Goal: Task Accomplishment & Management: Complete application form

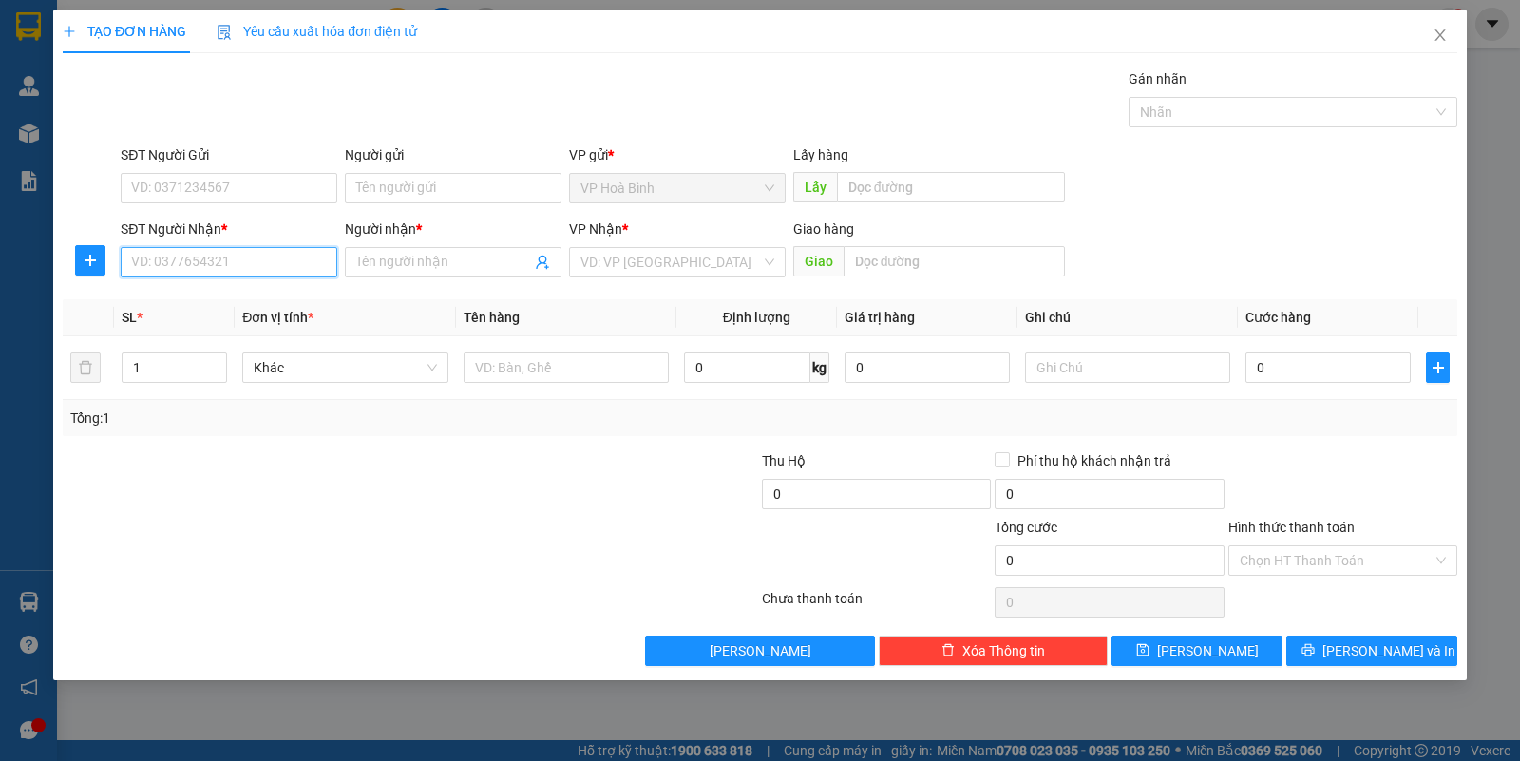
click at [163, 258] on input "SĐT Người Nhận *" at bounding box center [229, 262] width 217 height 30
type input "0909799774"
click at [186, 299] on div "0909799774 - [PERSON_NAME]" at bounding box center [229, 301] width 194 height 21
type input "KIỀU"
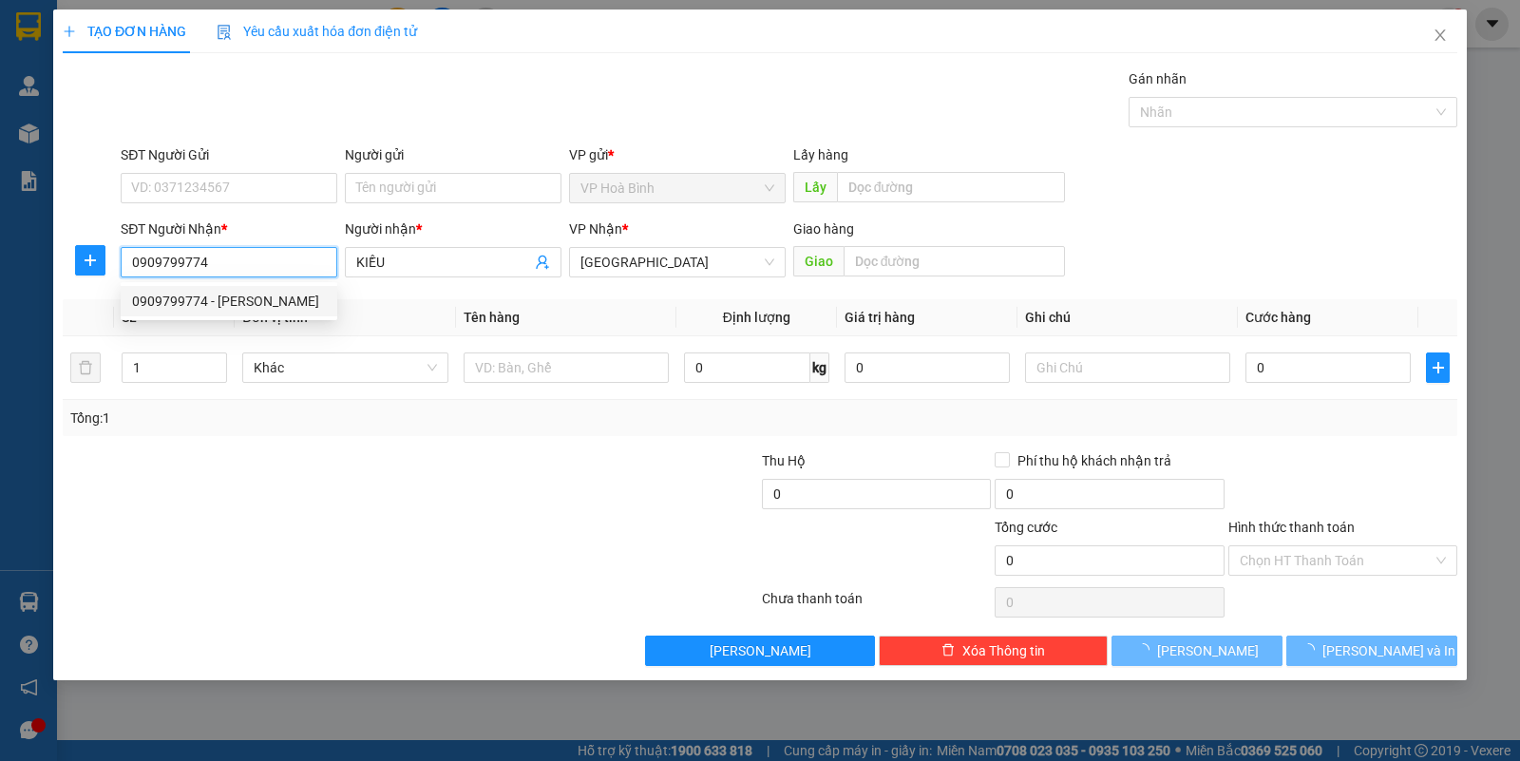
type input "50.000"
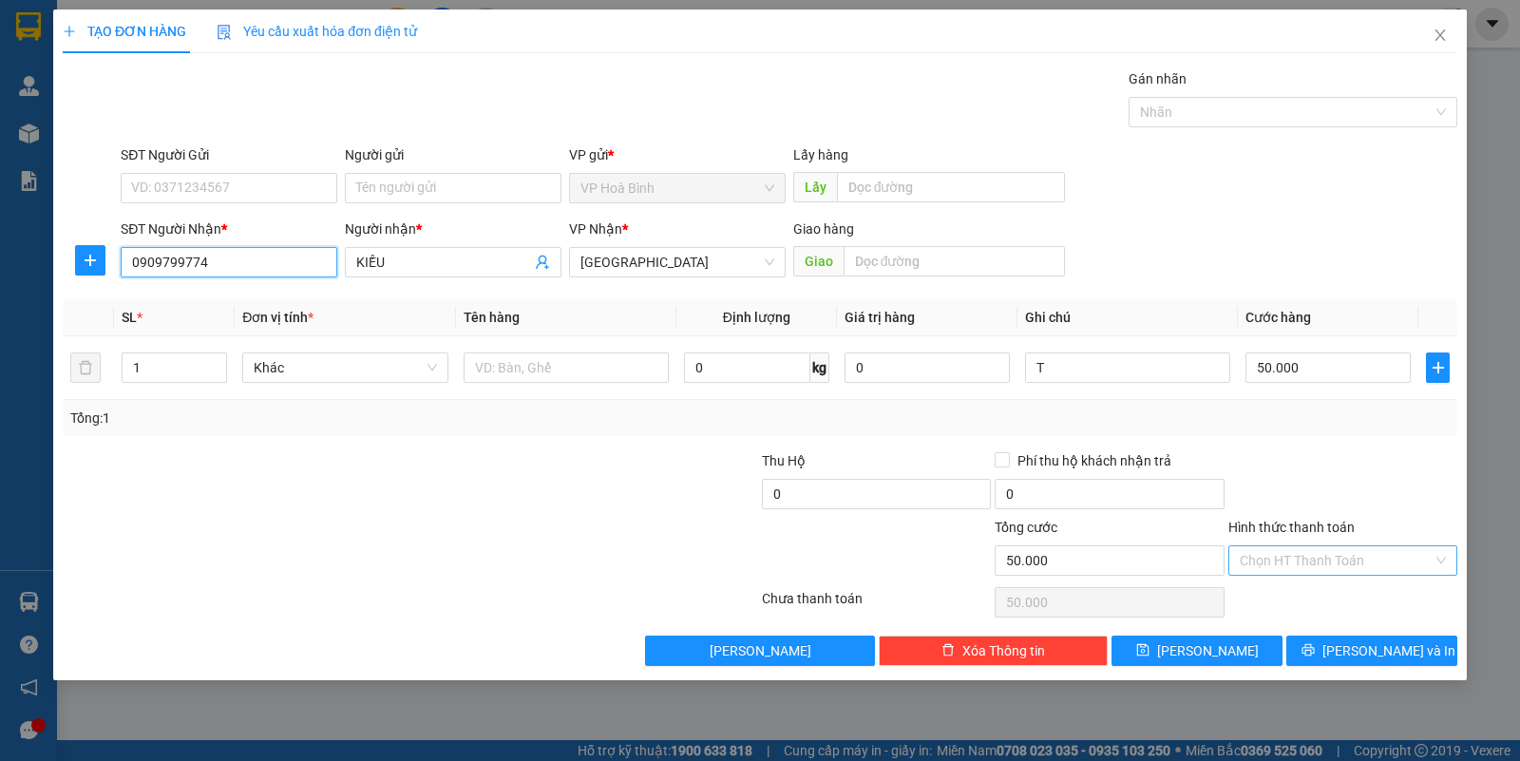
type input "0909799774"
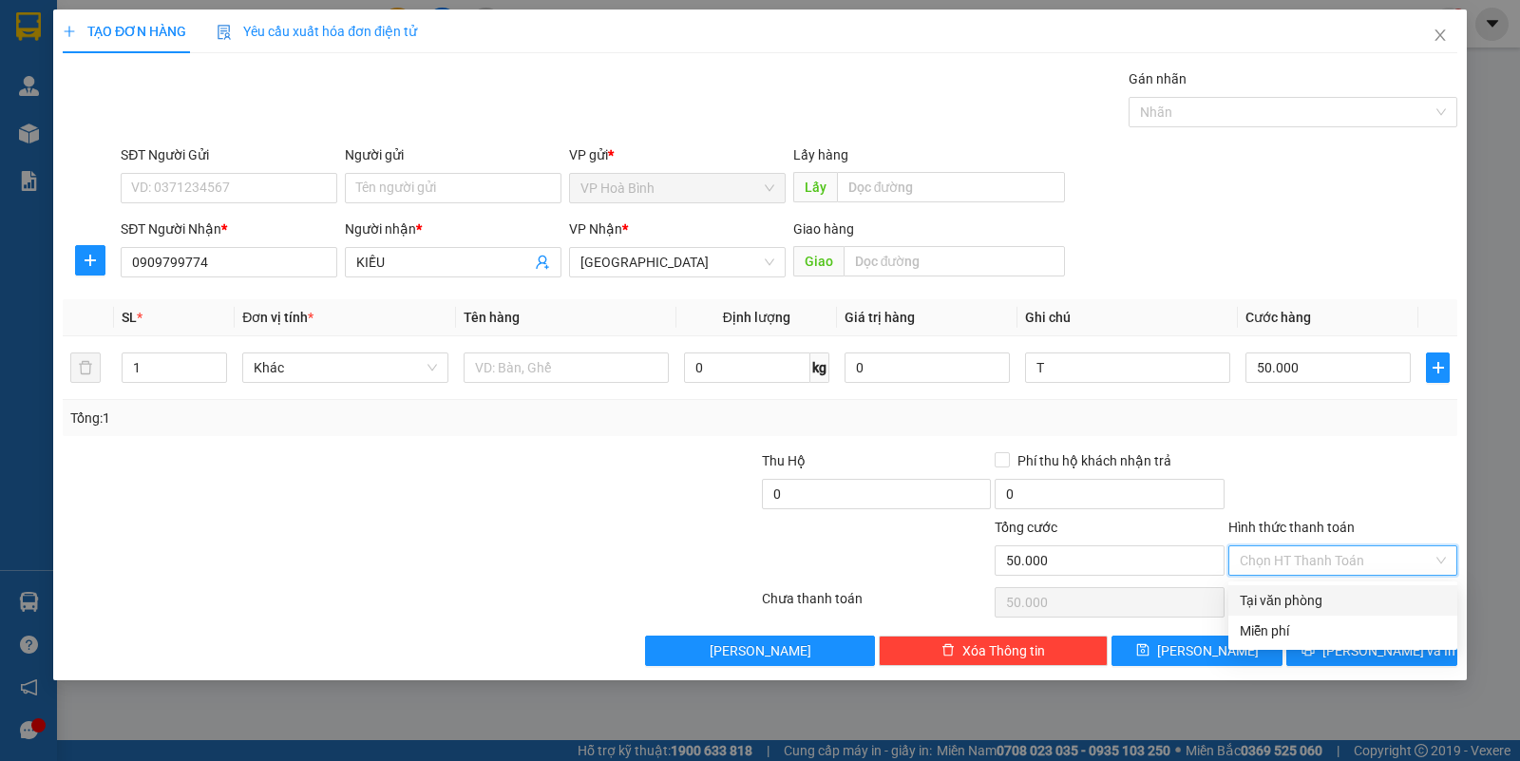
drag, startPoint x: 1285, startPoint y: 560, endPoint x: 1285, endPoint y: 582, distance: 21.8
click at [1285, 562] on input "Hình thức thanh toán" at bounding box center [1336, 560] width 193 height 28
click at [1283, 601] on div "Tại văn phòng" at bounding box center [1343, 600] width 206 height 21
type input "0"
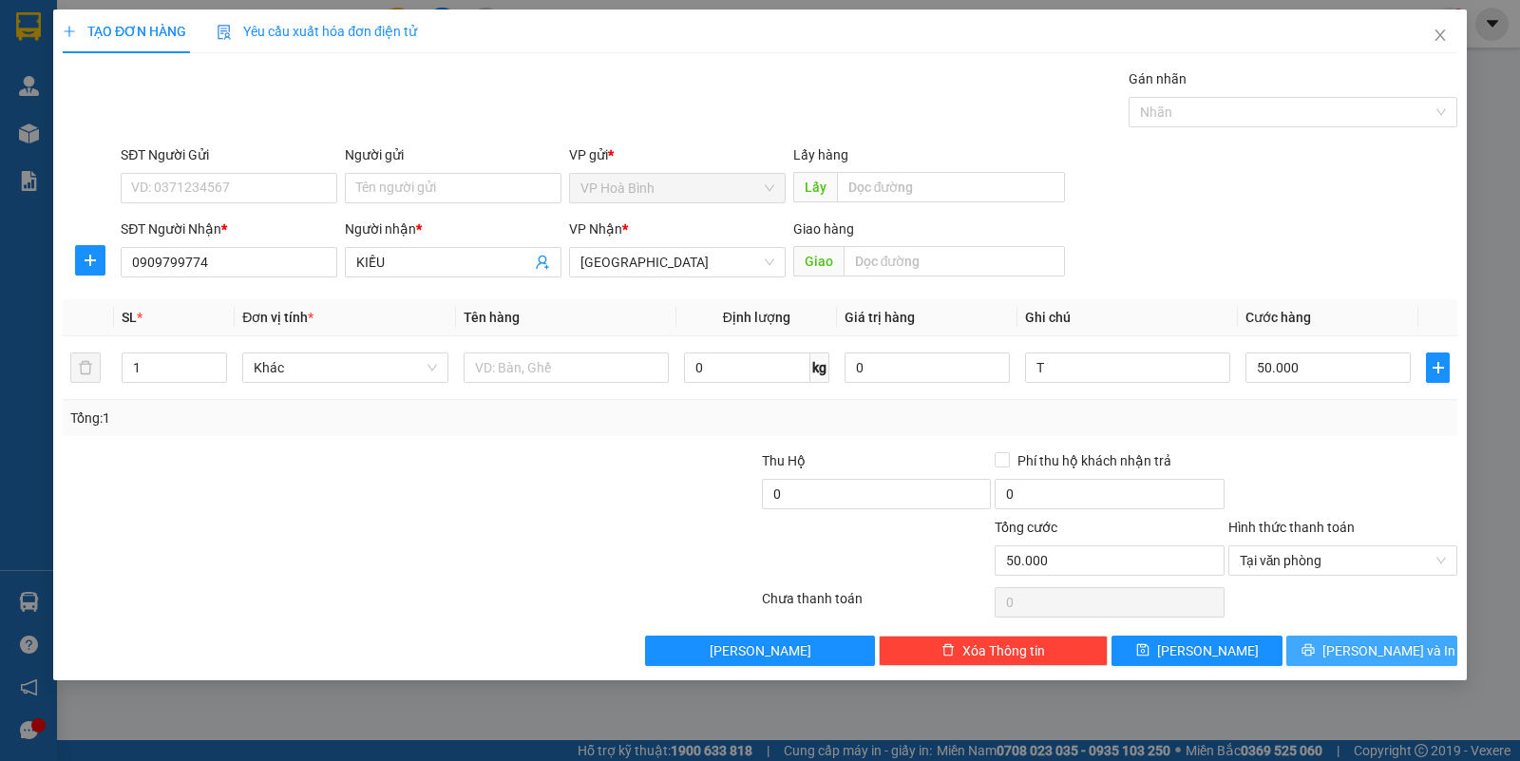
click at [1325, 666] on button "[PERSON_NAME] và In" at bounding box center [1371, 651] width 171 height 30
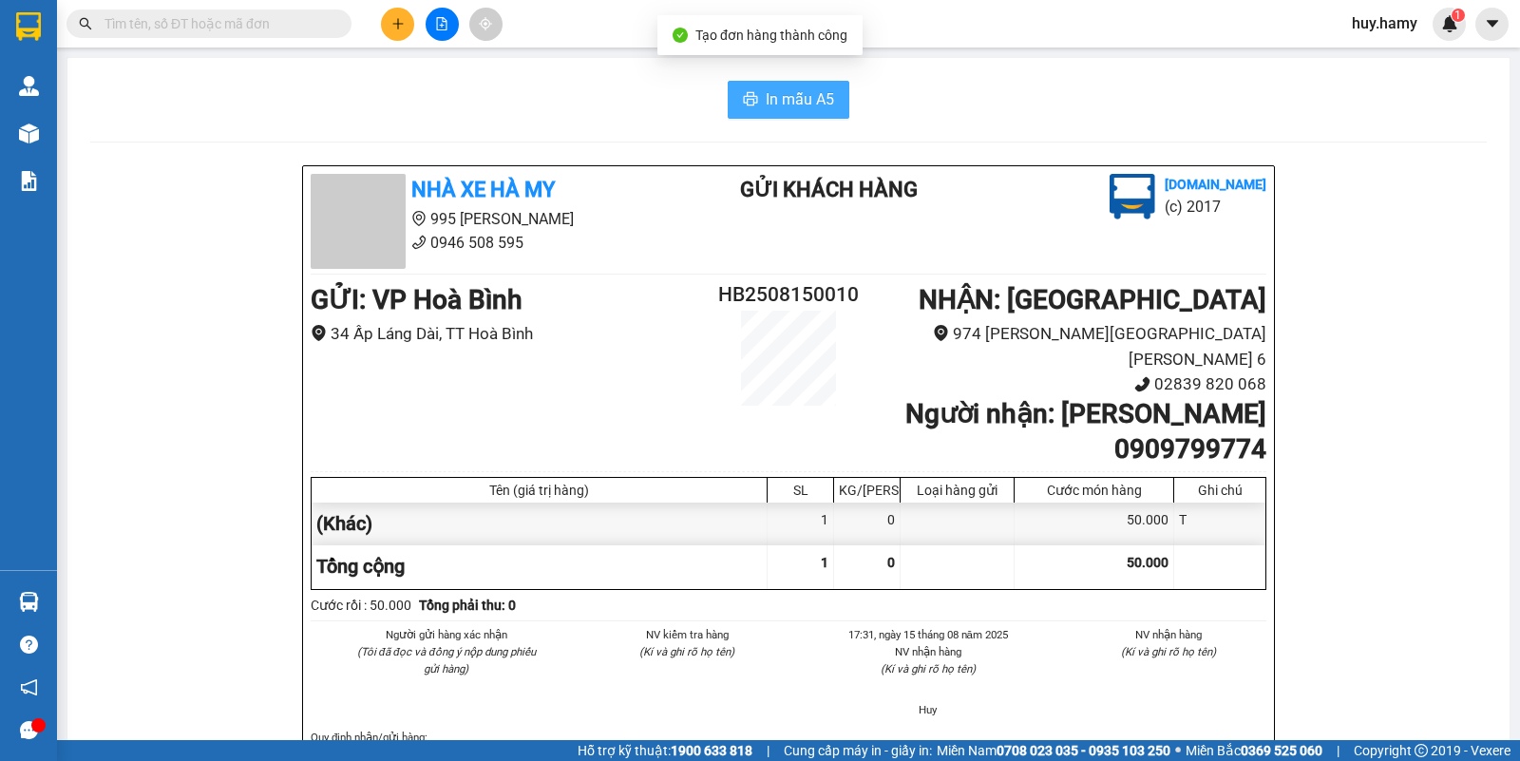
click at [766, 90] on span "In mẫu A5" at bounding box center [800, 99] width 68 height 24
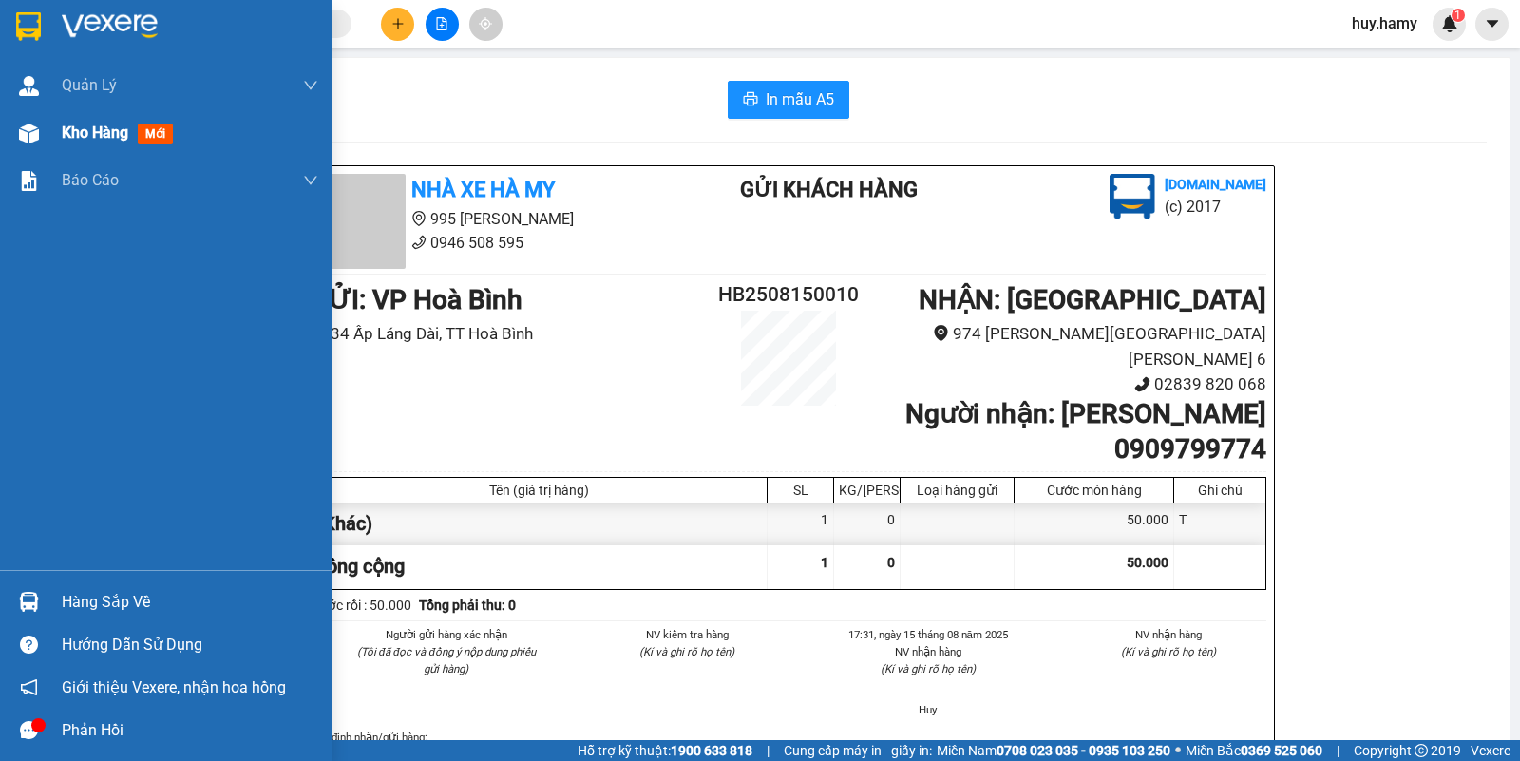
click at [85, 141] on span "Kho hàng" at bounding box center [95, 132] width 66 height 18
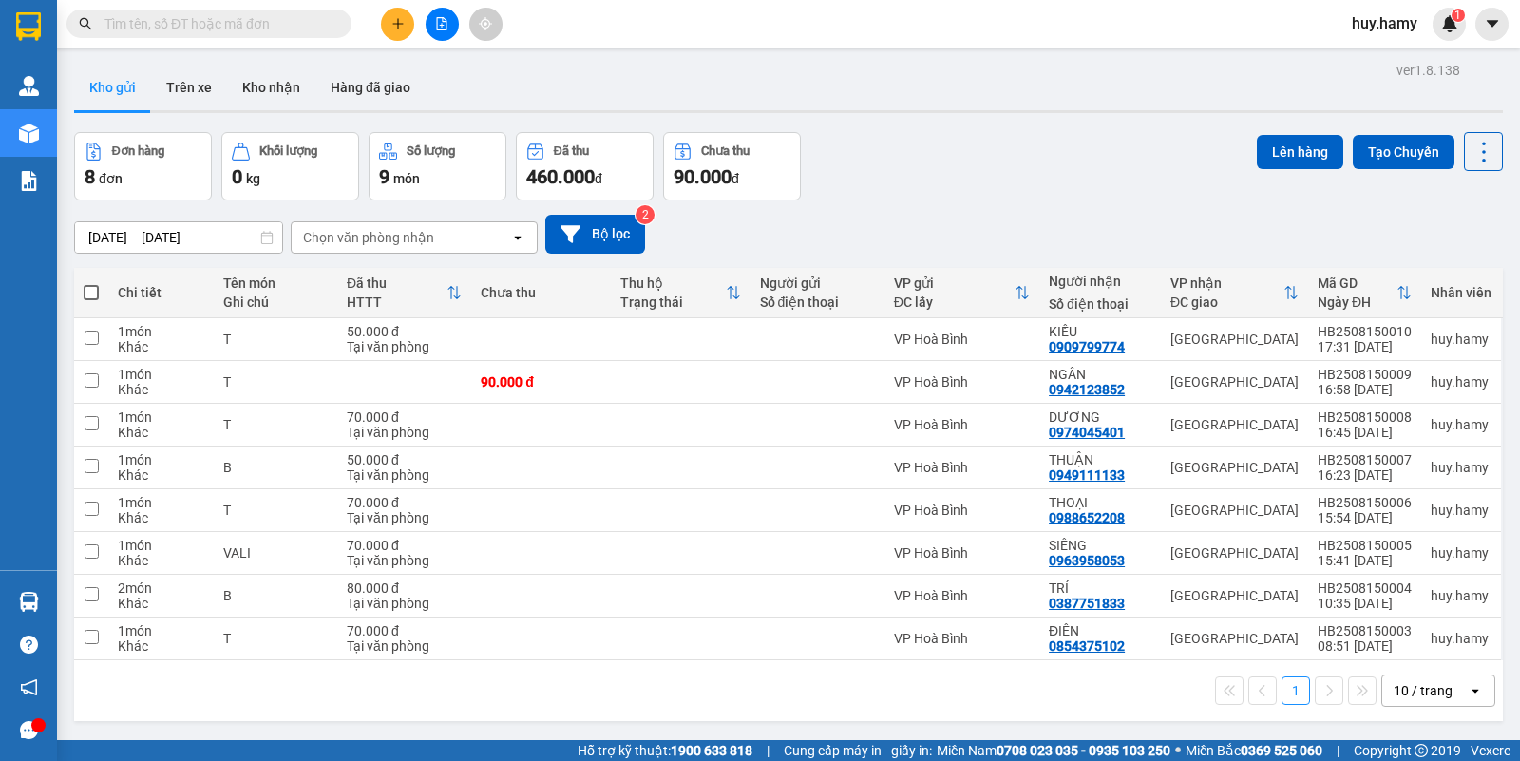
click at [124, 83] on button "Kho gửi" at bounding box center [112, 88] width 77 height 46
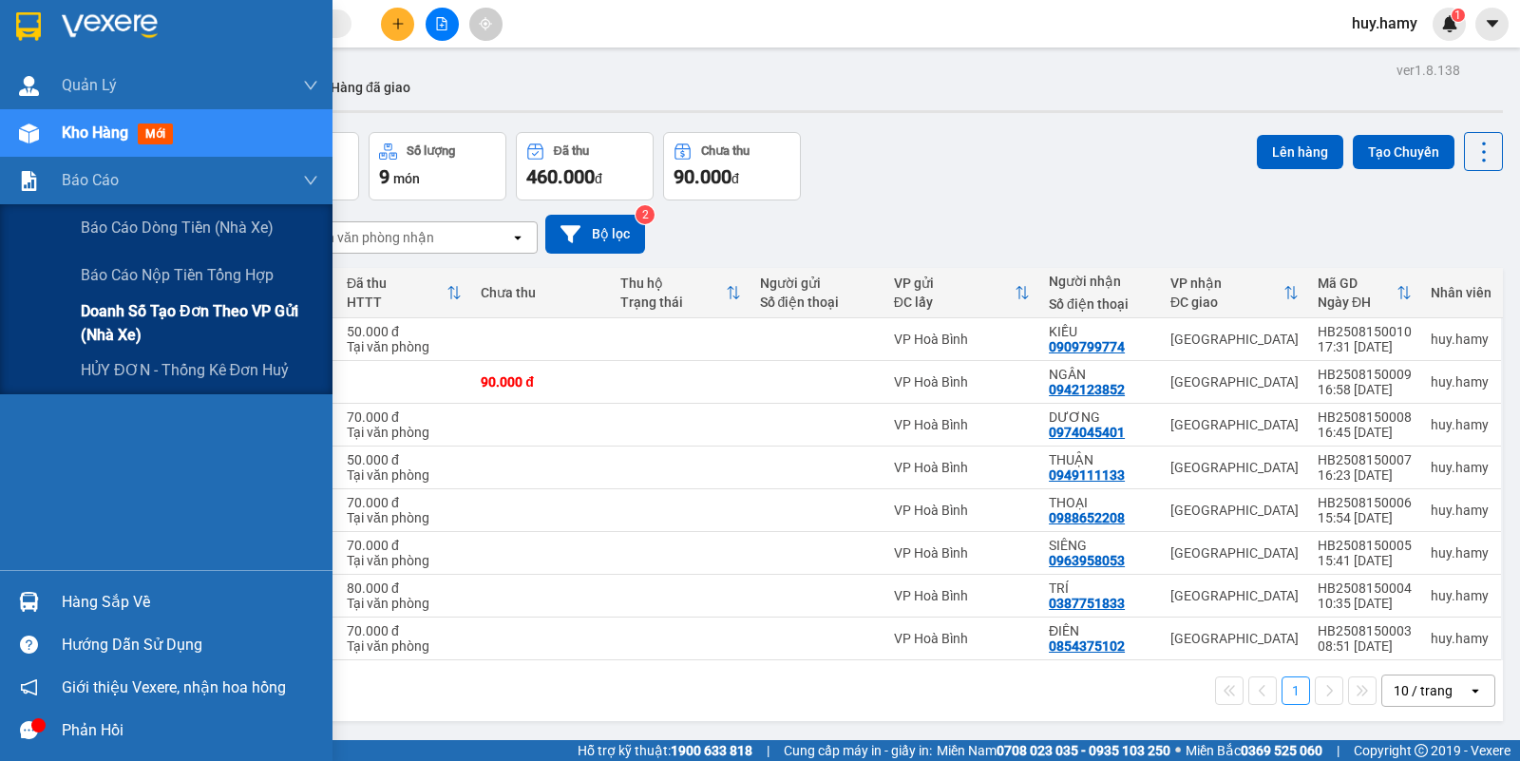
click at [129, 310] on span "Doanh số tạo đơn theo VP gửi (nhà xe)" at bounding box center [199, 322] width 237 height 47
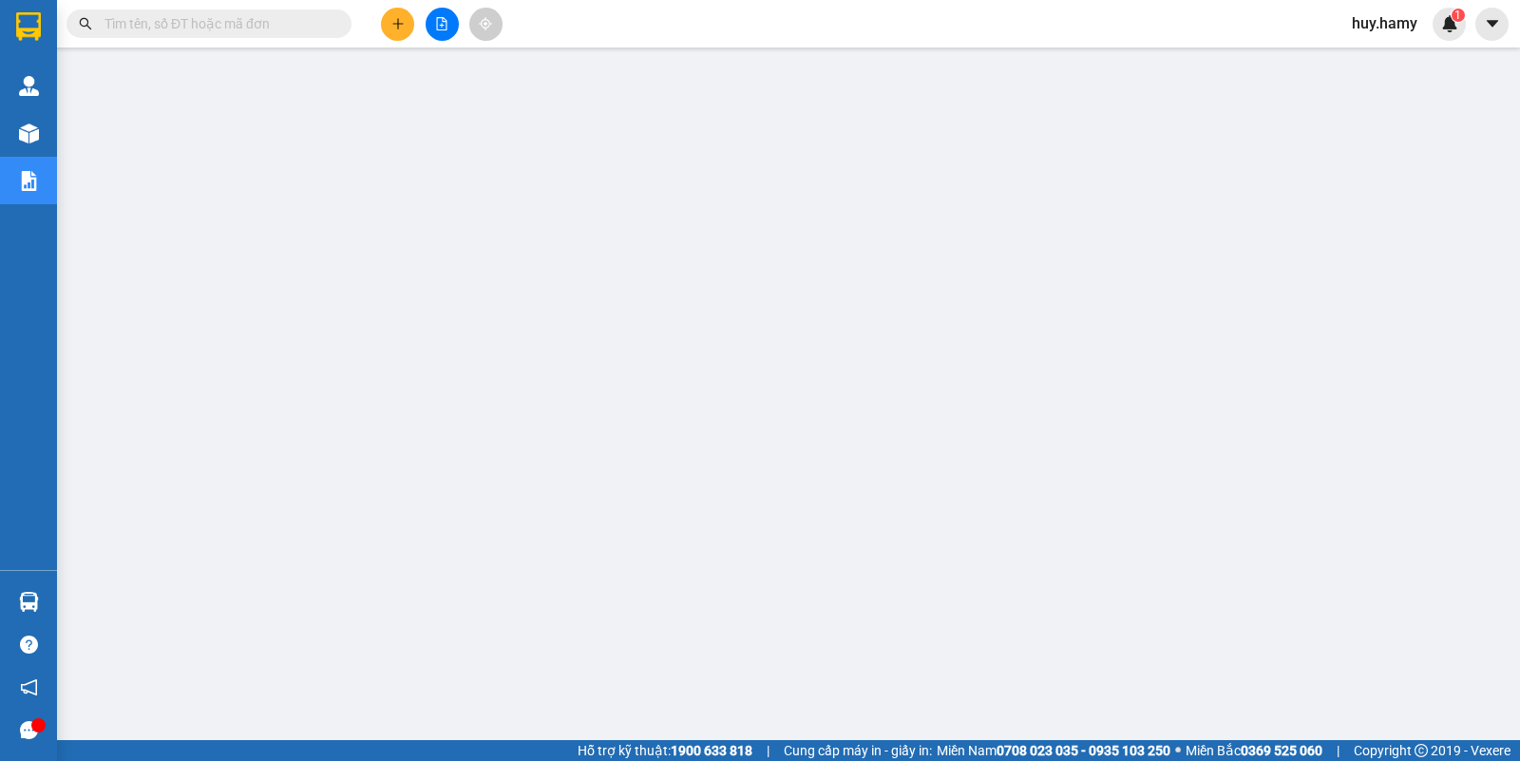
click at [394, 17] on icon "plus" at bounding box center [397, 23] width 13 height 13
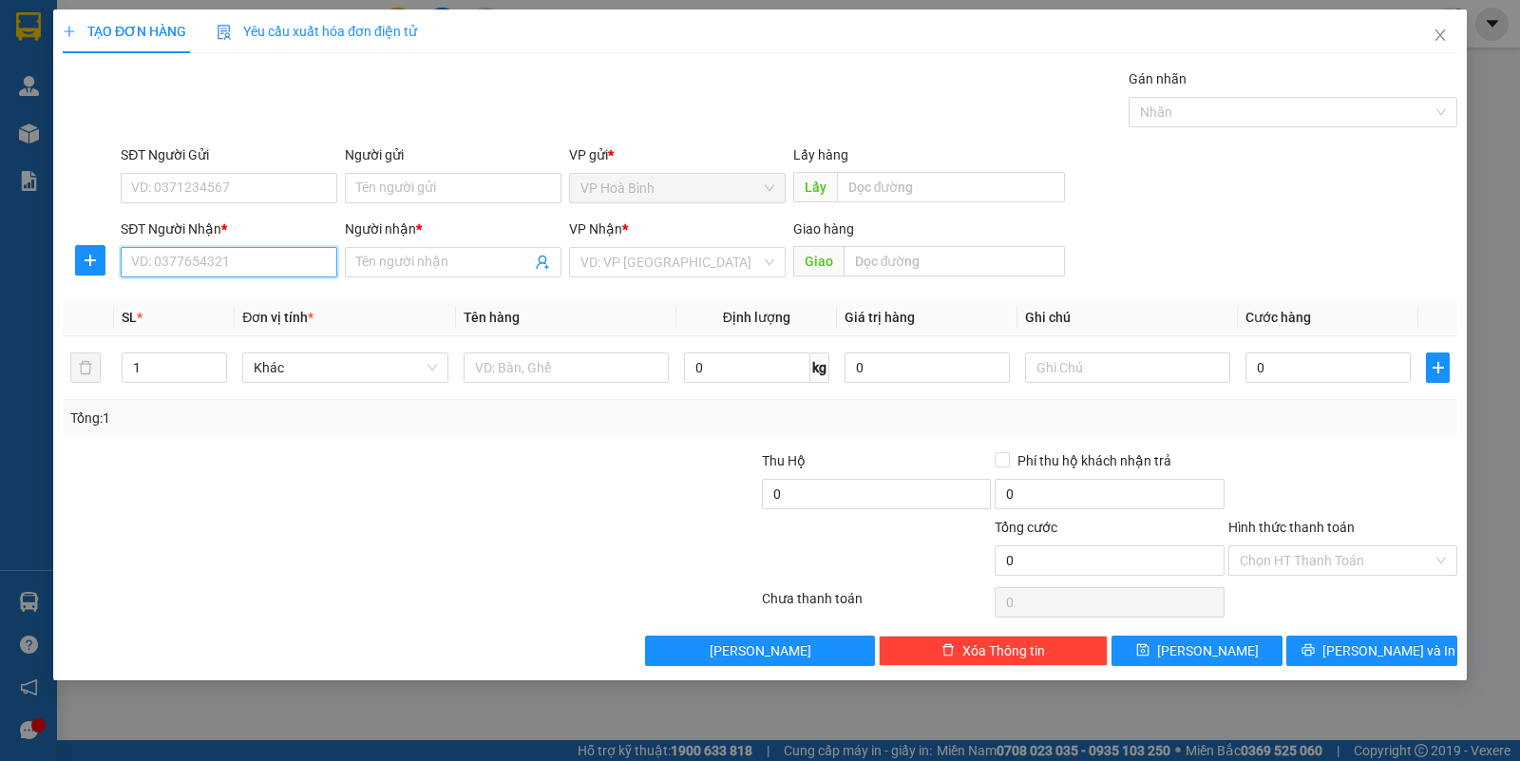
click at [204, 257] on input "SĐT Người Nhận *" at bounding box center [229, 262] width 217 height 30
click at [186, 286] on div "0948284637 - [PERSON_NAME]" at bounding box center [229, 301] width 217 height 30
type input "0948284637"
type input "NHỰT"
type input "50.000"
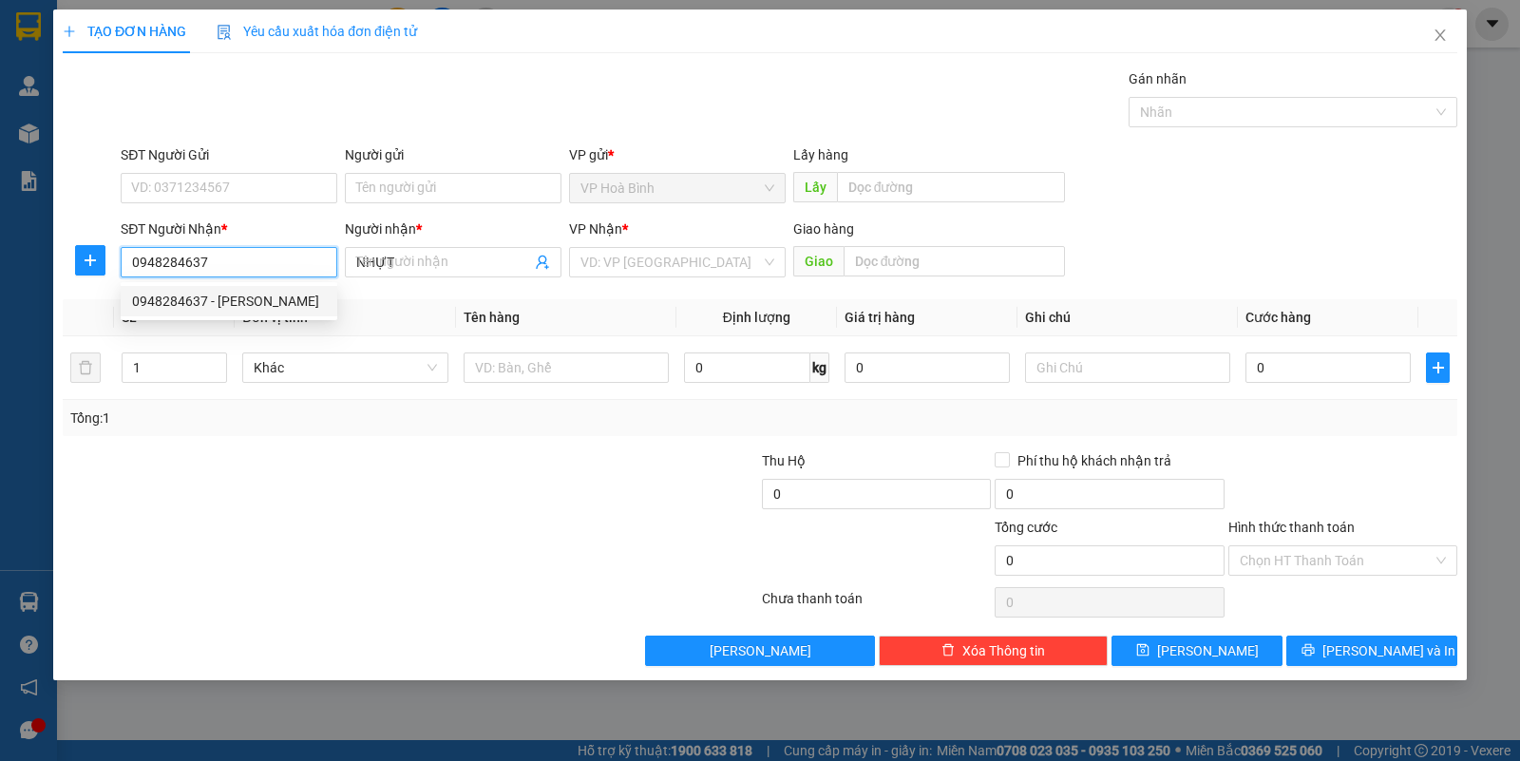
type input "50.000"
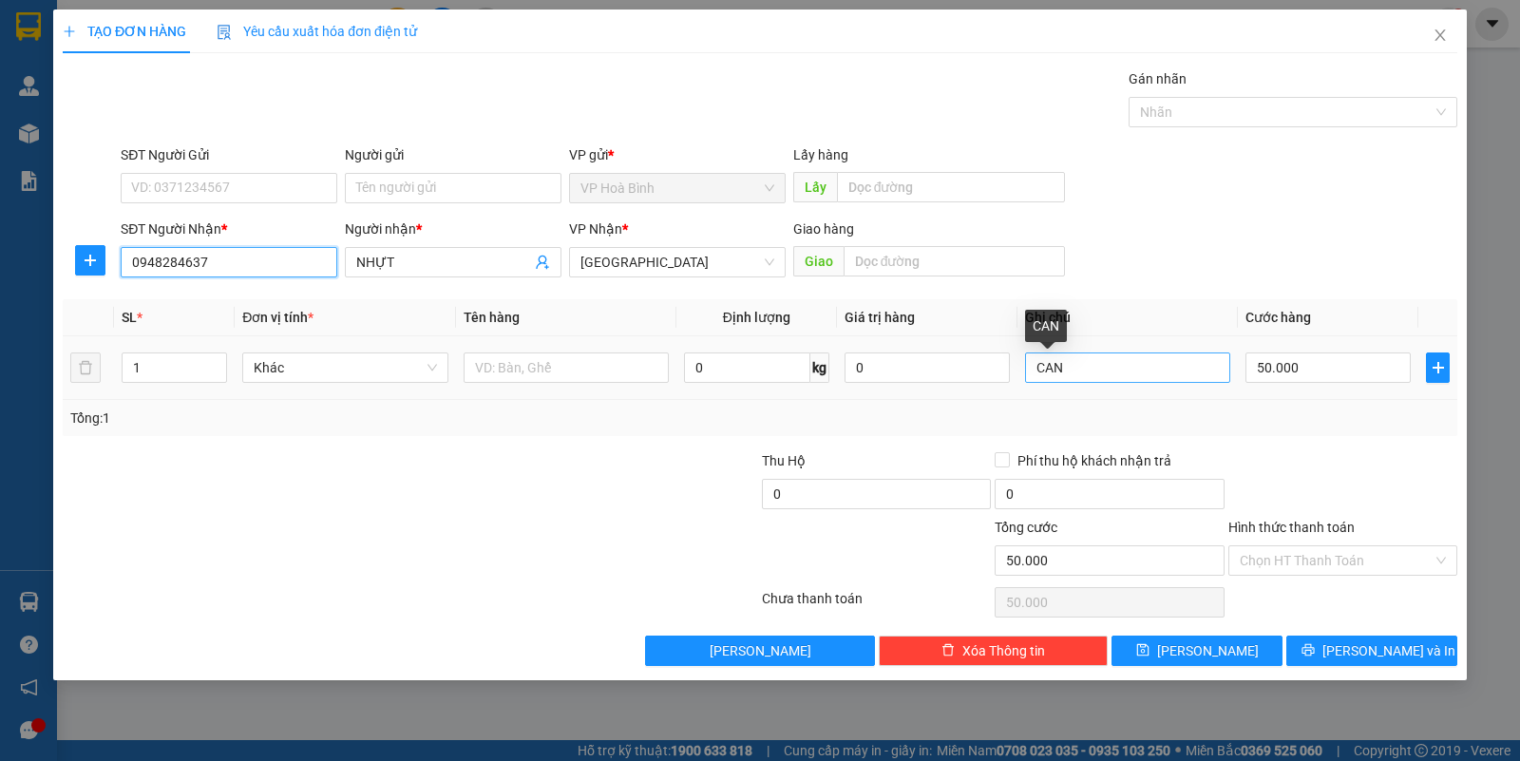
type input "0948284637"
drag, startPoint x: 1091, startPoint y: 363, endPoint x: 959, endPoint y: 404, distance: 137.3
click at [959, 404] on div "SL * Đơn vị tính * Tên hàng Định [PERSON_NAME] trị hàng Ghi [PERSON_NAME] hàng …" at bounding box center [760, 367] width 1395 height 137
type input "T"
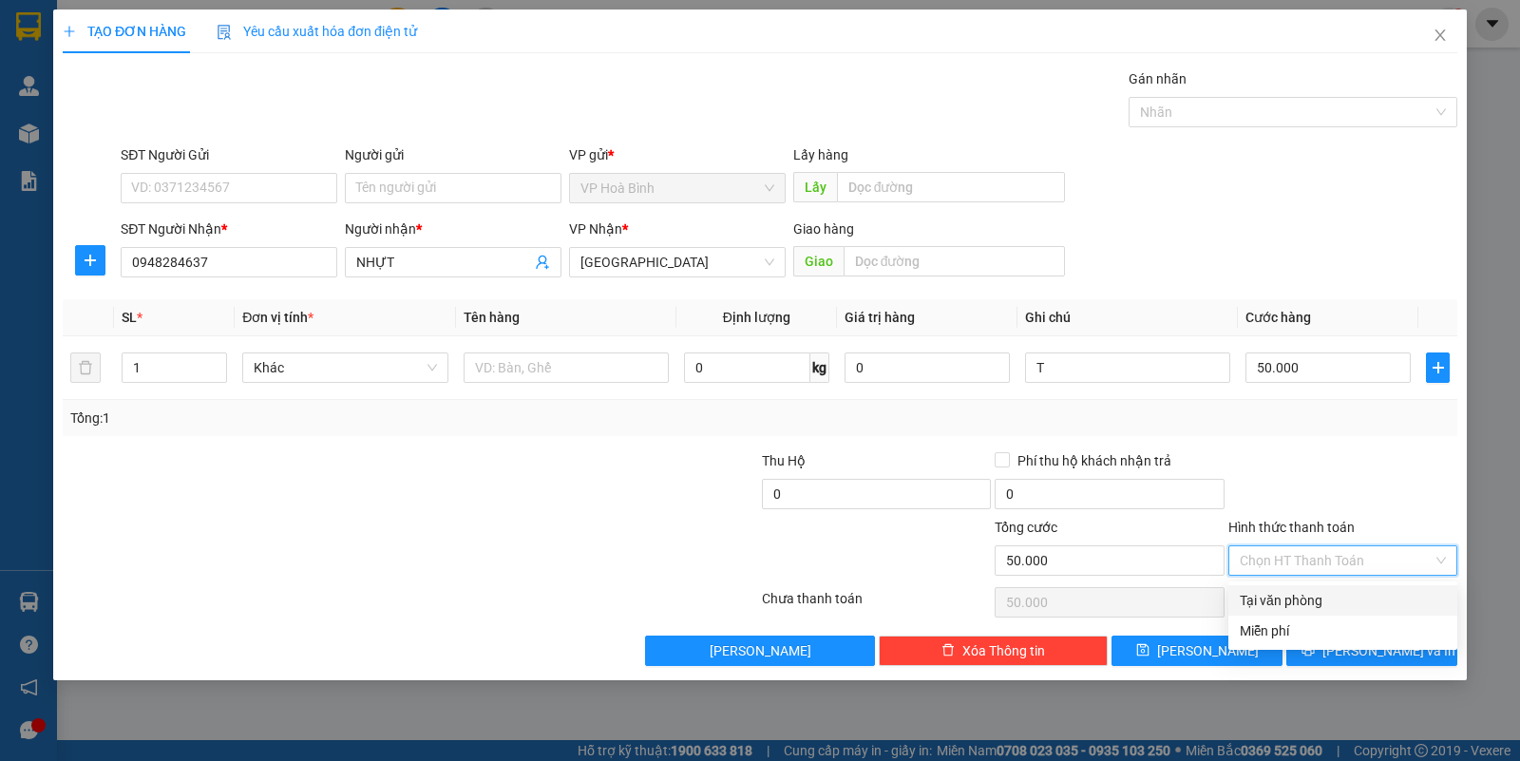
click at [1295, 556] on input "Hình thức thanh toán" at bounding box center [1336, 560] width 193 height 28
click at [1299, 595] on div "Tại văn phòng" at bounding box center [1343, 600] width 206 height 21
type input "0"
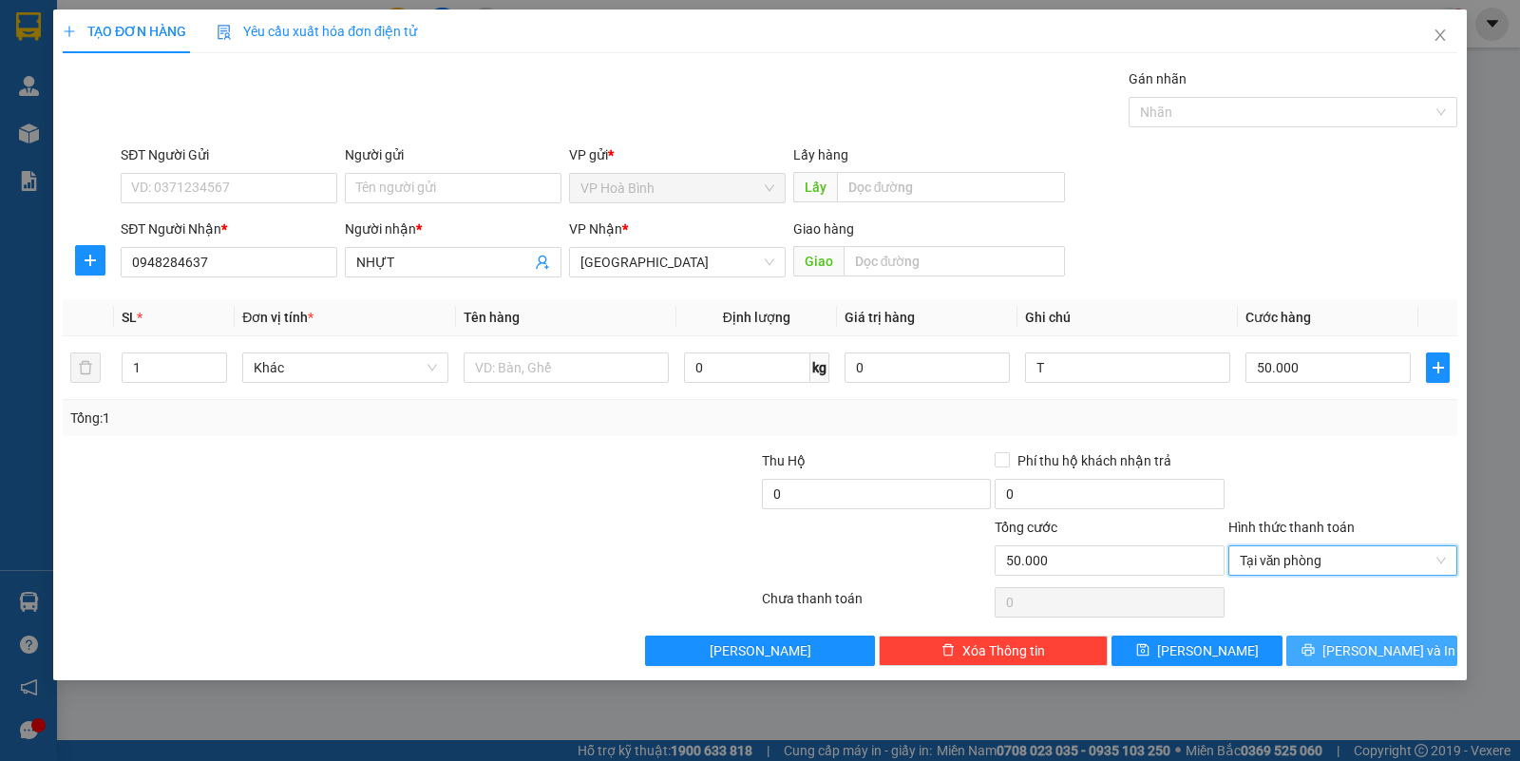
click at [1323, 652] on button "[PERSON_NAME] và In" at bounding box center [1371, 651] width 171 height 30
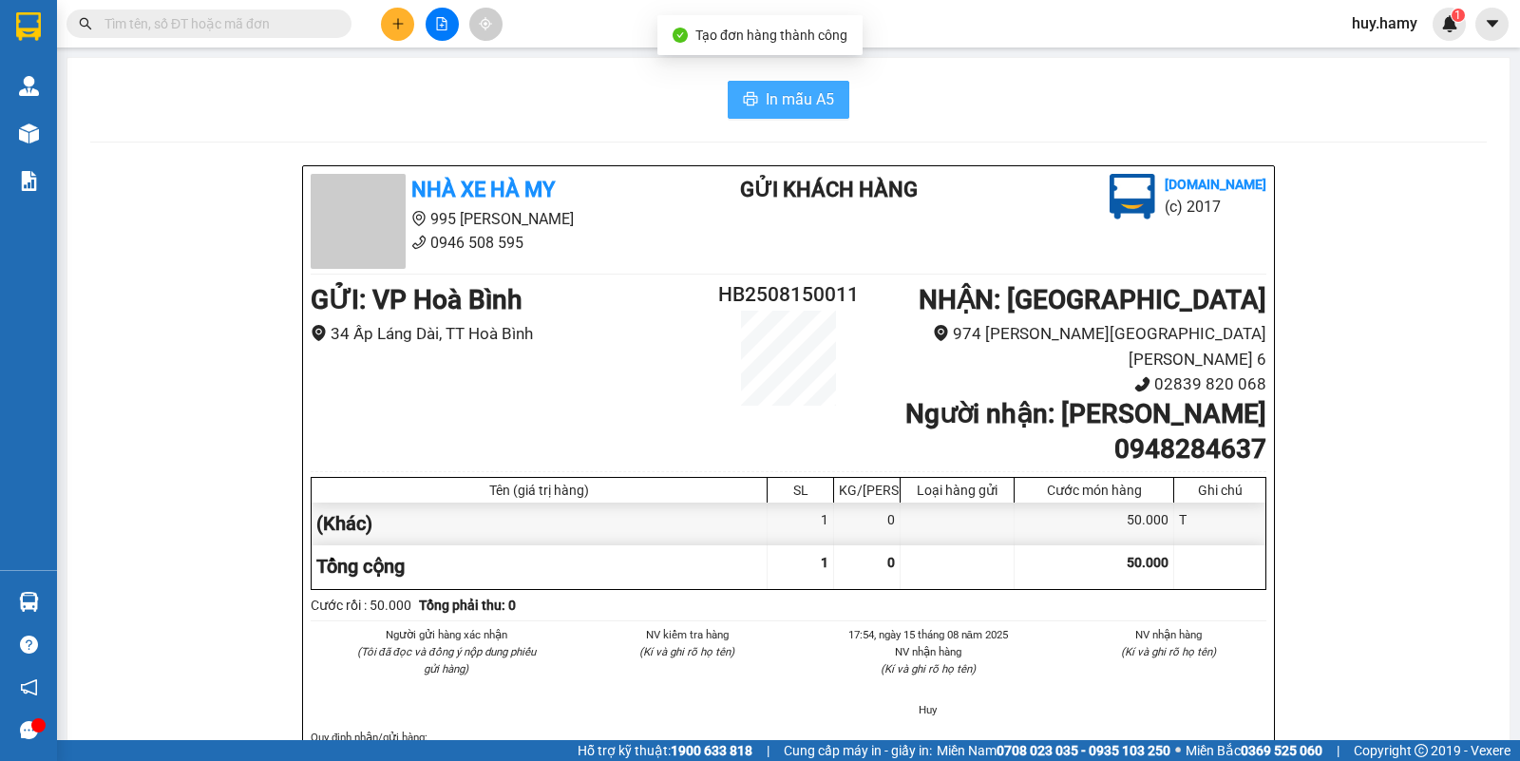
click at [800, 109] on span "In mẫu A5" at bounding box center [800, 99] width 68 height 24
click at [378, 36] on div at bounding box center [441, 24] width 142 height 33
click at [402, 27] on icon "plus" at bounding box center [397, 23] width 13 height 13
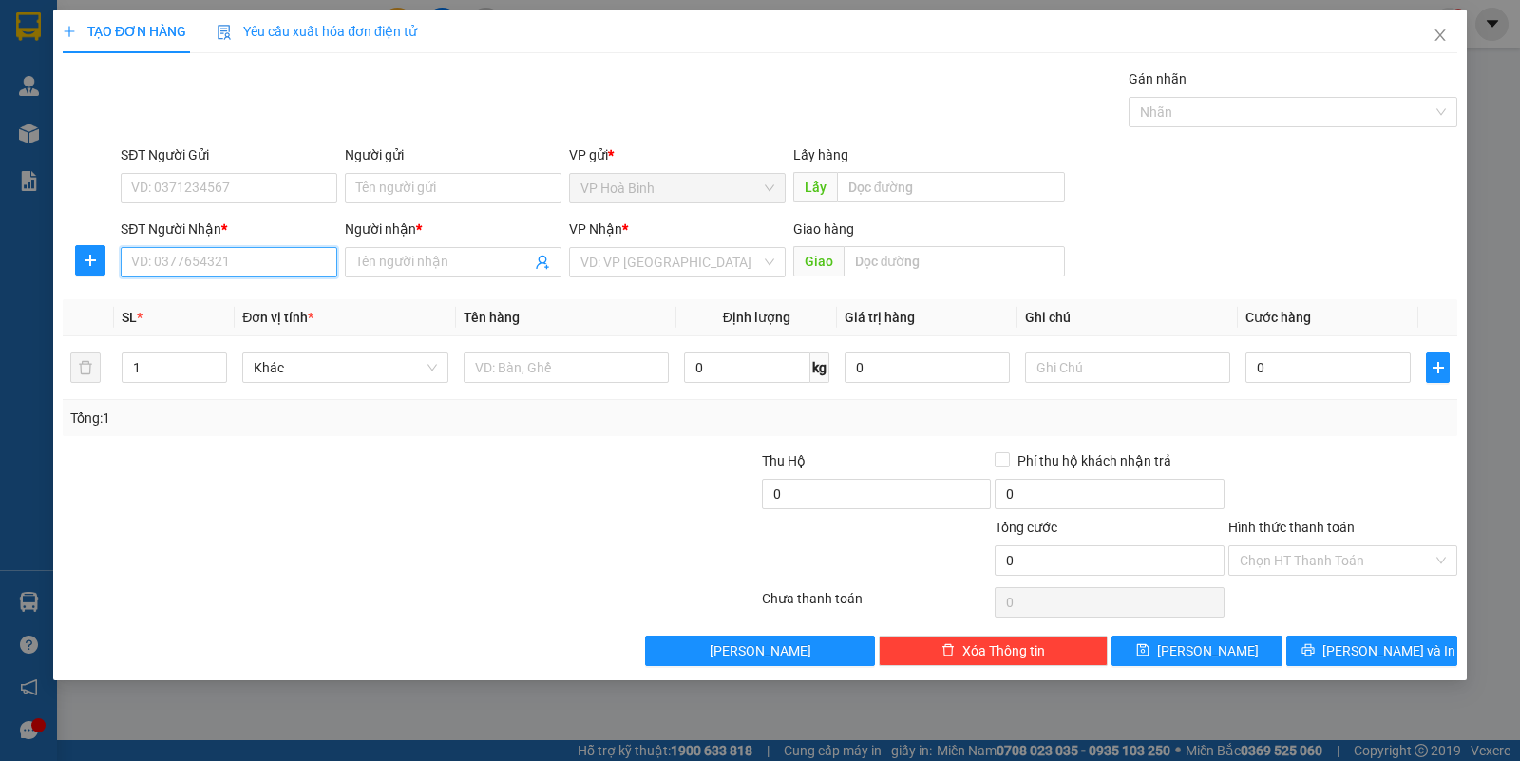
click at [262, 257] on input "SĐT Người Nhận *" at bounding box center [229, 262] width 217 height 30
type input "0335303175"
click at [394, 261] on input "Người nhận *" at bounding box center [443, 262] width 175 height 21
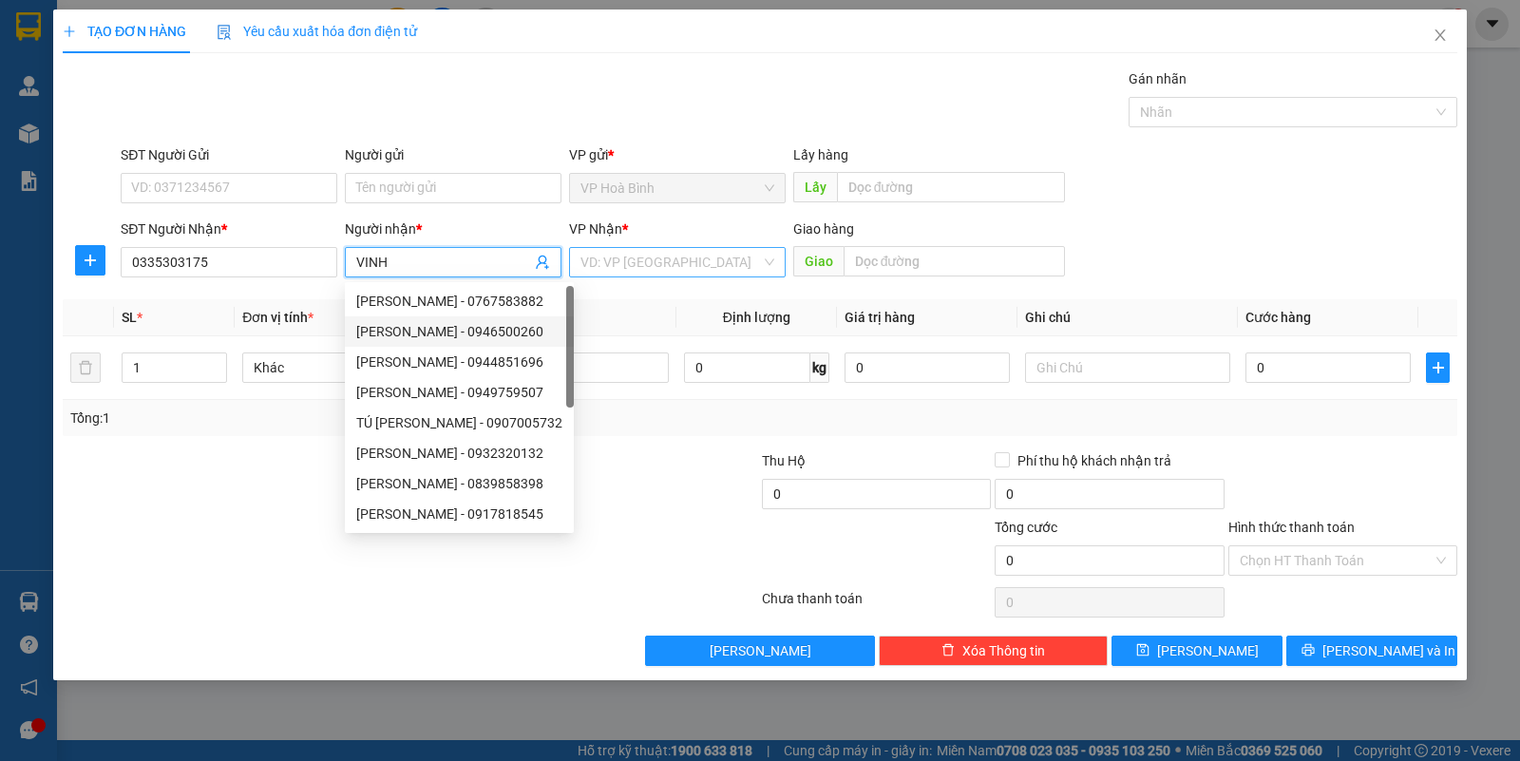
type input "VINH"
click at [597, 273] on input "search" at bounding box center [670, 262] width 180 height 28
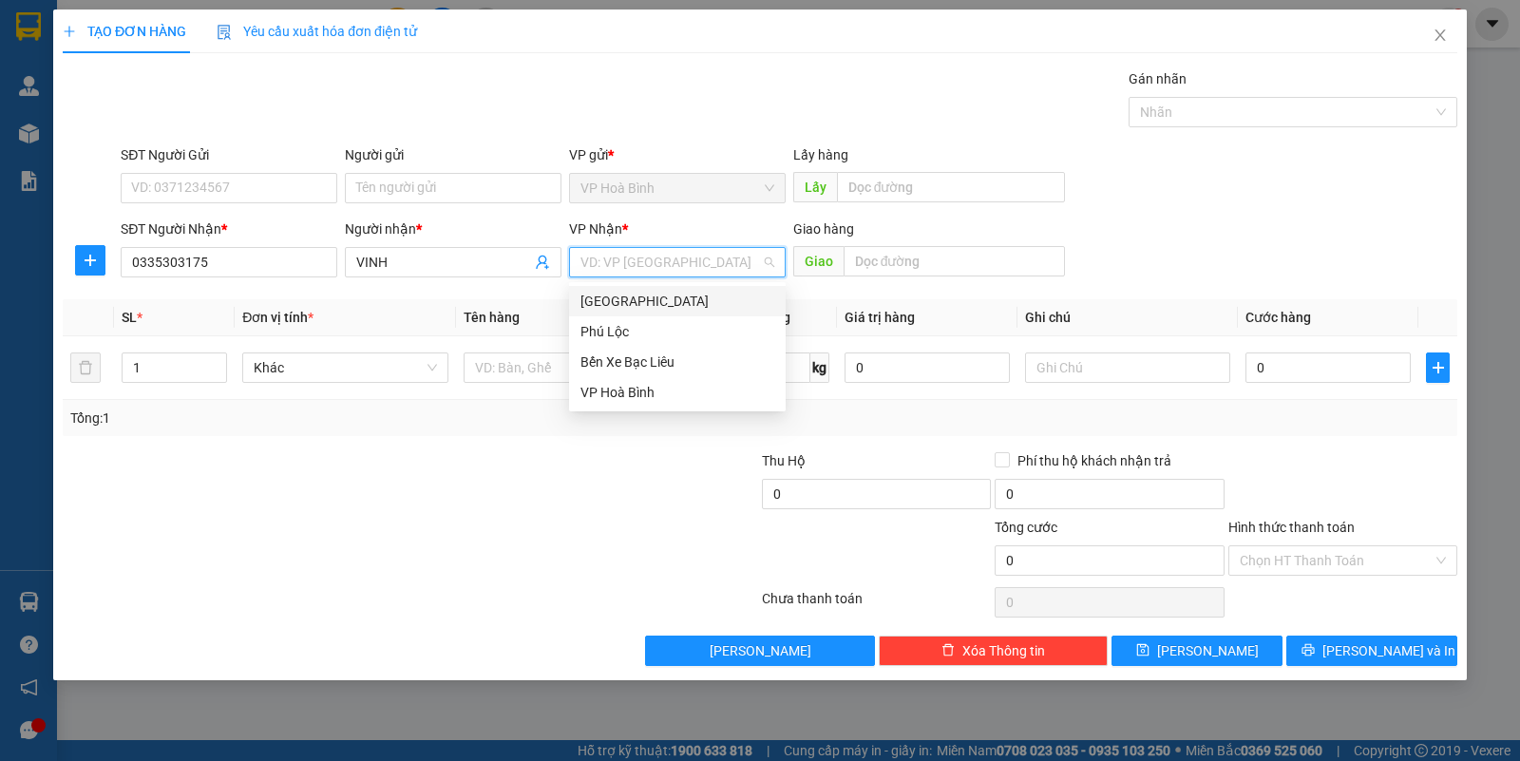
click at [609, 291] on div "[GEOGRAPHIC_DATA]" at bounding box center [677, 301] width 194 height 21
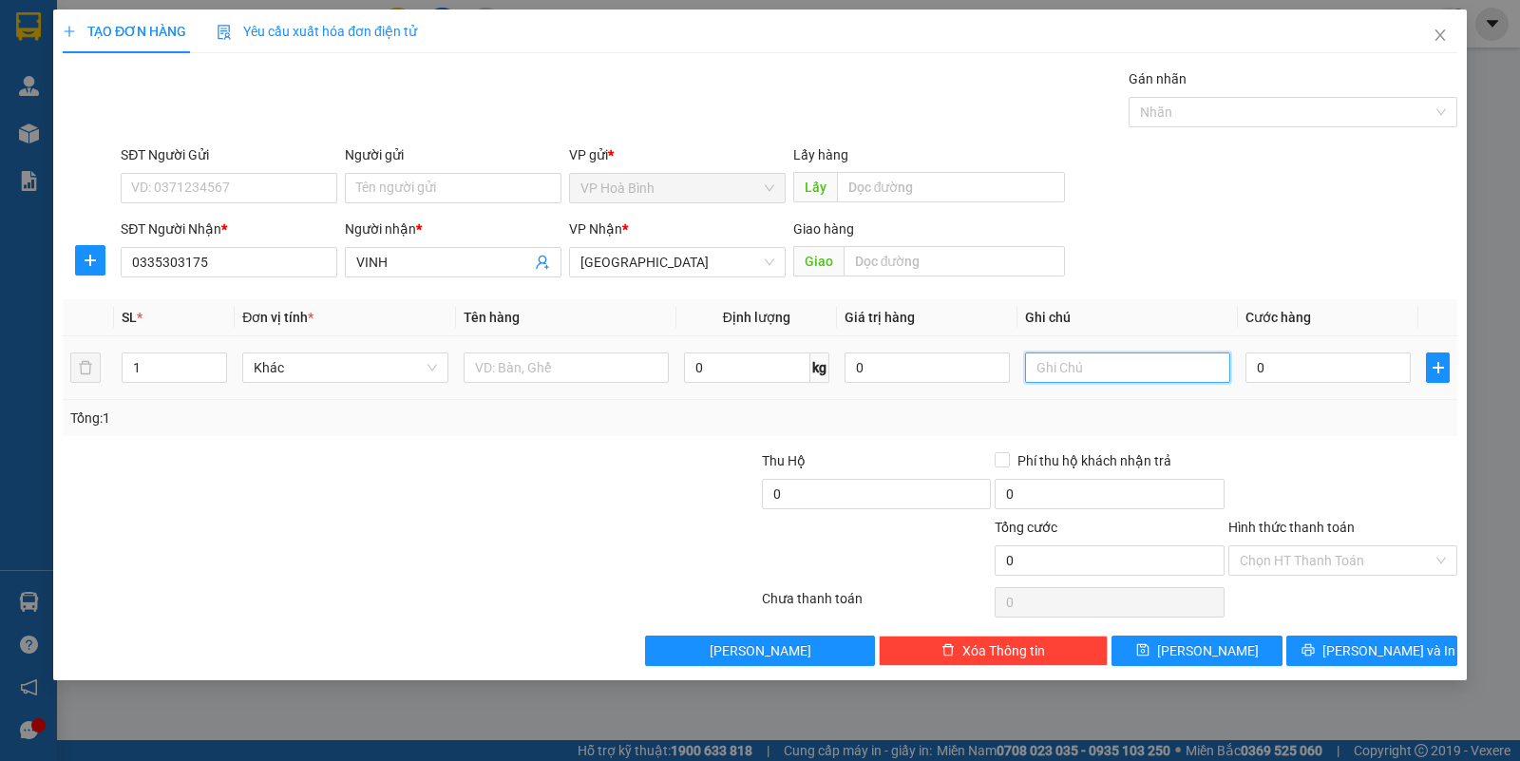
click at [1103, 357] on input "text" at bounding box center [1127, 367] width 205 height 30
type input "T"
click at [1281, 370] on input "0" at bounding box center [1327, 367] width 165 height 30
type input "3"
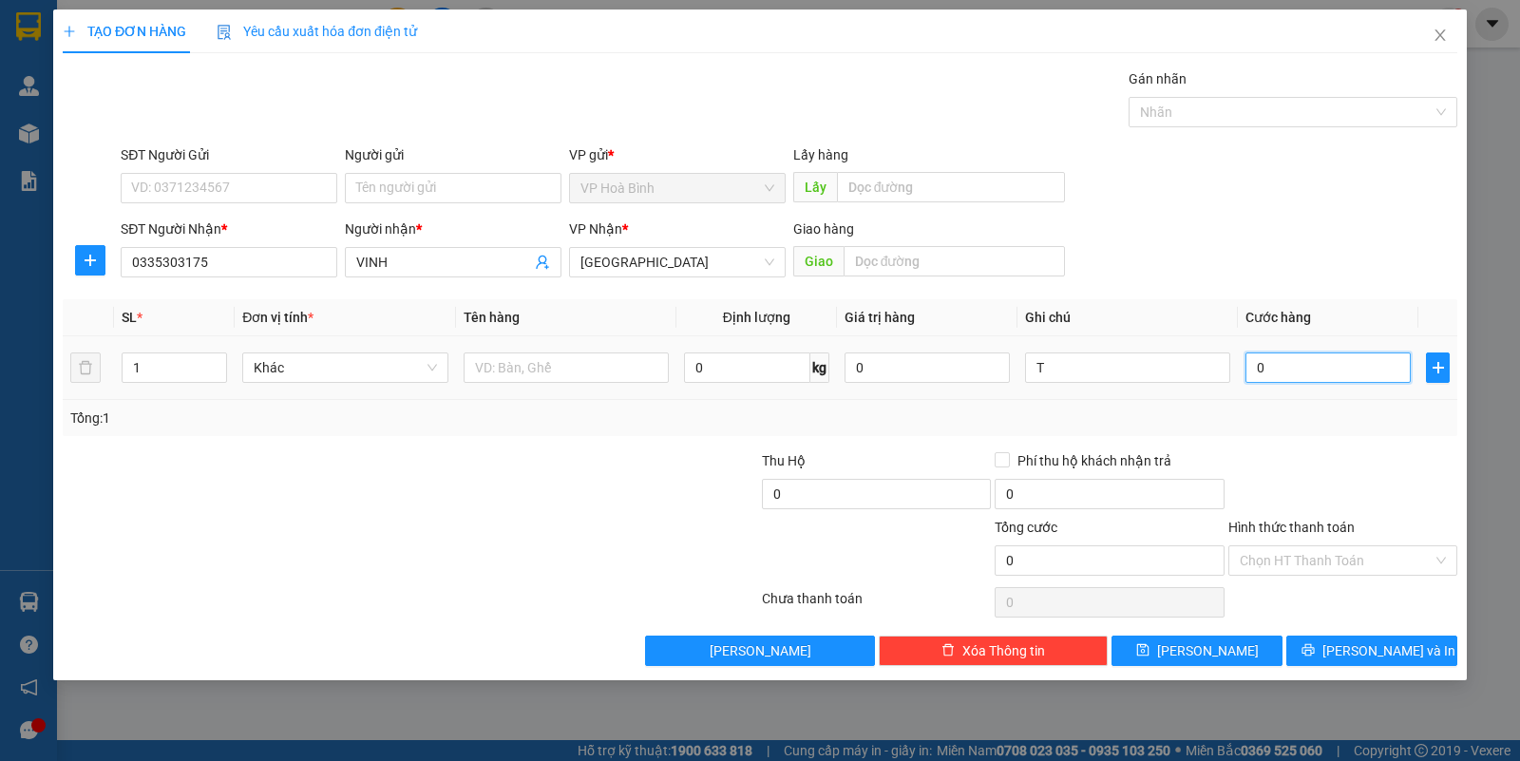
type input "3"
type input "30"
type input "300"
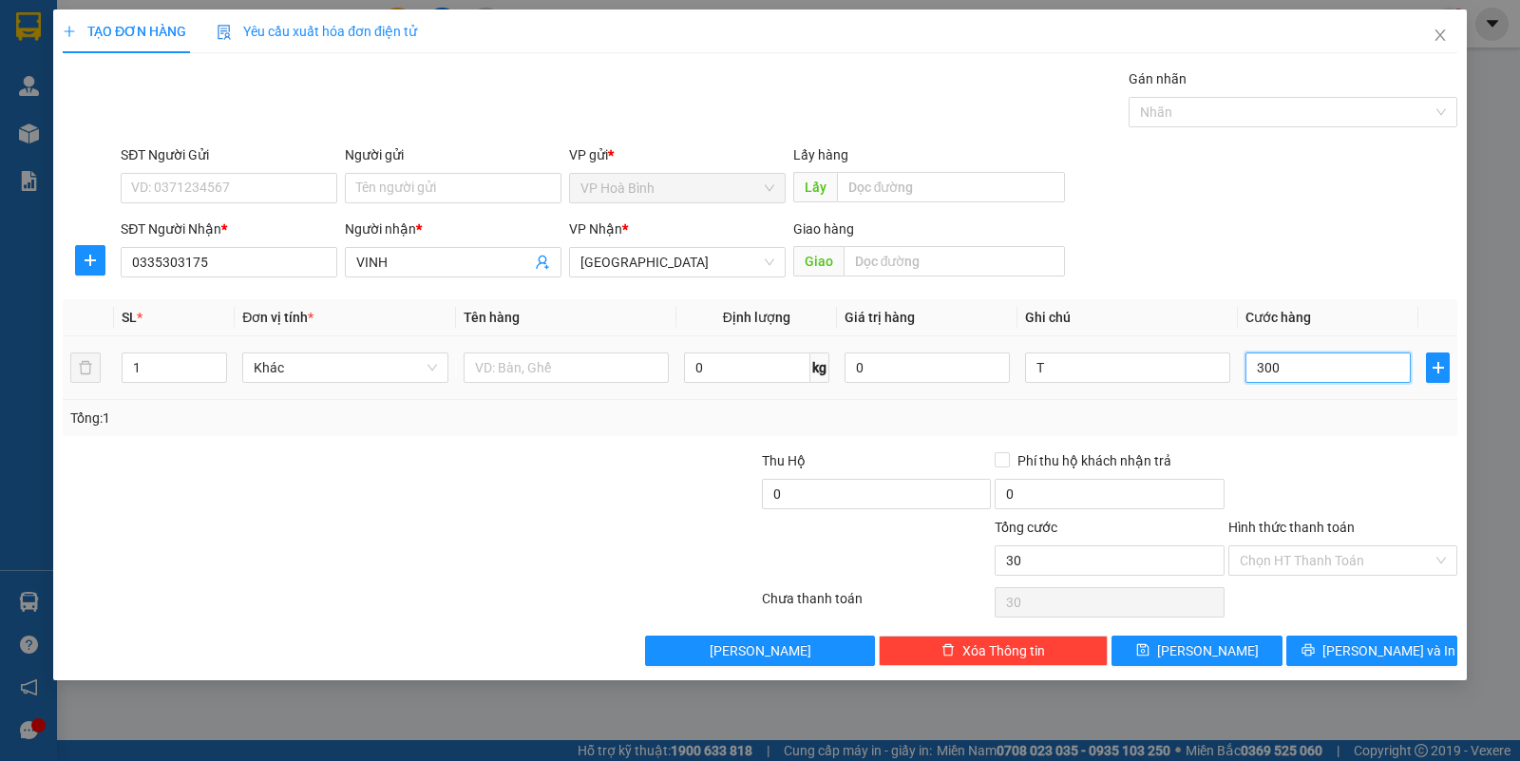
type input "300"
type input "3.000"
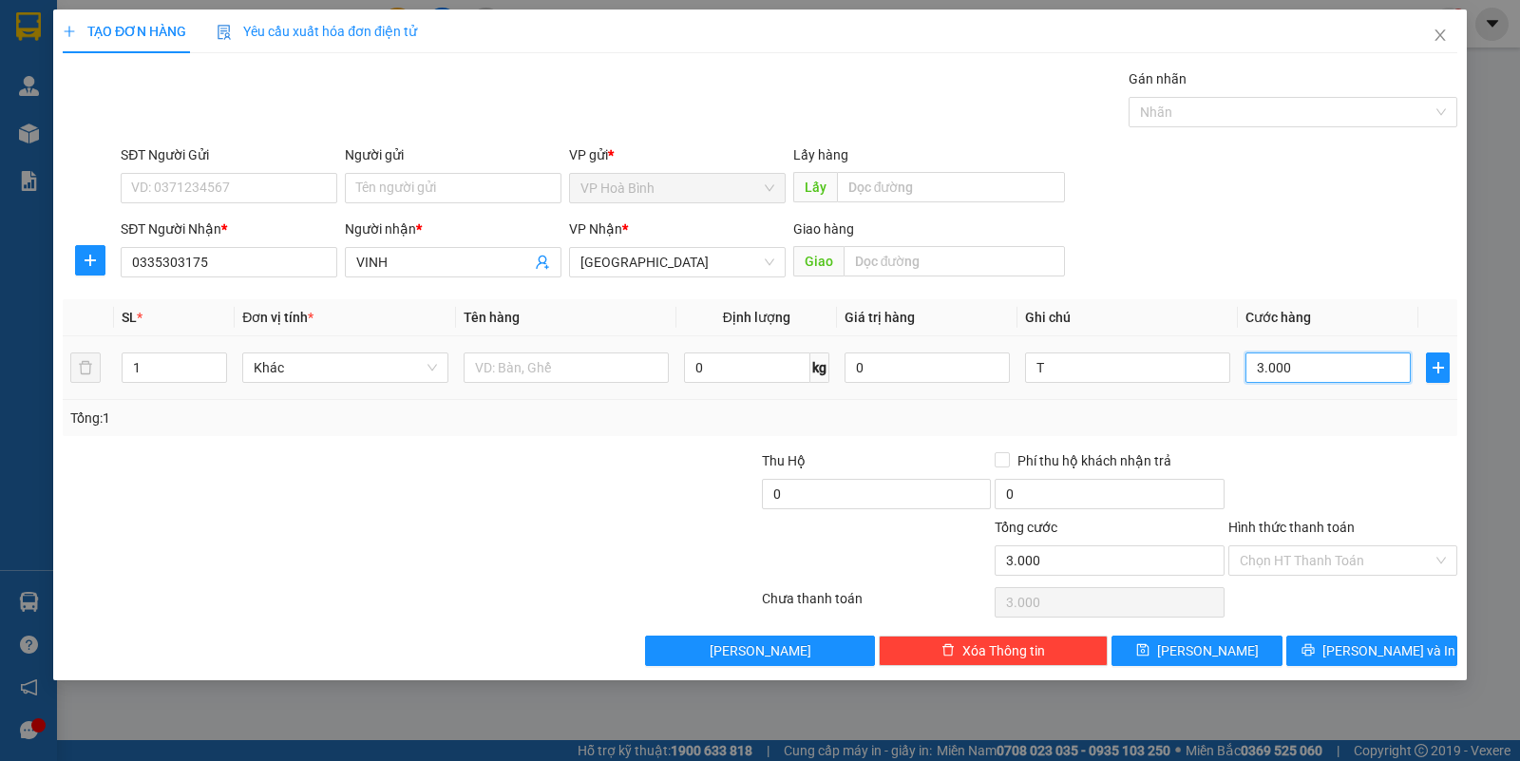
type input "30.000"
drag, startPoint x: 1321, startPoint y: 553, endPoint x: 1332, endPoint y: 644, distance: 91.8
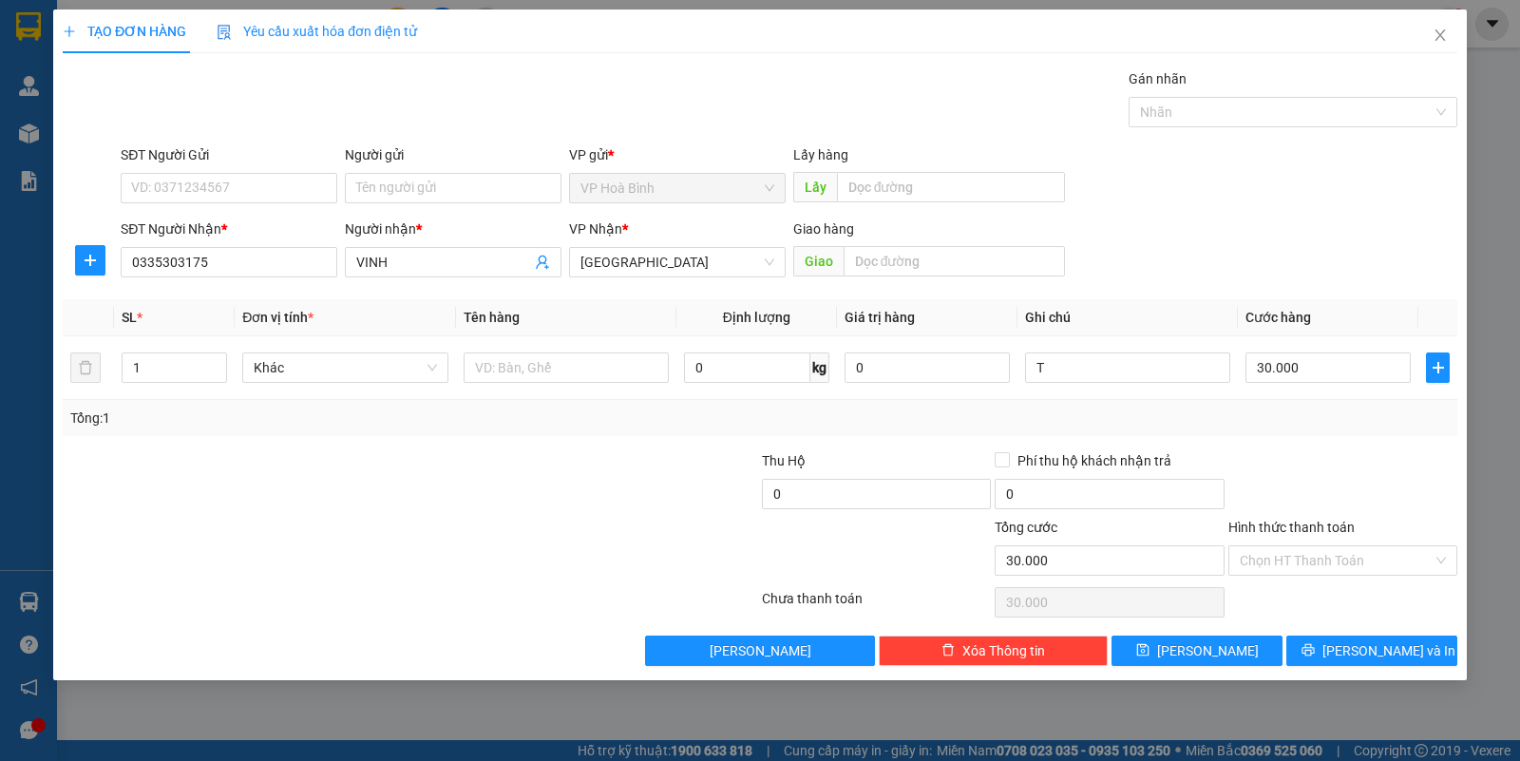
click at [1321, 575] on input "Hình thức thanh toán" at bounding box center [1336, 560] width 193 height 28
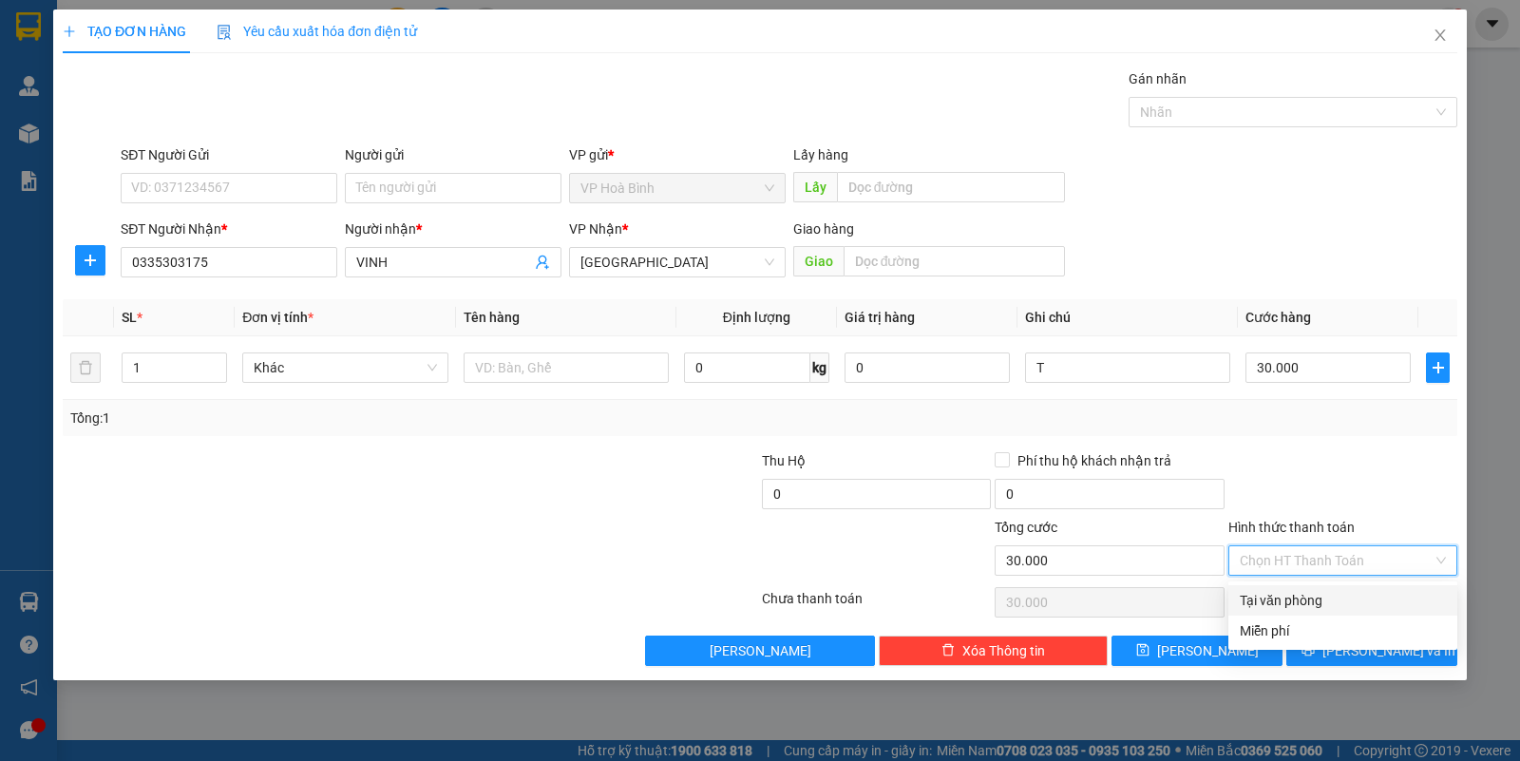
click at [1325, 601] on div "Tại văn phòng" at bounding box center [1343, 600] width 206 height 21
type input "0"
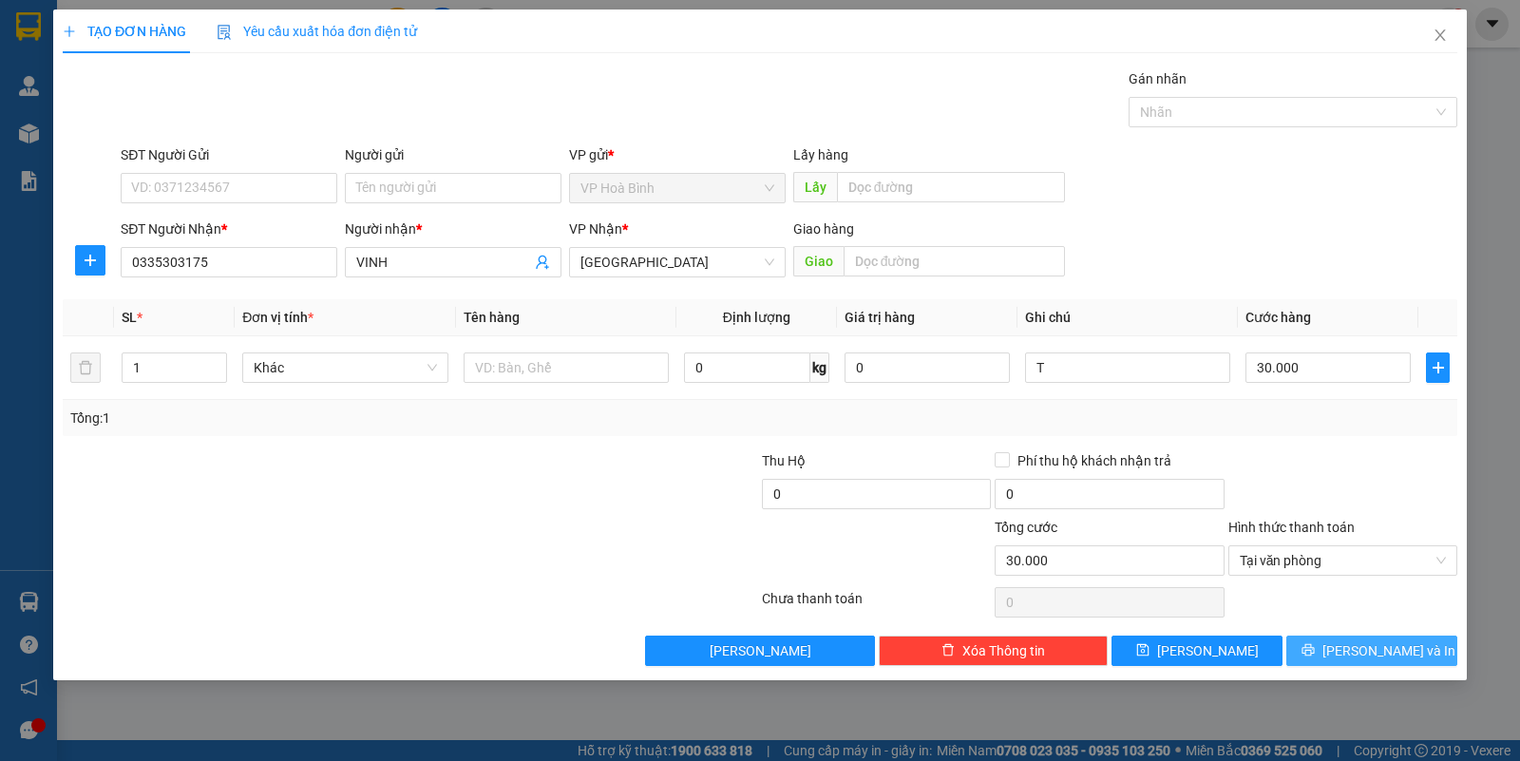
click at [1314, 651] on icon "printer" at bounding box center [1307, 650] width 12 height 12
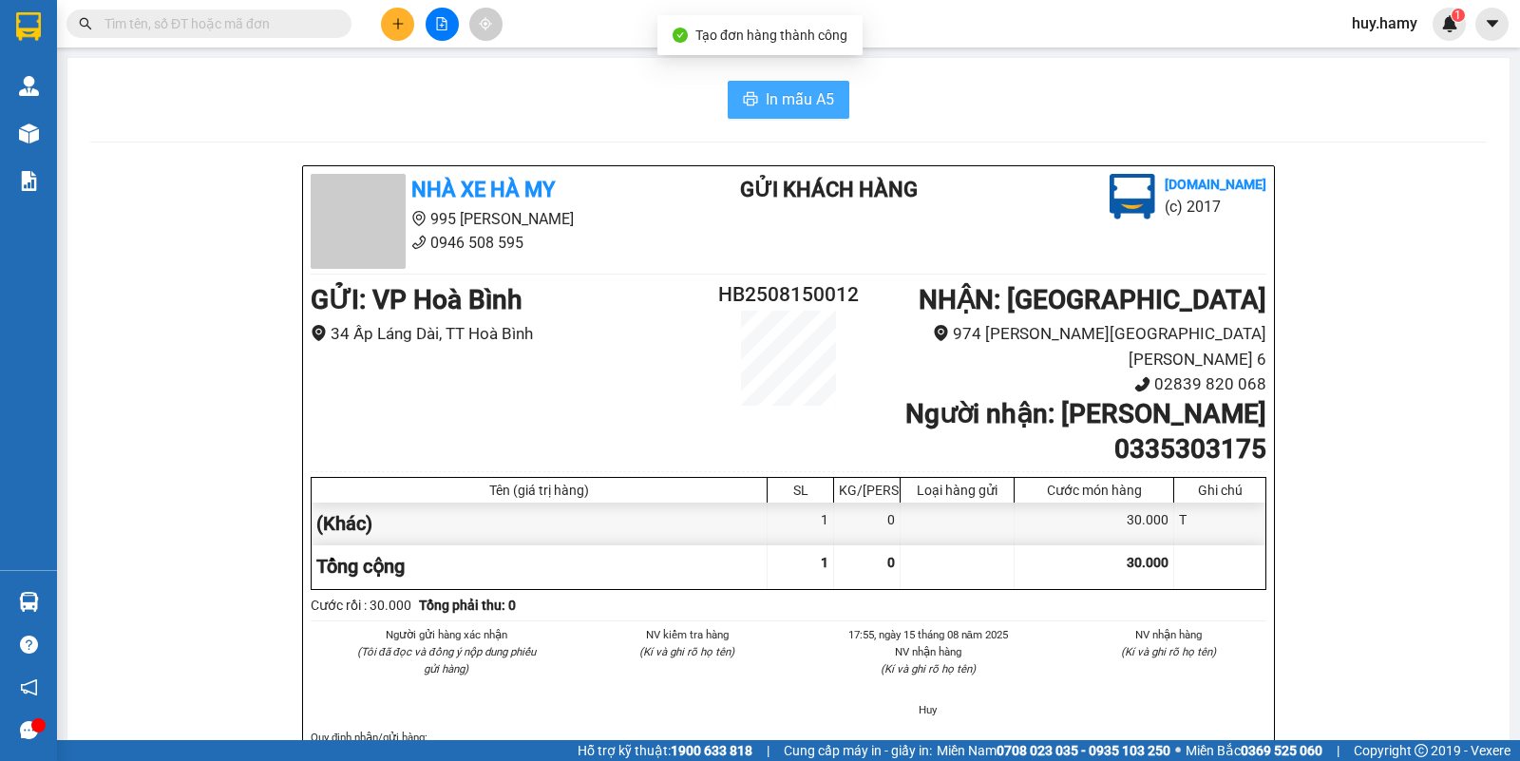
click at [755, 81] on button "In mẫu A5" at bounding box center [789, 100] width 122 height 38
click at [391, 17] on icon "plus" at bounding box center [397, 23] width 13 height 13
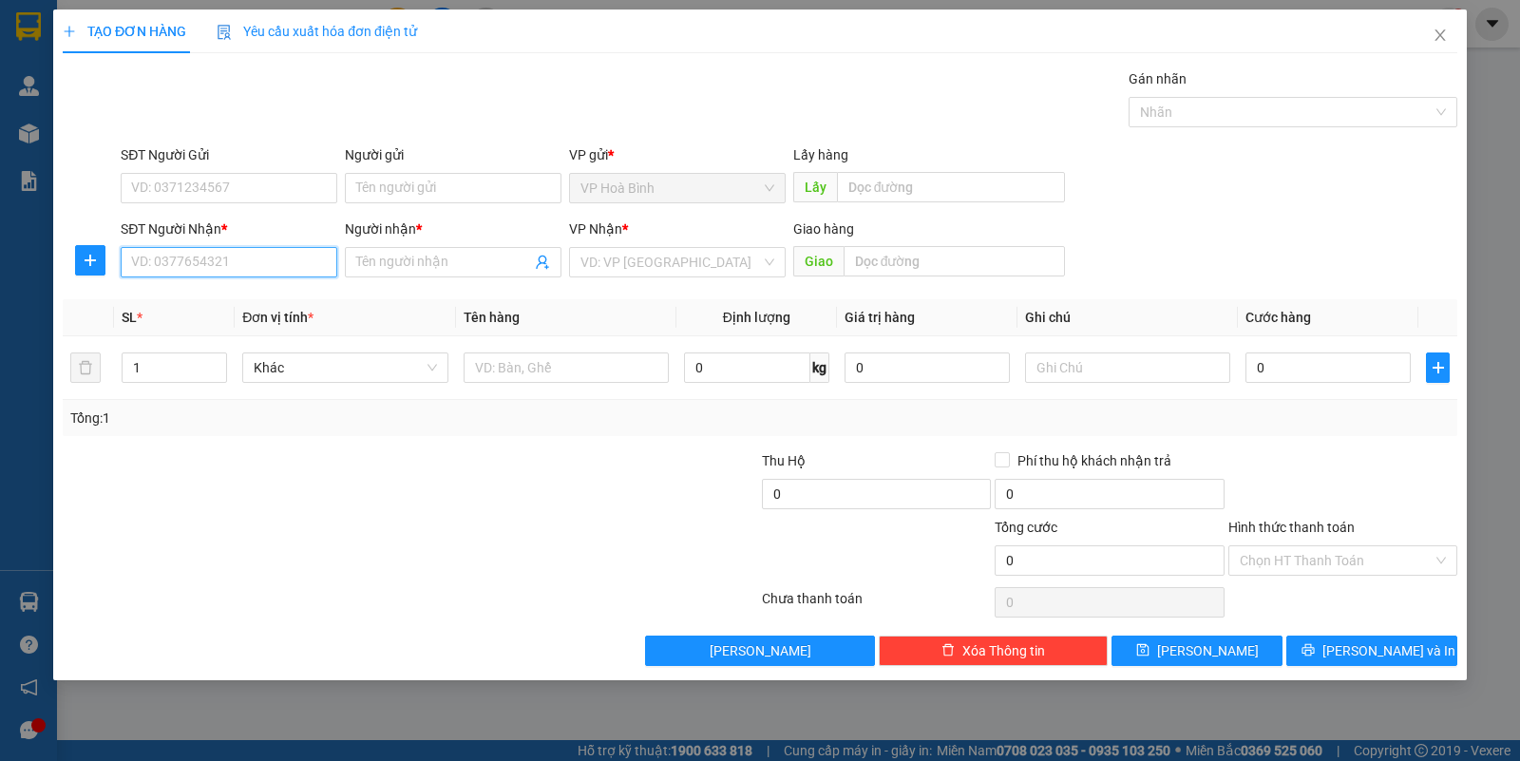
click at [198, 267] on input "SĐT Người Nhận *" at bounding box center [229, 262] width 217 height 30
type input "0833289454"
click at [413, 262] on input "Người nhận *" at bounding box center [443, 262] width 175 height 21
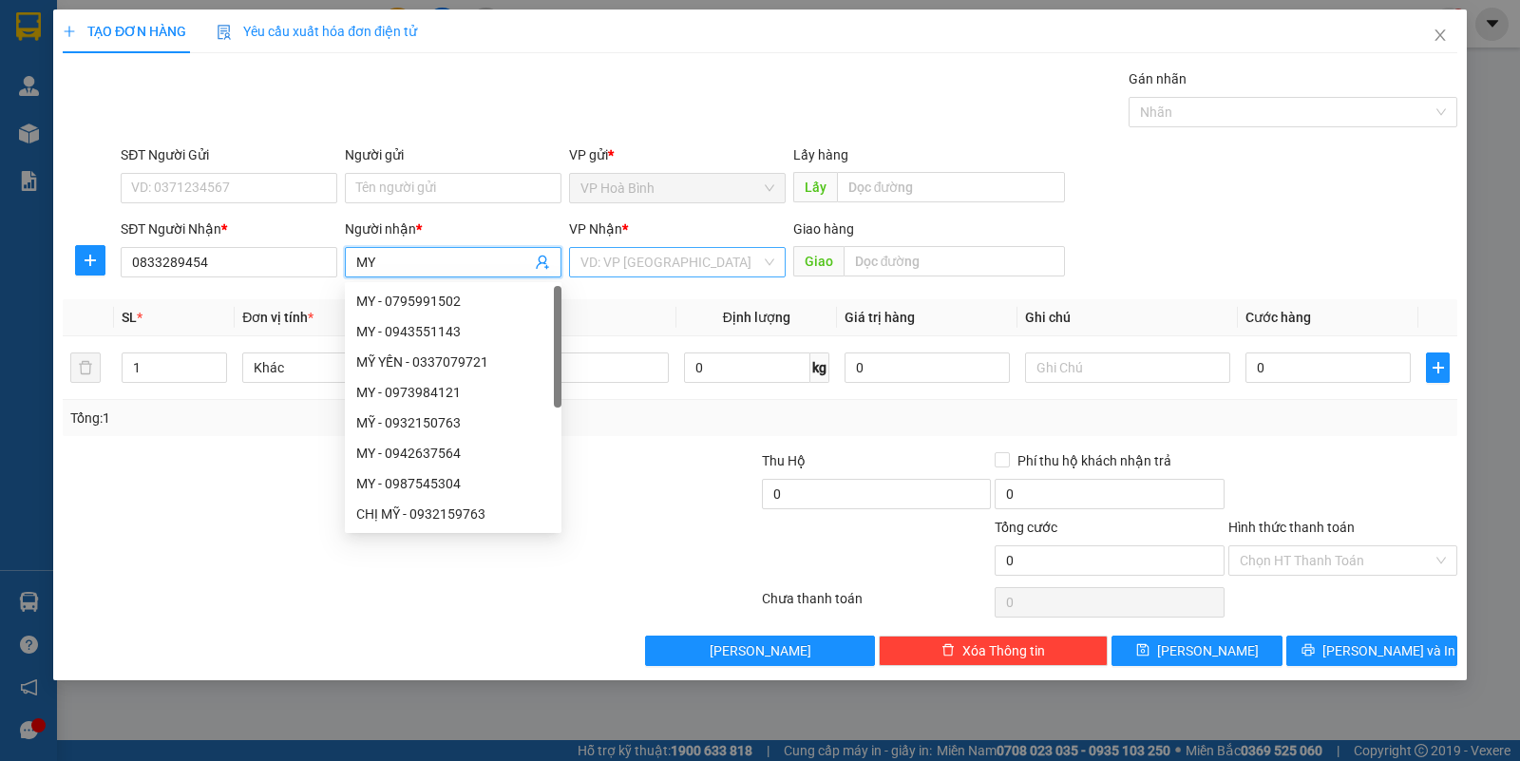
type input "MY"
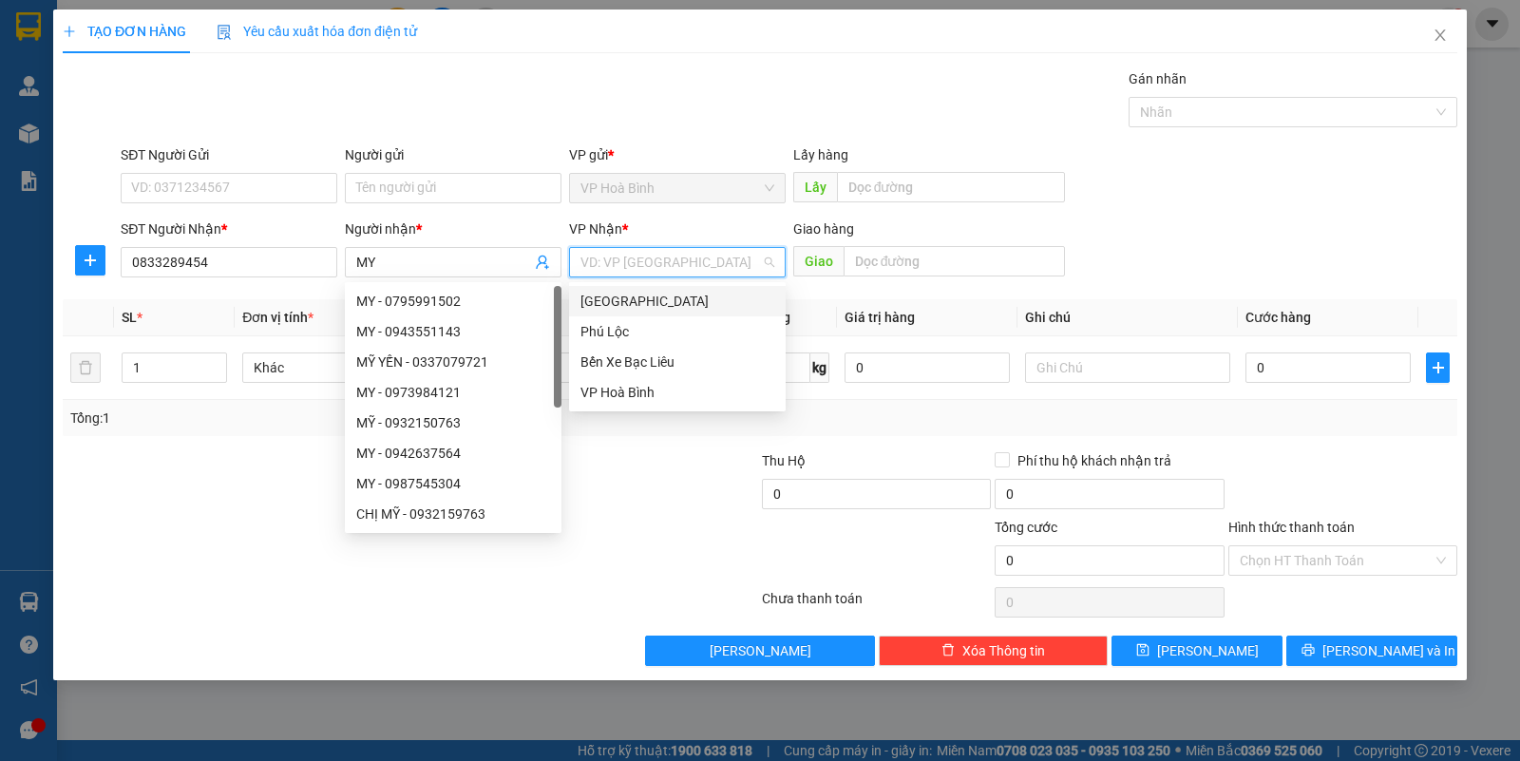
click at [666, 263] on input "search" at bounding box center [670, 262] width 180 height 28
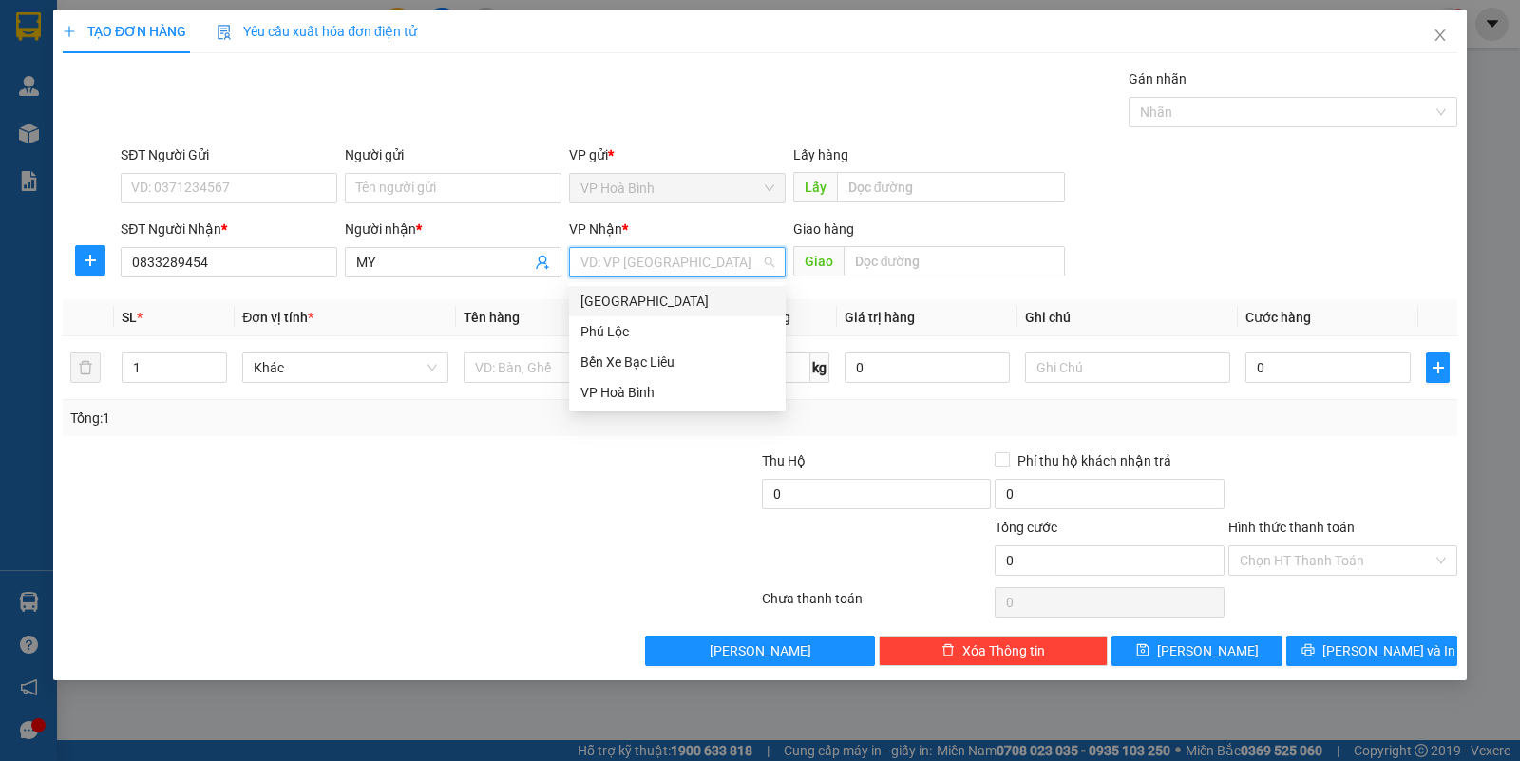
click at [627, 291] on div "[GEOGRAPHIC_DATA]" at bounding box center [677, 301] width 194 height 21
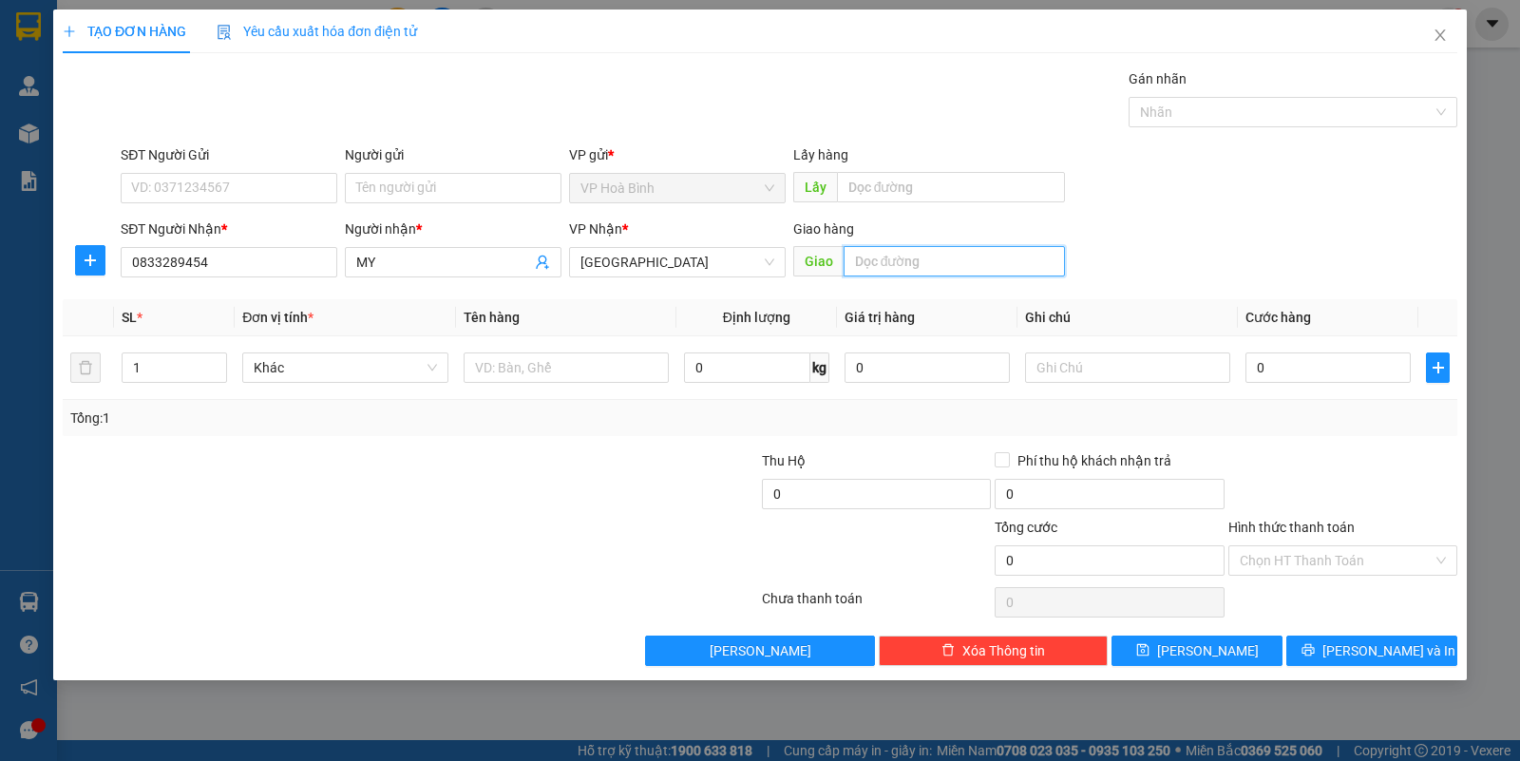
click at [890, 266] on input "text" at bounding box center [955, 261] width 222 height 30
type input "BÌNH ĐIỀN"
click at [1074, 373] on input "text" at bounding box center [1127, 367] width 205 height 30
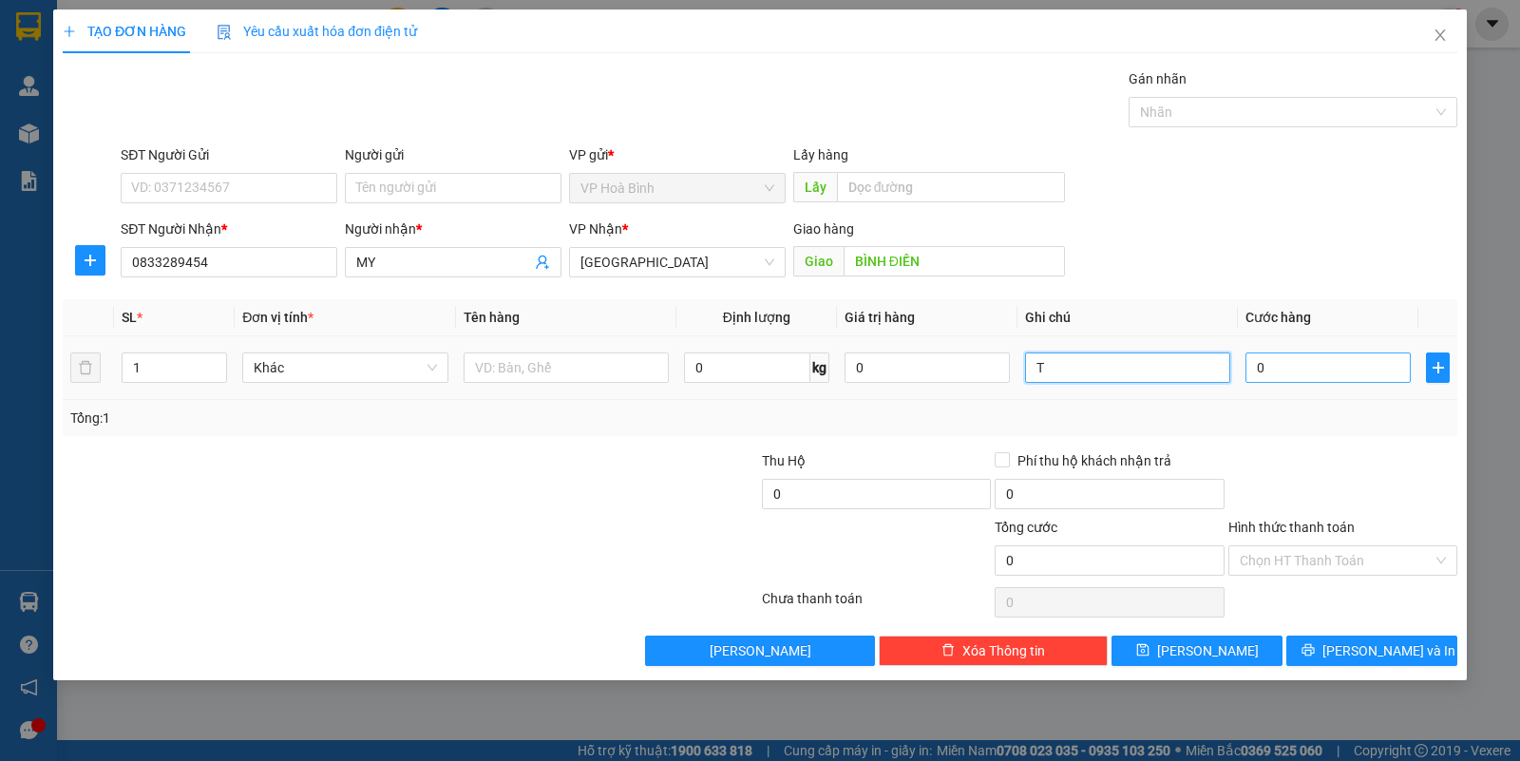
type input "T"
click at [1264, 363] on input "0" at bounding box center [1327, 367] width 165 height 30
type input "1"
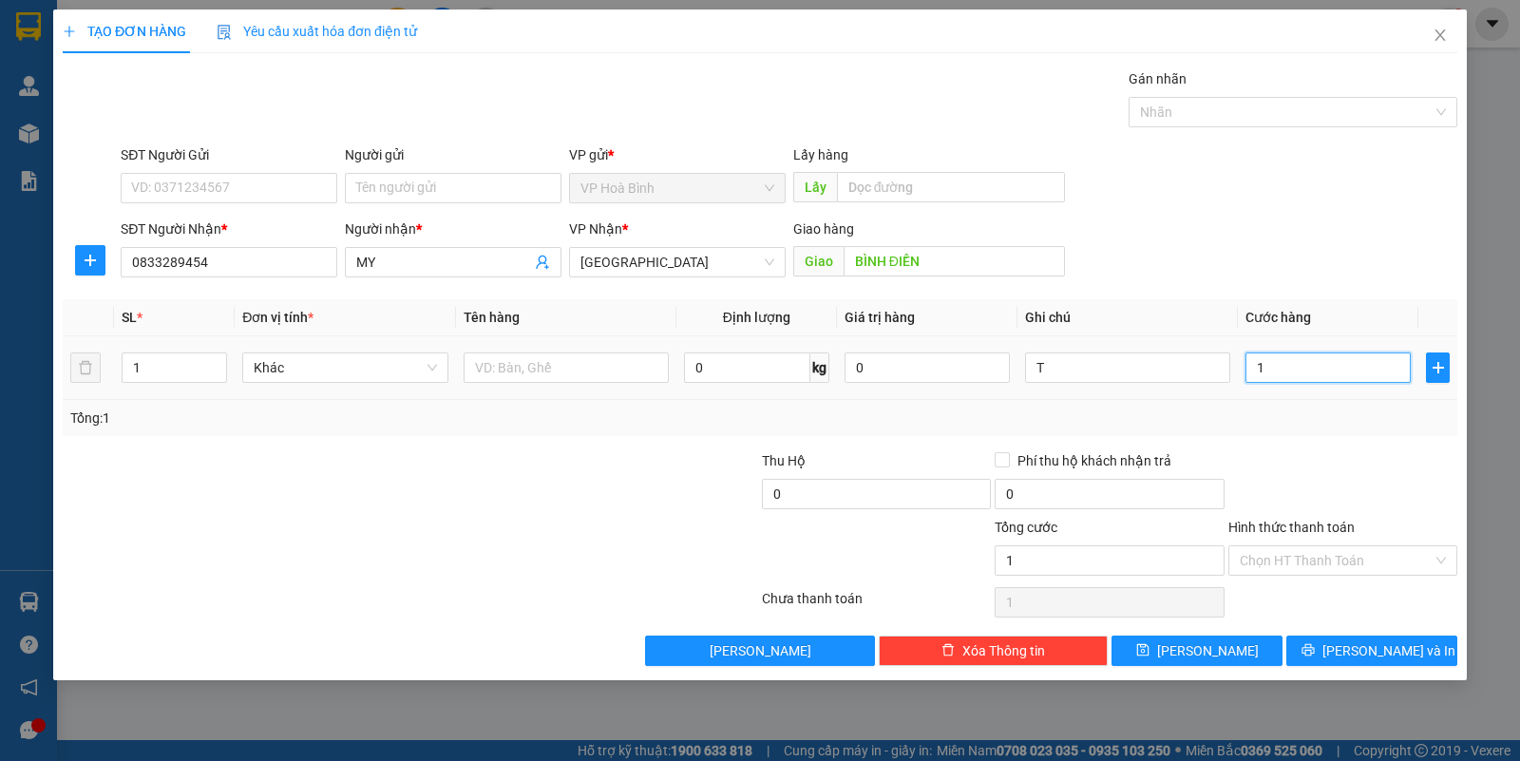
type input "10"
type input "100"
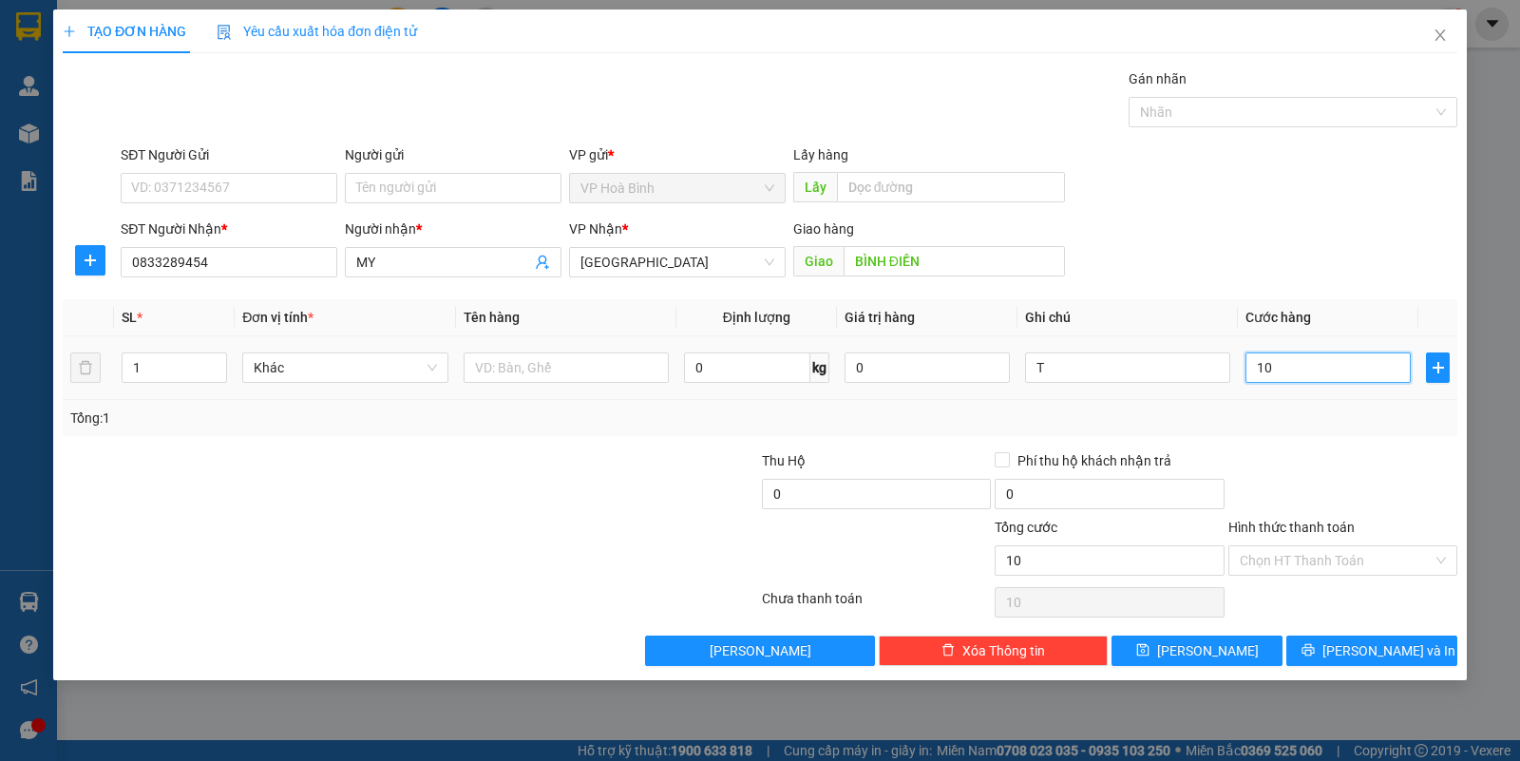
type input "100"
type input "1.000"
type input "10.000"
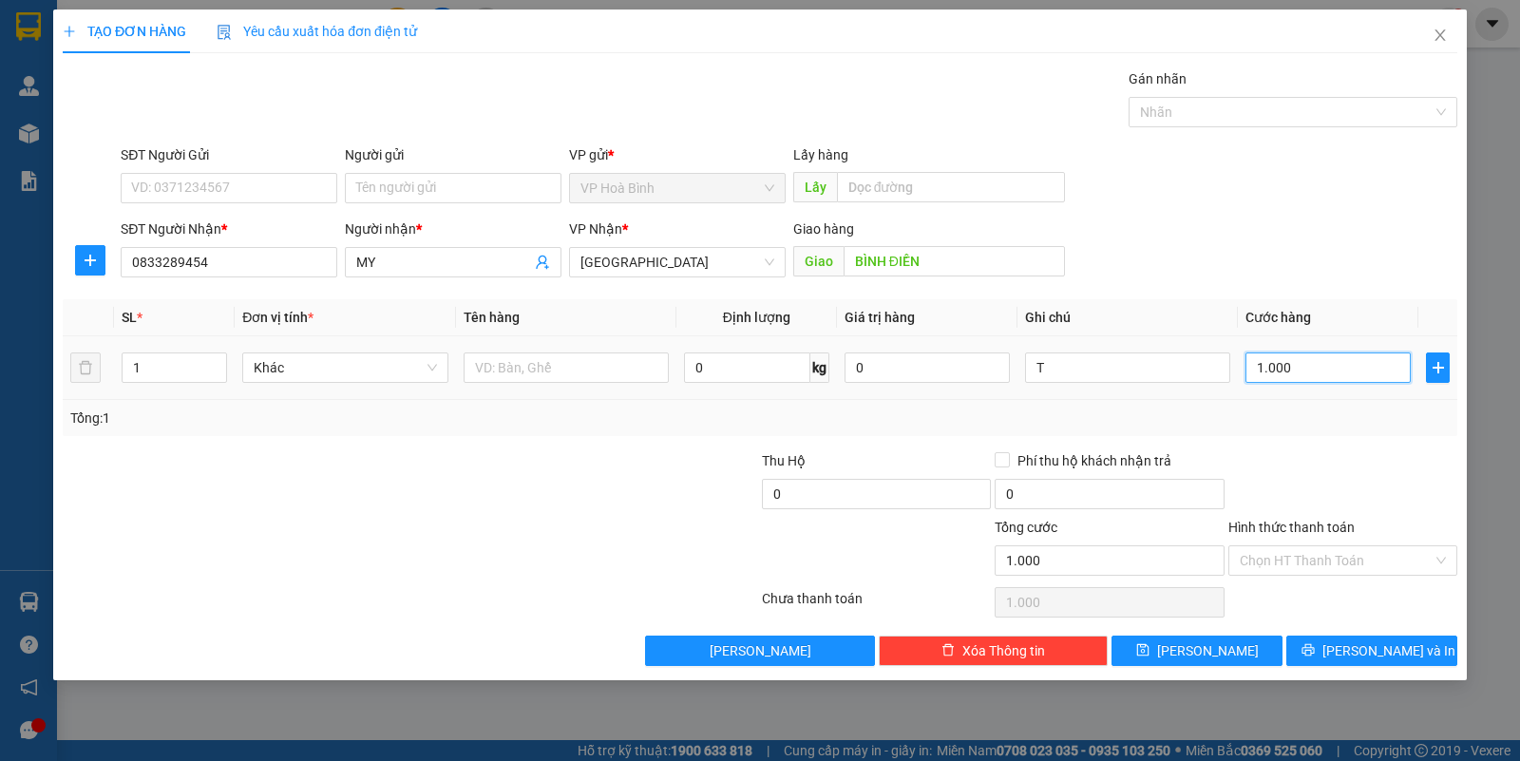
type input "10.000"
type input "100.000"
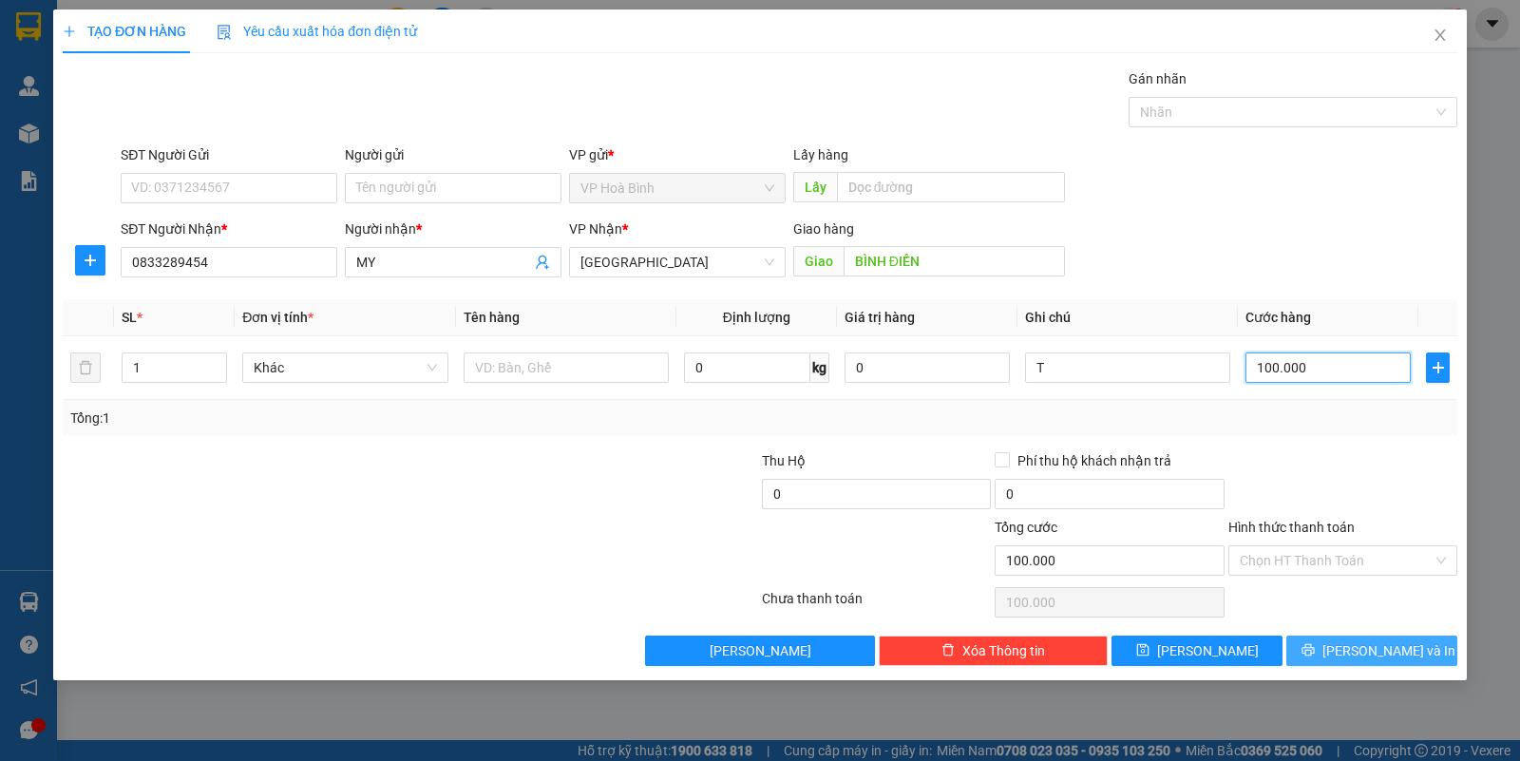
type input "100.000"
click at [1350, 653] on button "[PERSON_NAME] và In" at bounding box center [1371, 651] width 171 height 30
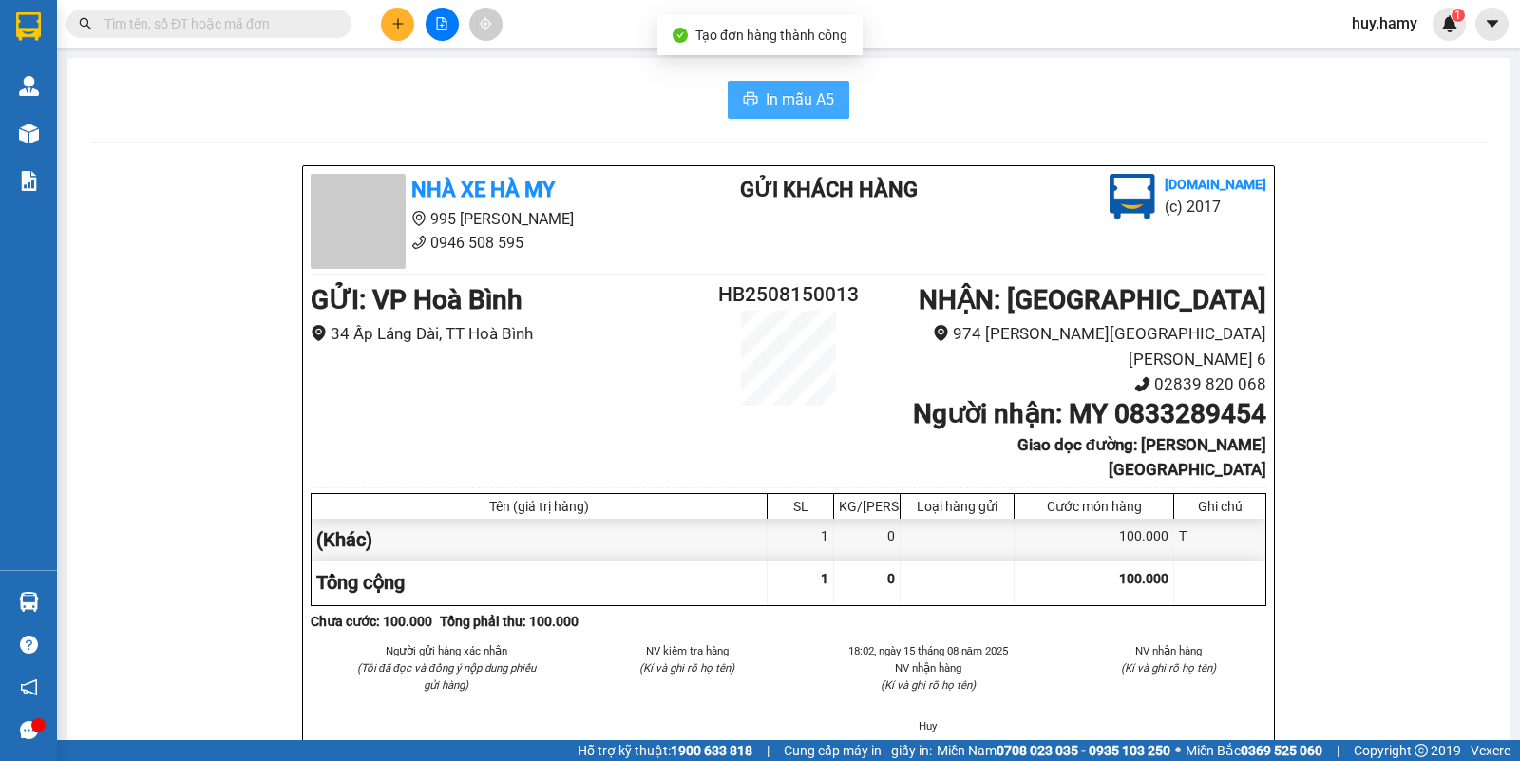
click at [790, 101] on span "In mẫu A5" at bounding box center [800, 99] width 68 height 24
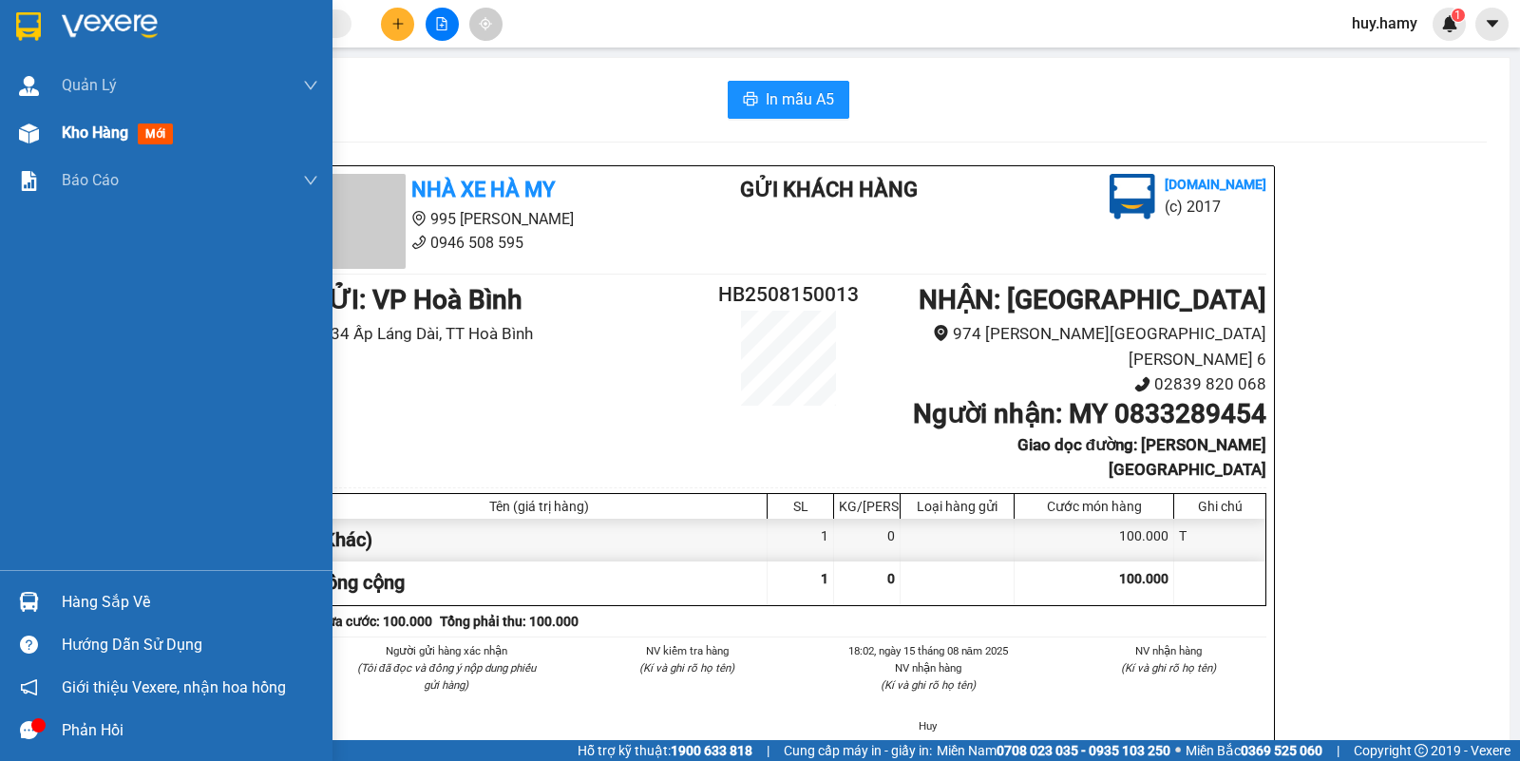
click at [81, 123] on span "Kho hàng" at bounding box center [95, 132] width 66 height 18
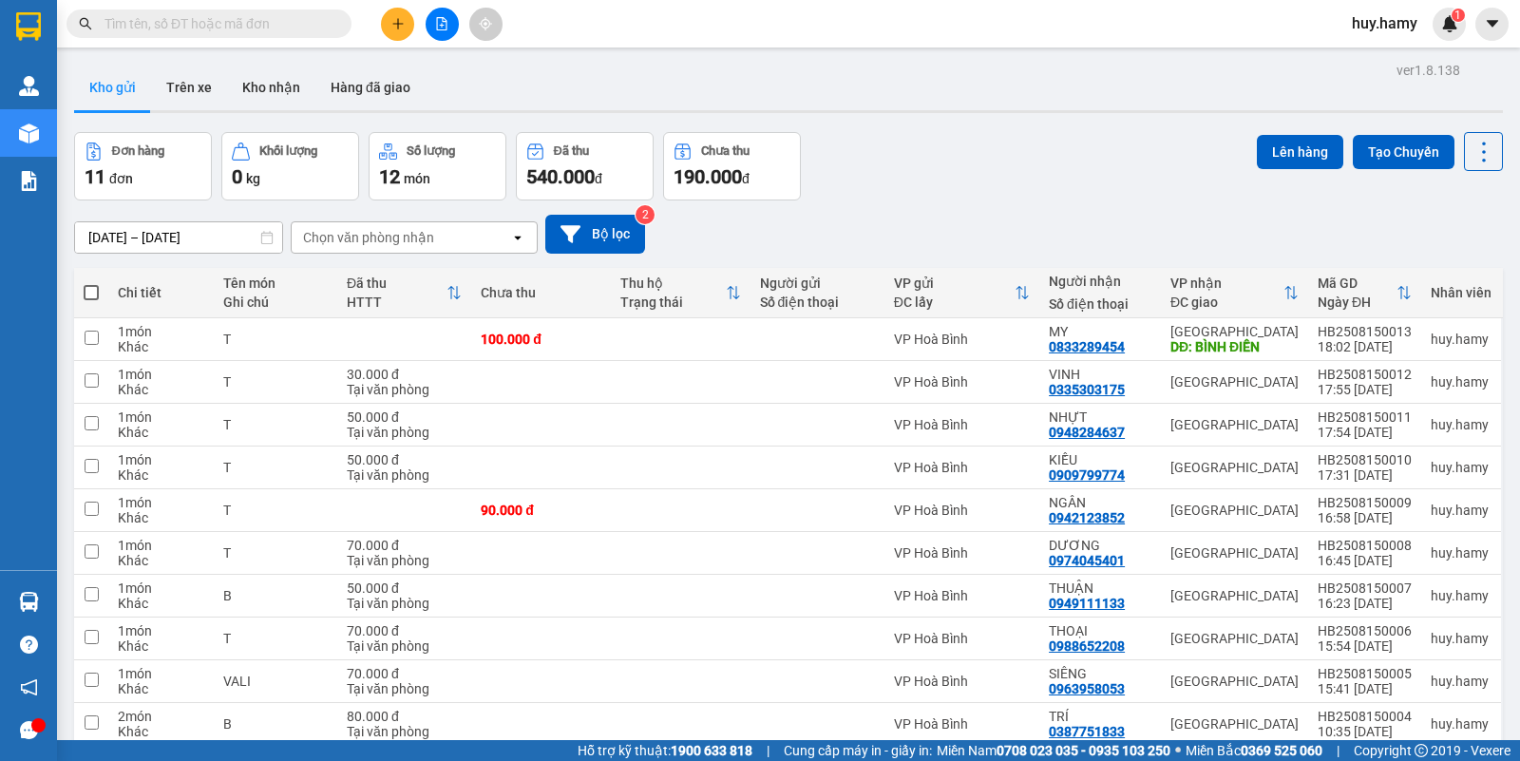
click at [122, 90] on button "Kho gửi" at bounding box center [112, 88] width 77 height 46
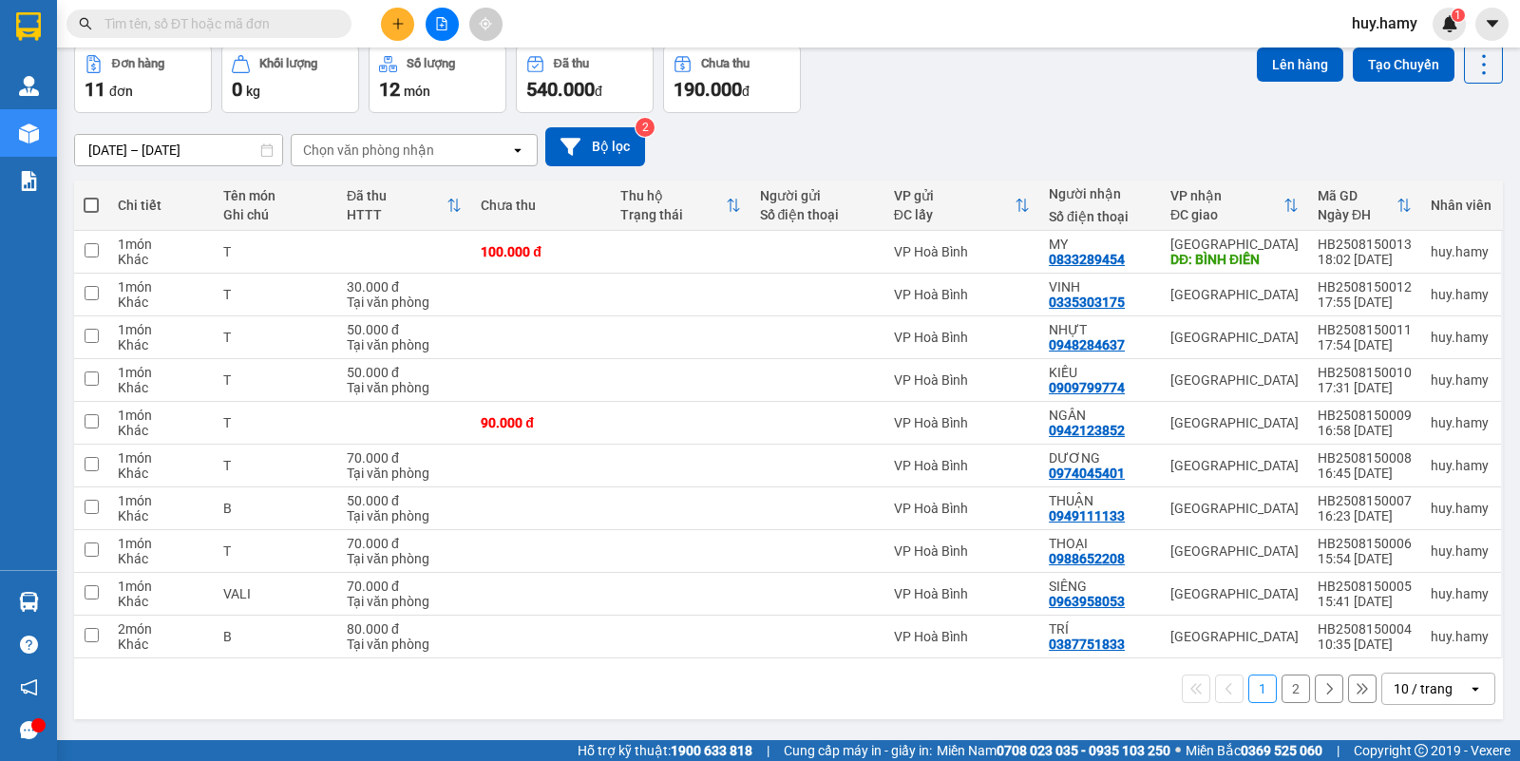
click at [1282, 693] on button "2" at bounding box center [1296, 688] width 28 height 28
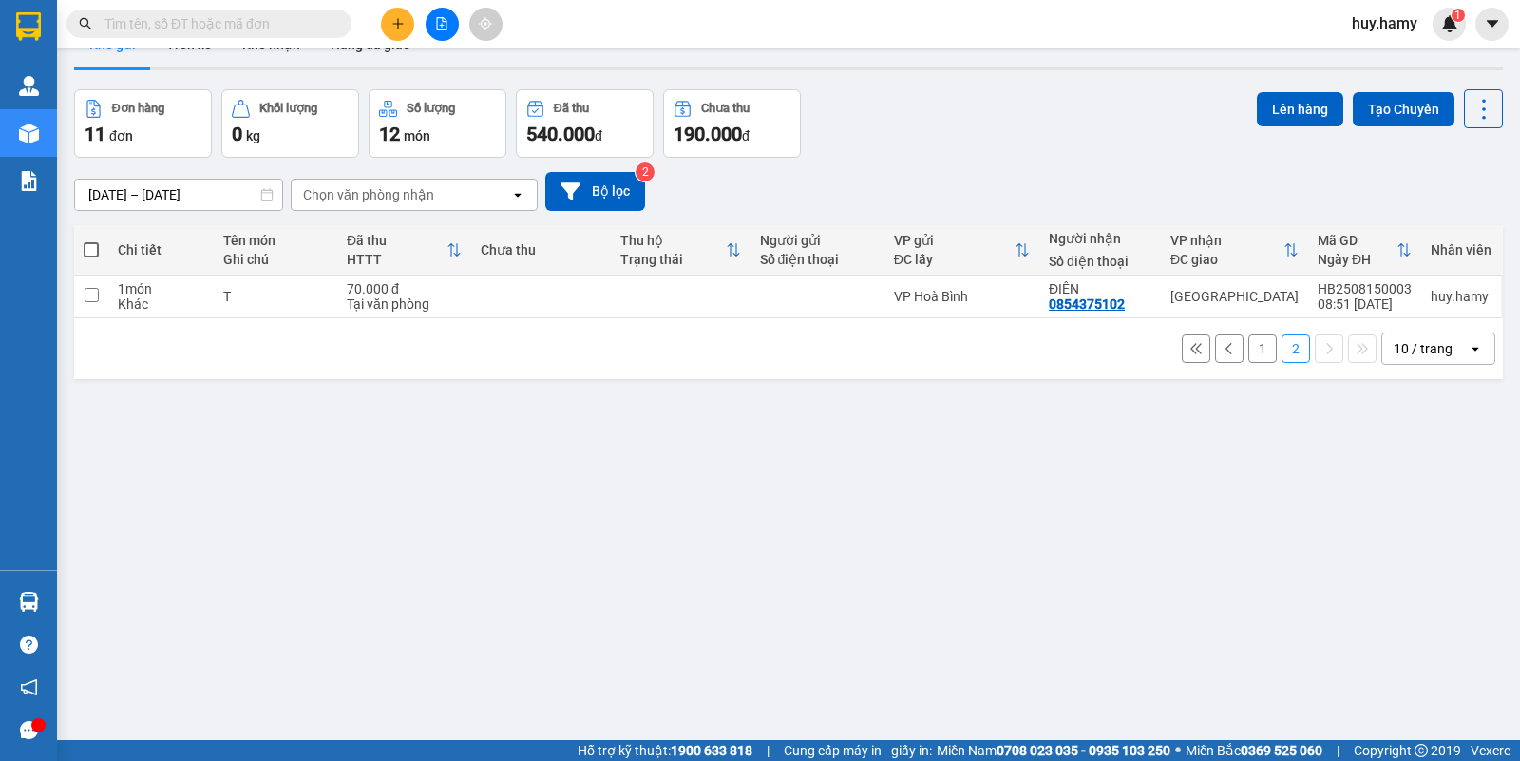
scroll to position [0, 0]
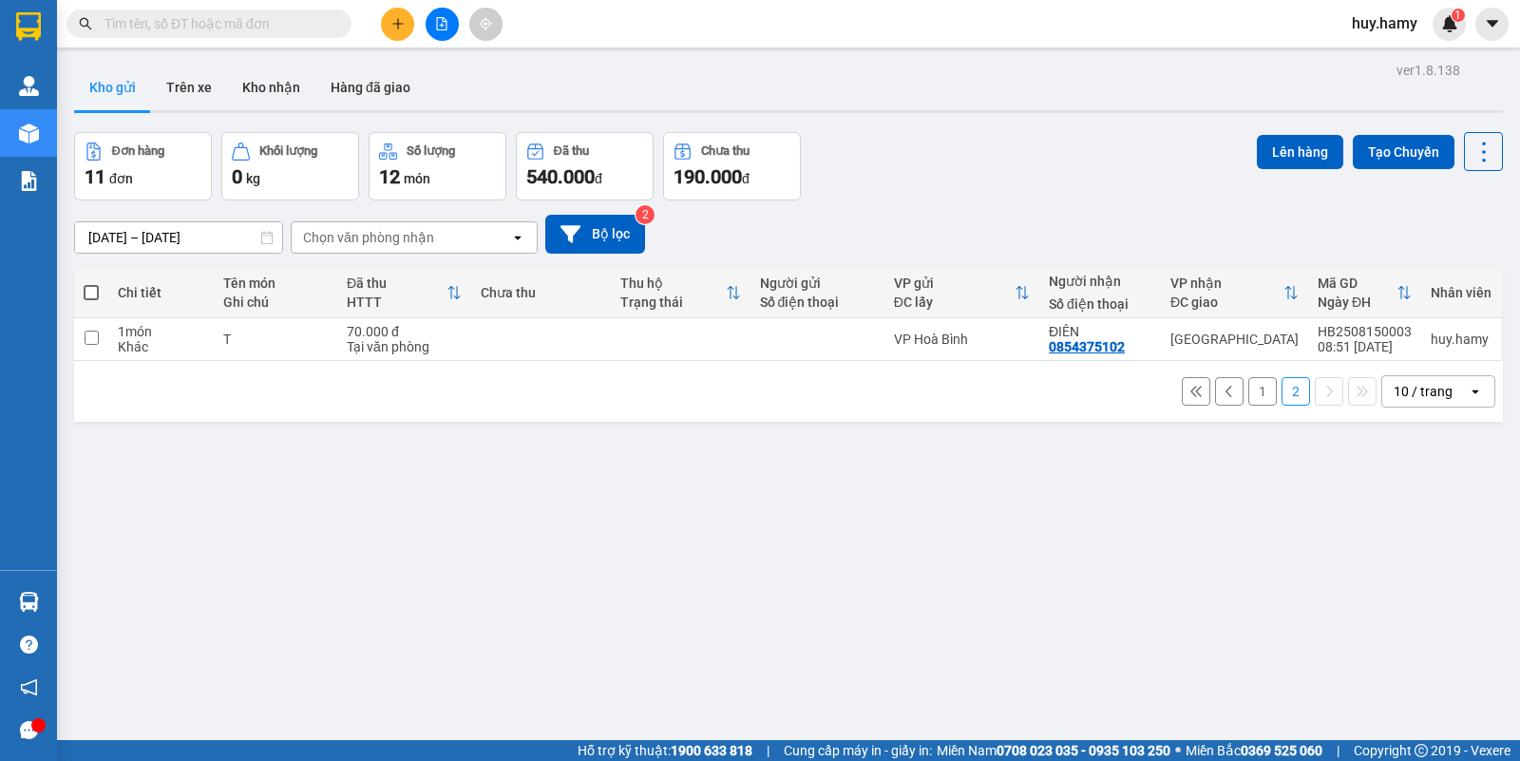
click at [100, 82] on button "Kho gửi" at bounding box center [112, 88] width 77 height 46
drag, startPoint x: 273, startPoint y: 79, endPoint x: 269, endPoint y: 103, distance: 24.1
click at [273, 93] on button "Kho nhận" at bounding box center [271, 88] width 88 height 46
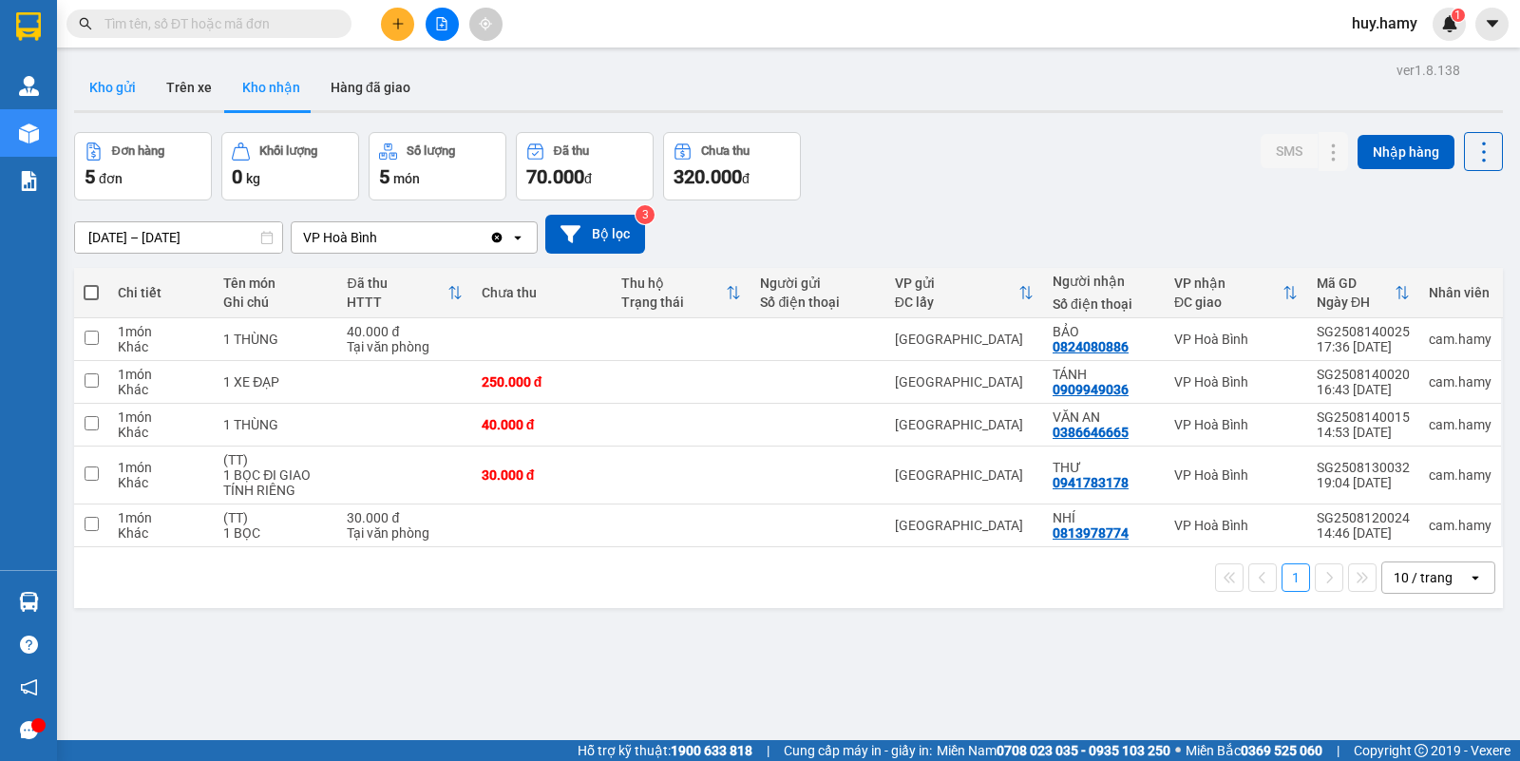
click at [110, 87] on button "Kho gửi" at bounding box center [112, 88] width 77 height 46
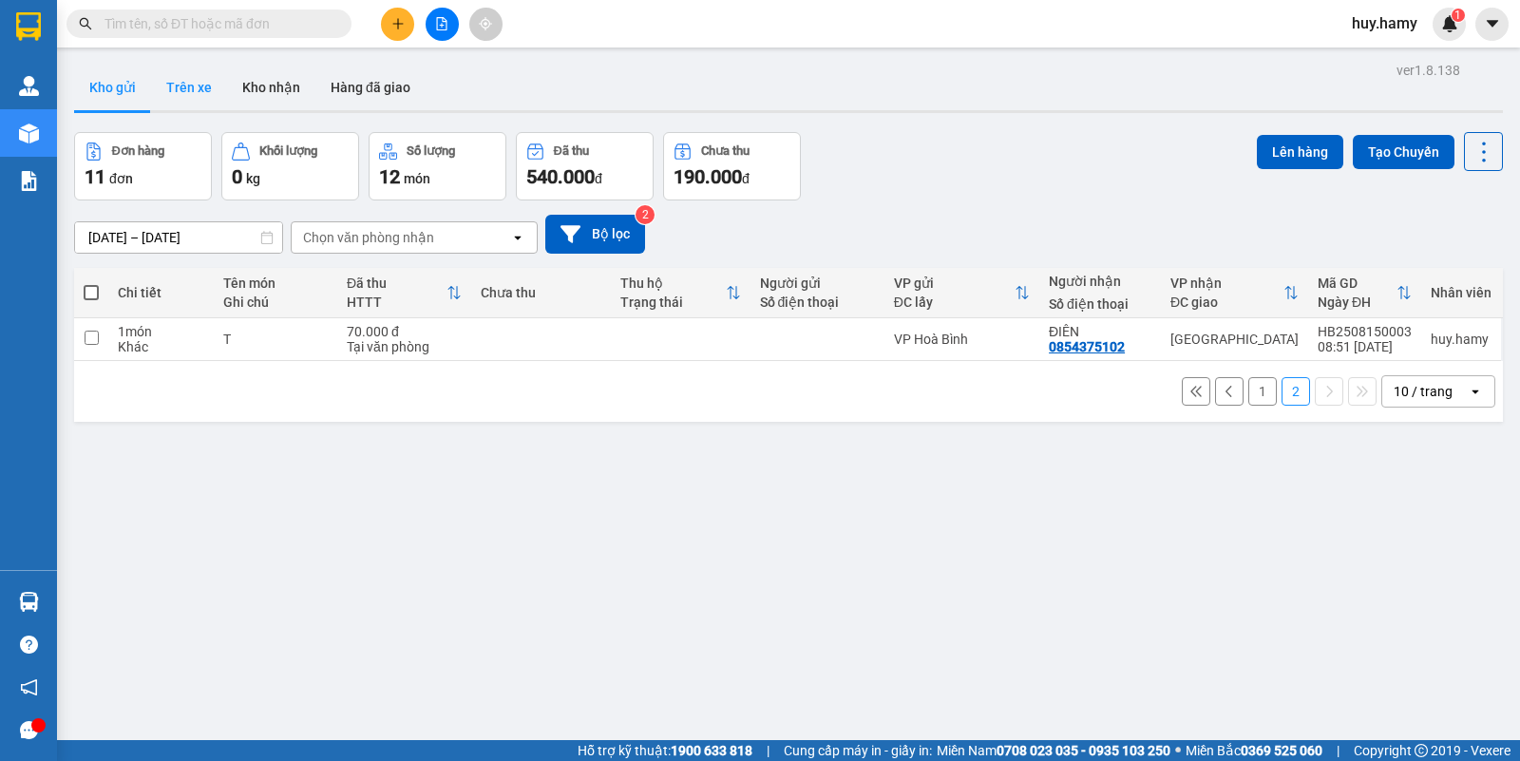
click at [186, 90] on button "Trên xe" at bounding box center [189, 88] width 76 height 46
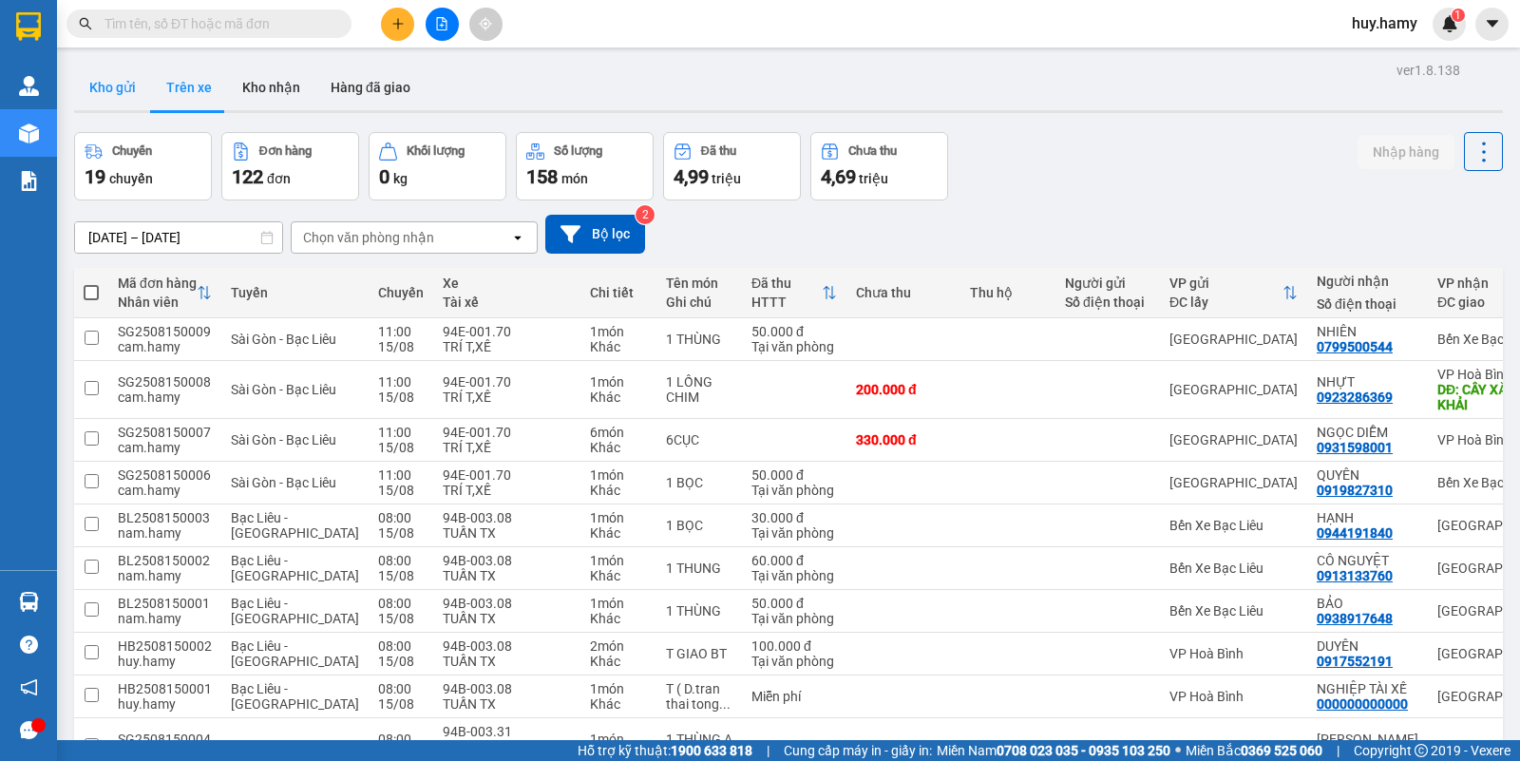
click at [84, 84] on button "Kho gửi" at bounding box center [112, 88] width 77 height 46
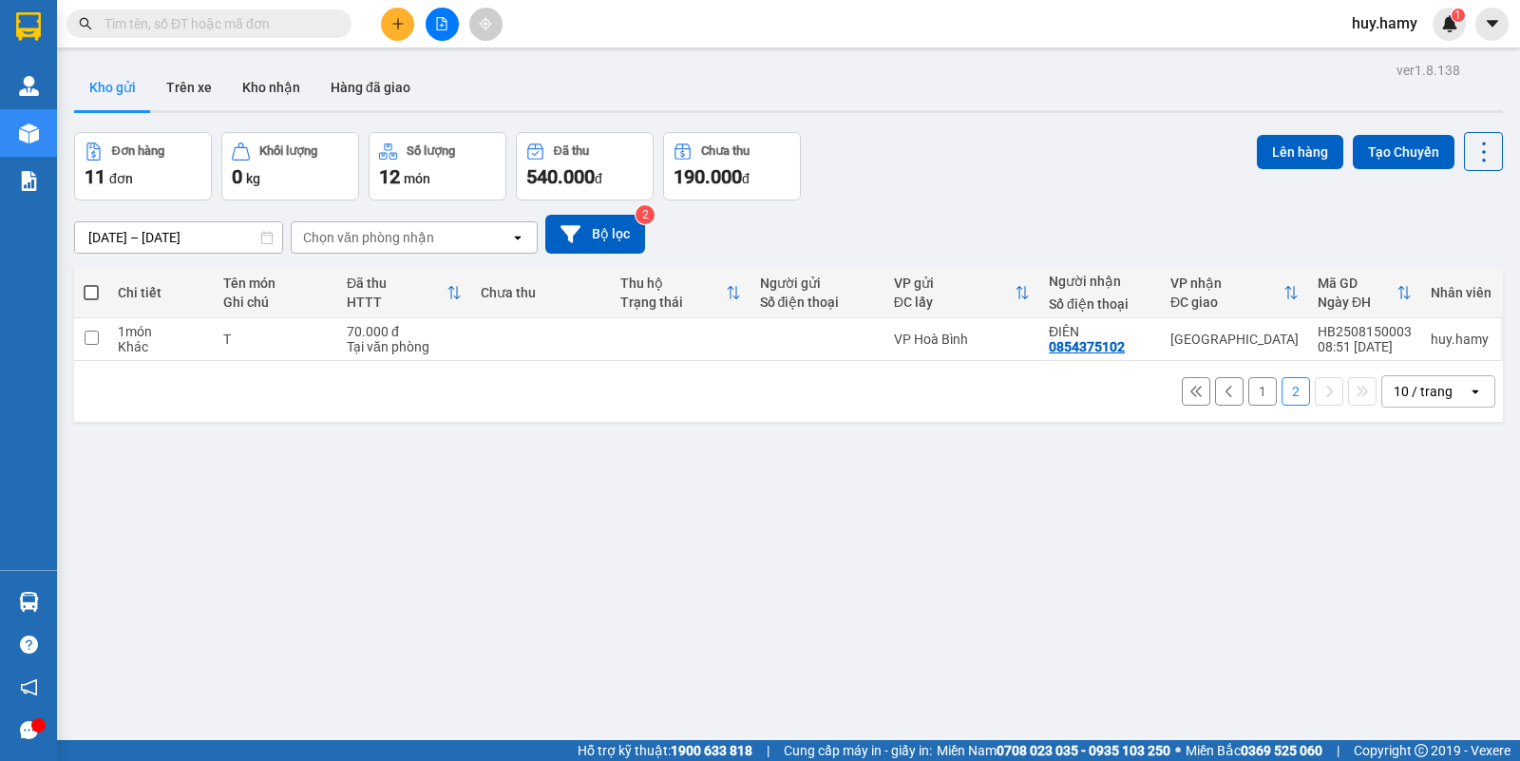
click at [1248, 378] on button "1" at bounding box center [1262, 391] width 28 height 28
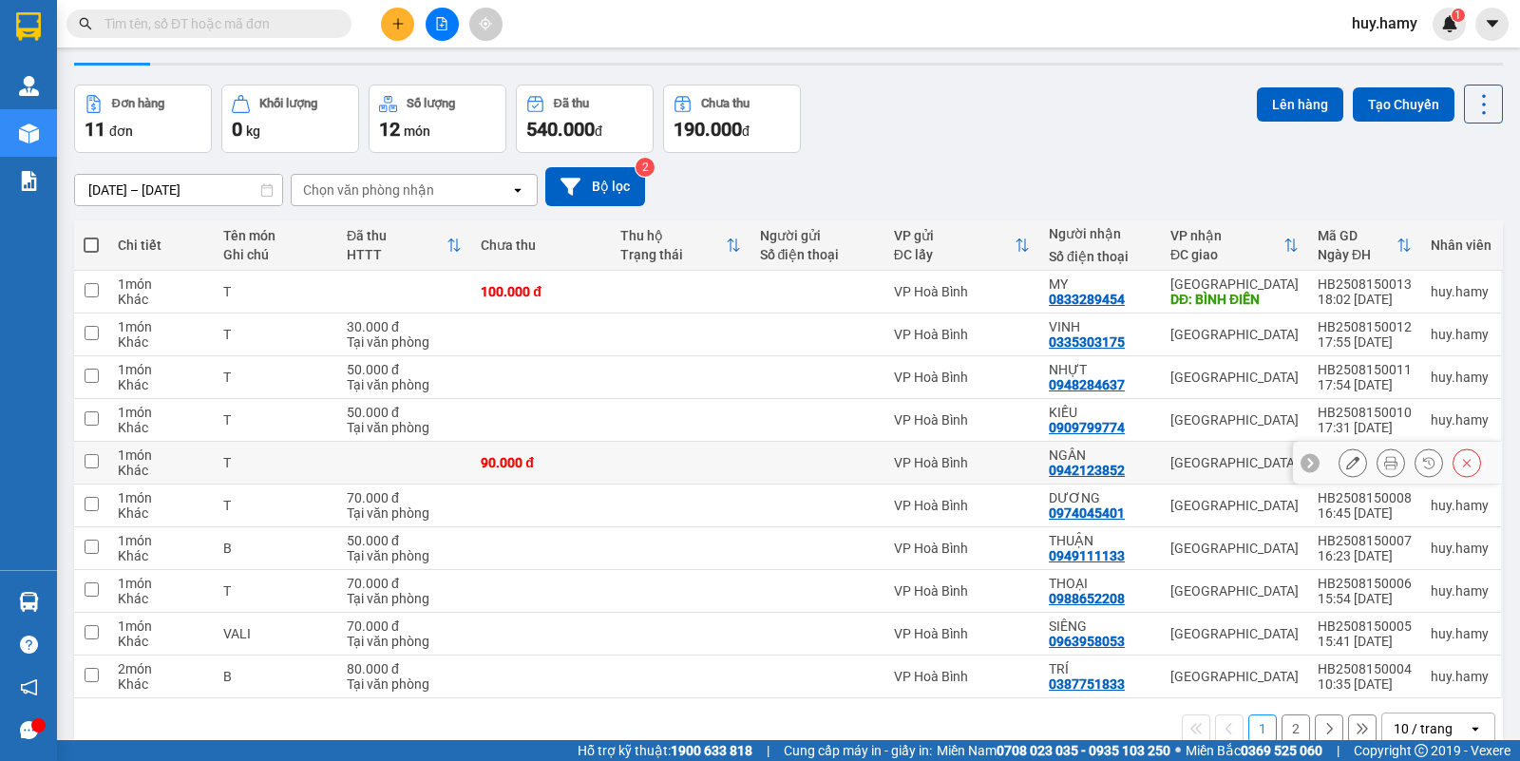
scroll to position [87, 0]
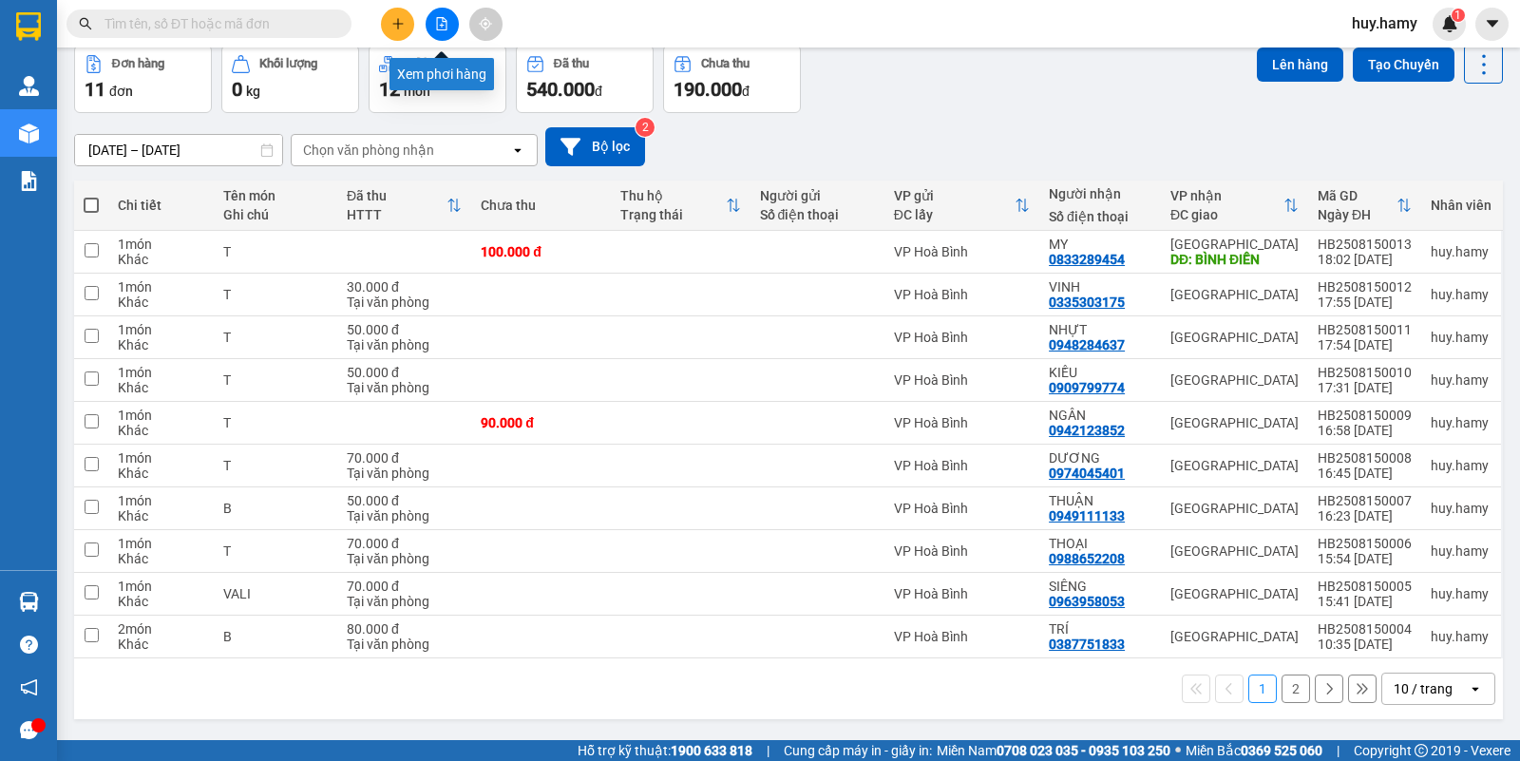
drag, startPoint x: 452, startPoint y: 28, endPoint x: 442, endPoint y: 25, distance: 11.1
click at [442, 25] on button at bounding box center [442, 24] width 33 height 33
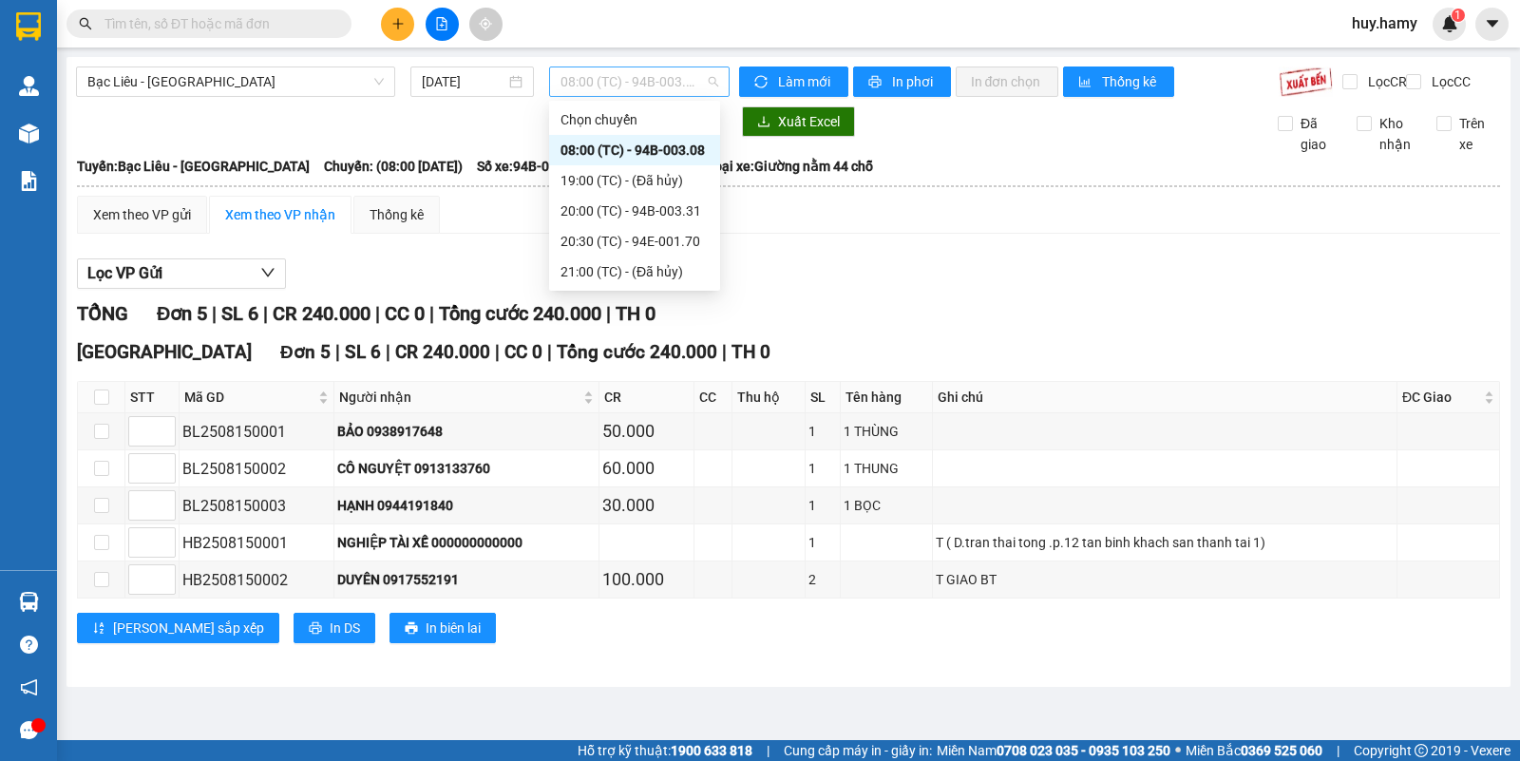
click at [653, 87] on span "08:00 (TC) - 94B-003.08" at bounding box center [638, 81] width 157 height 28
click at [675, 239] on div "20:30 (TC) - 94E-001.70" at bounding box center [634, 241] width 148 height 21
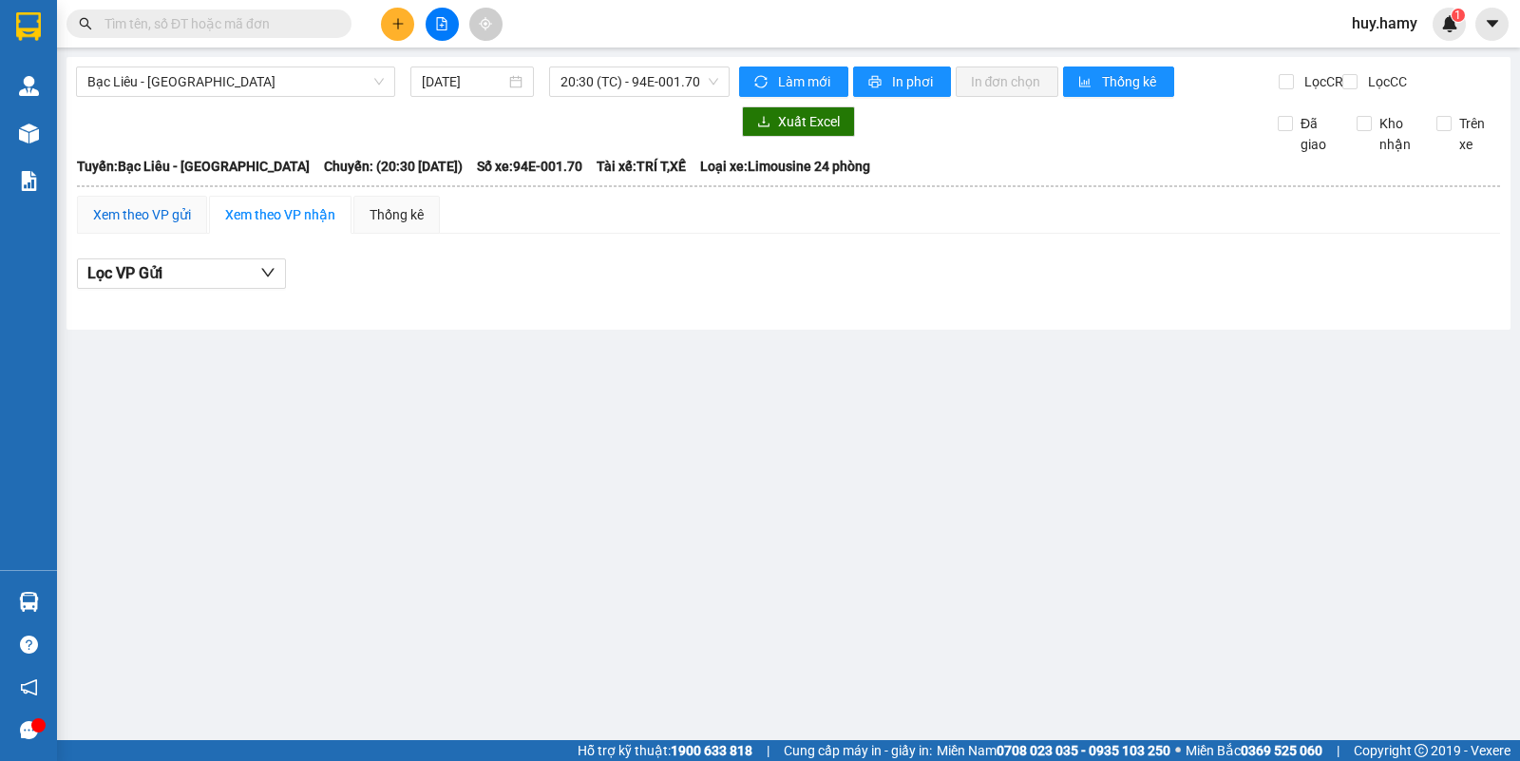
click at [159, 225] on div "Xem theo VP gửi" at bounding box center [142, 214] width 98 height 21
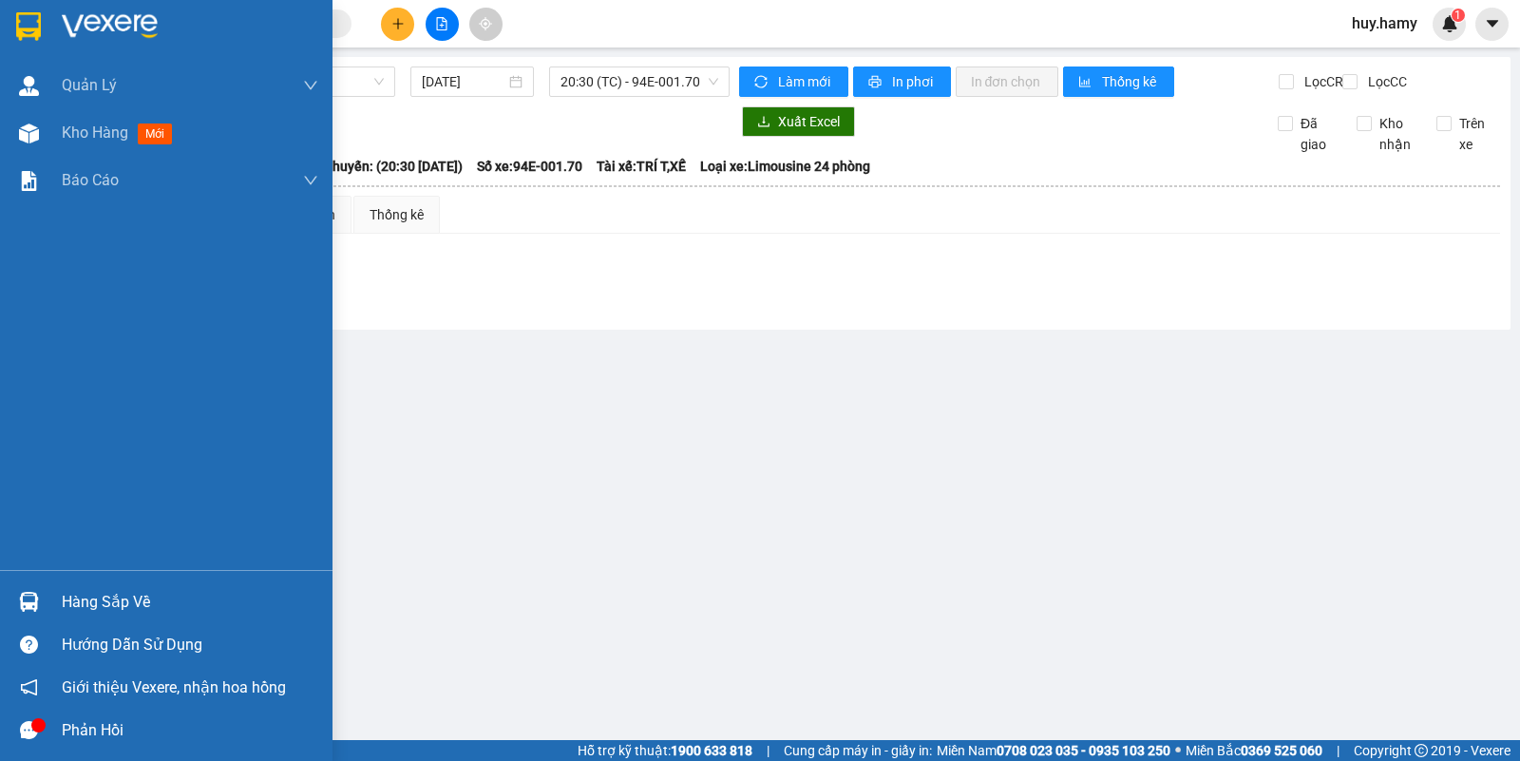
click at [82, 603] on div "Hàng sắp về" at bounding box center [190, 602] width 256 height 28
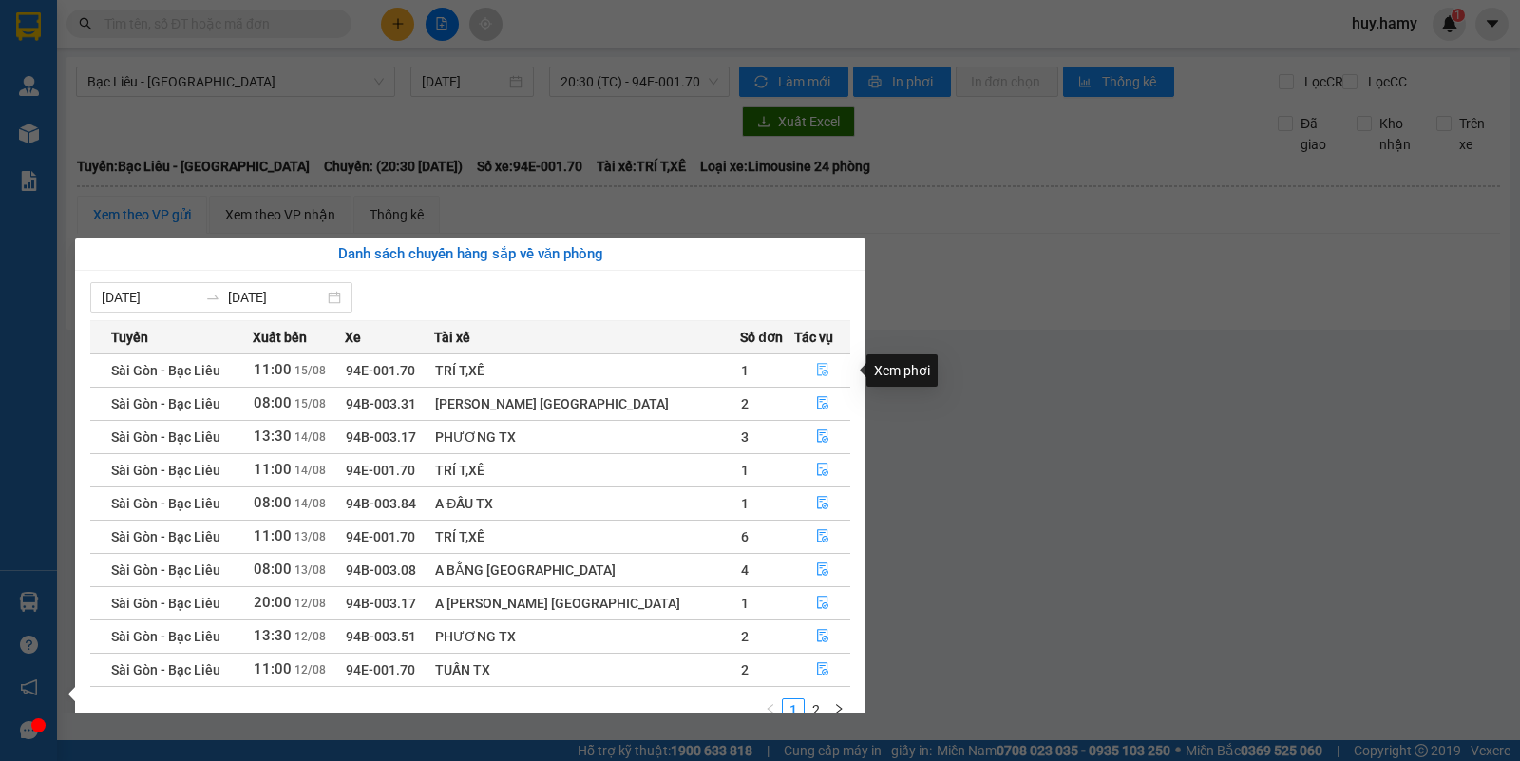
click at [816, 375] on icon "file-done" at bounding box center [822, 369] width 13 height 13
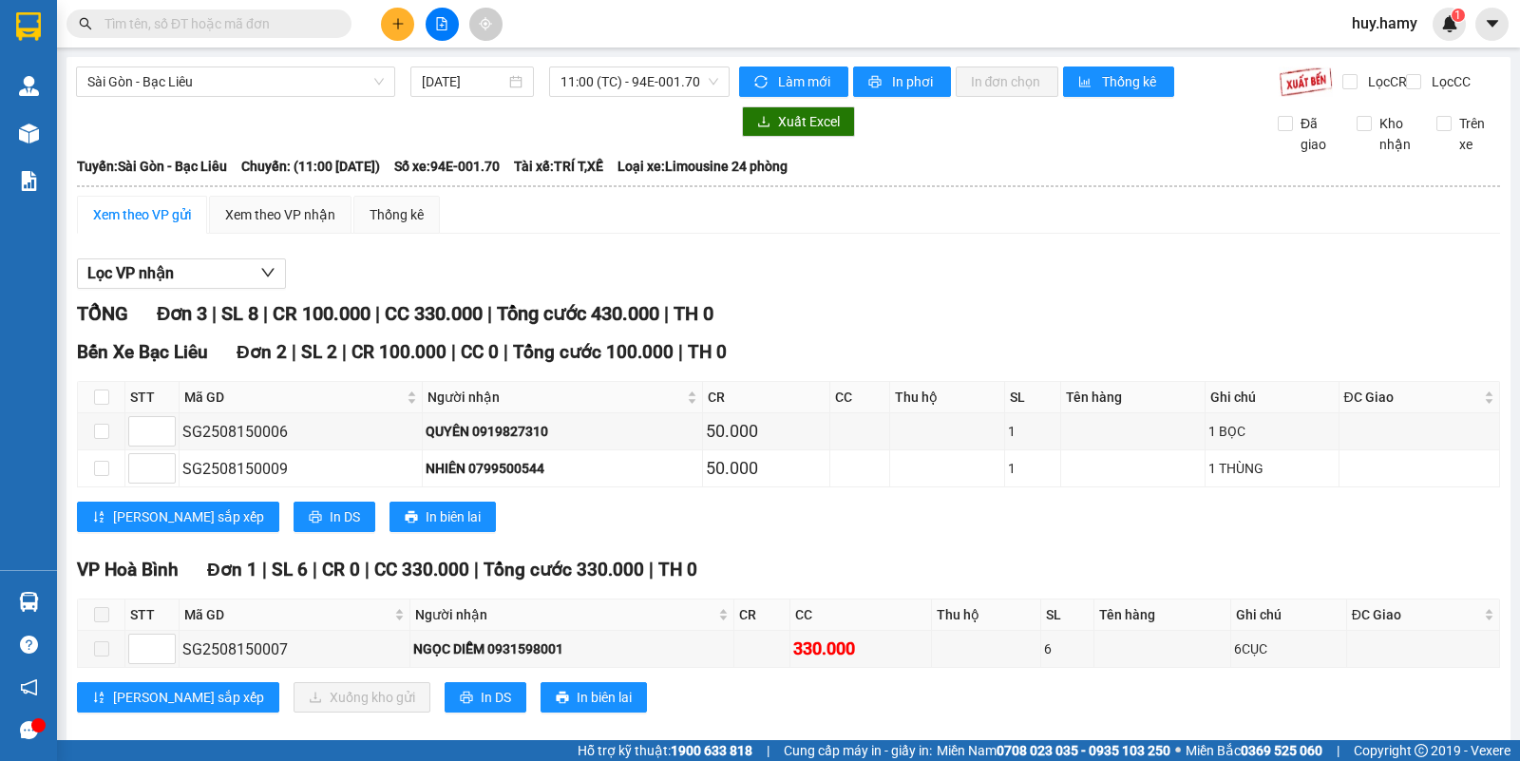
scroll to position [46, 0]
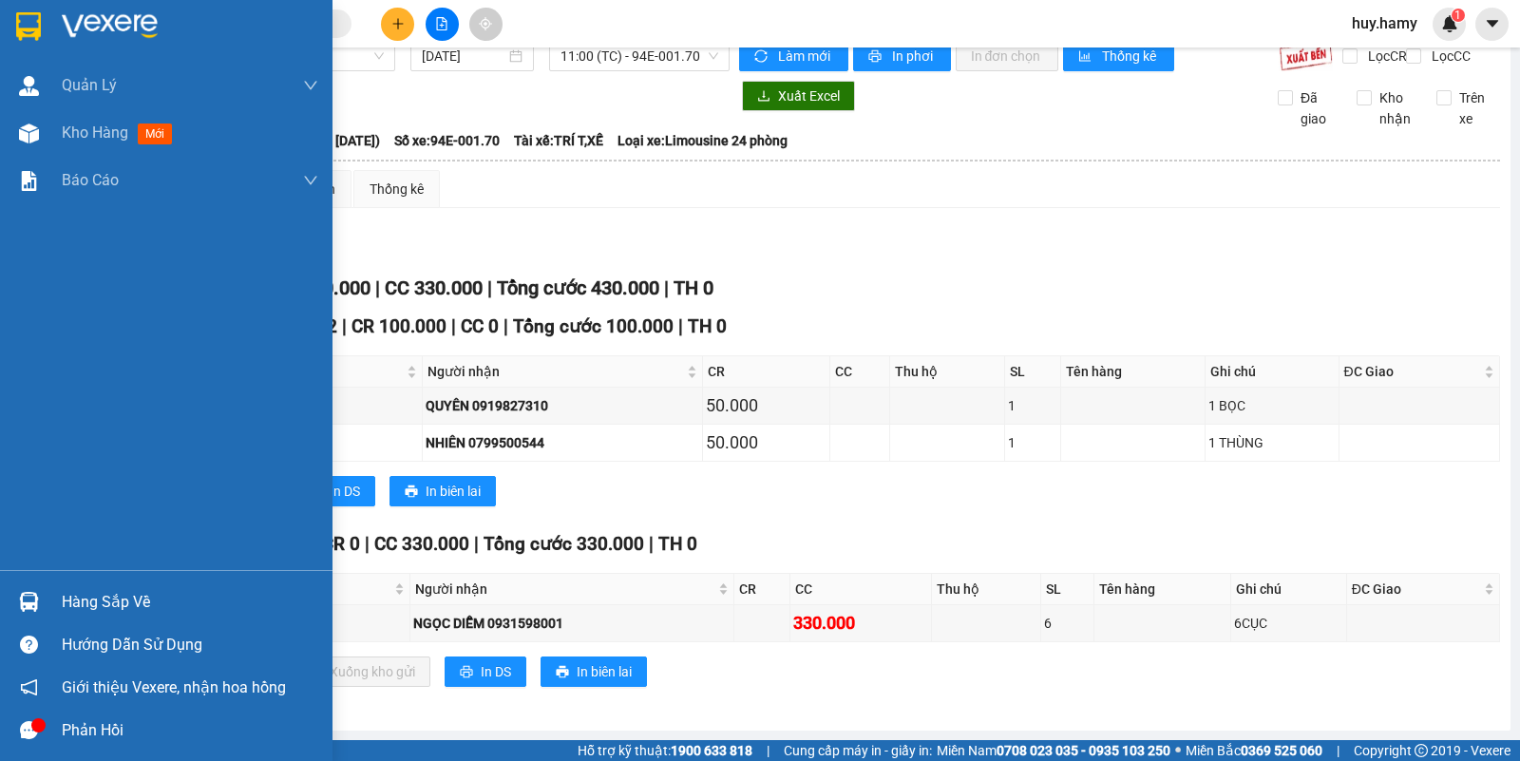
click at [130, 598] on div "Hàng sắp về" at bounding box center [190, 602] width 256 height 28
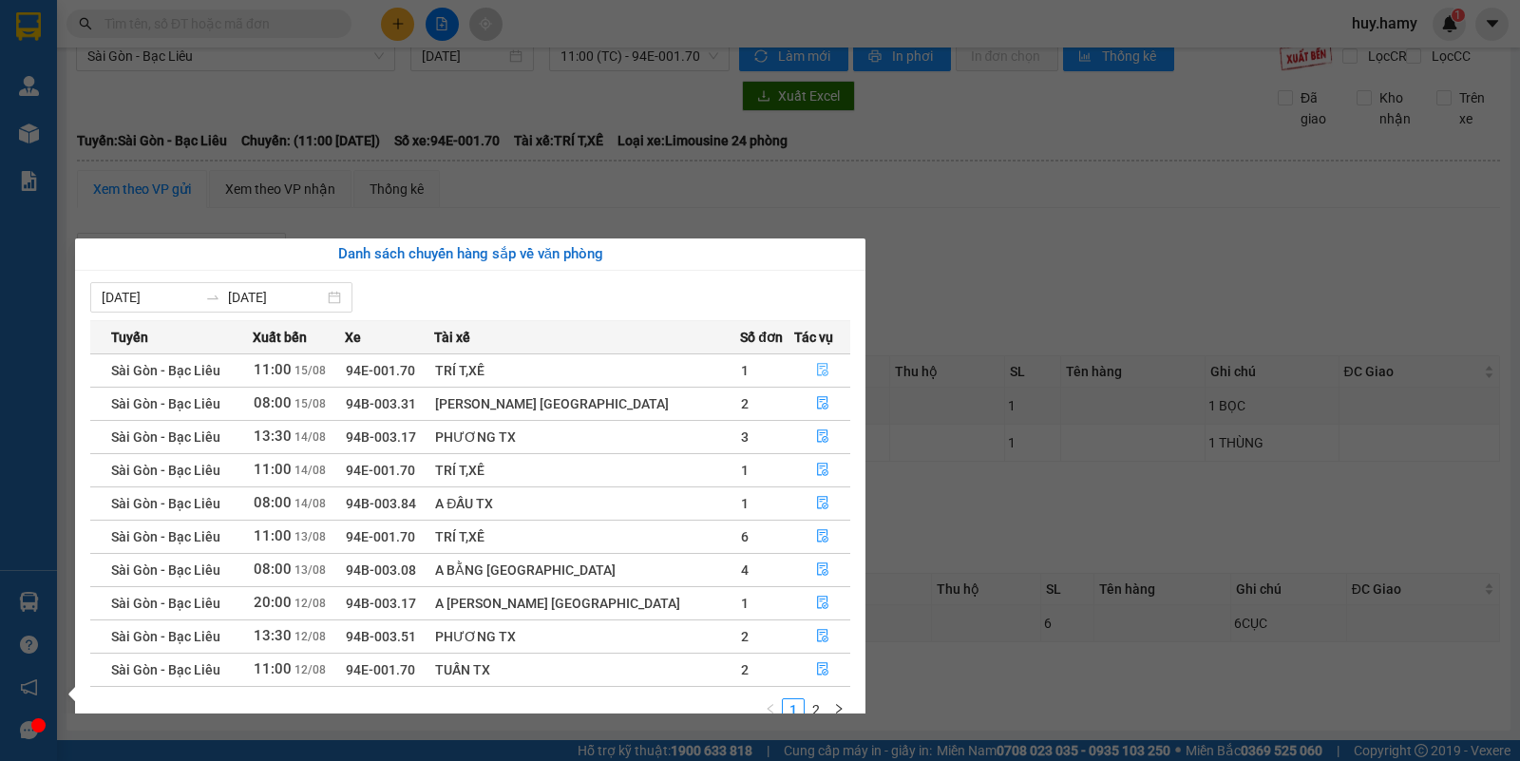
click at [816, 371] on icon "file-done" at bounding box center [822, 369] width 13 height 13
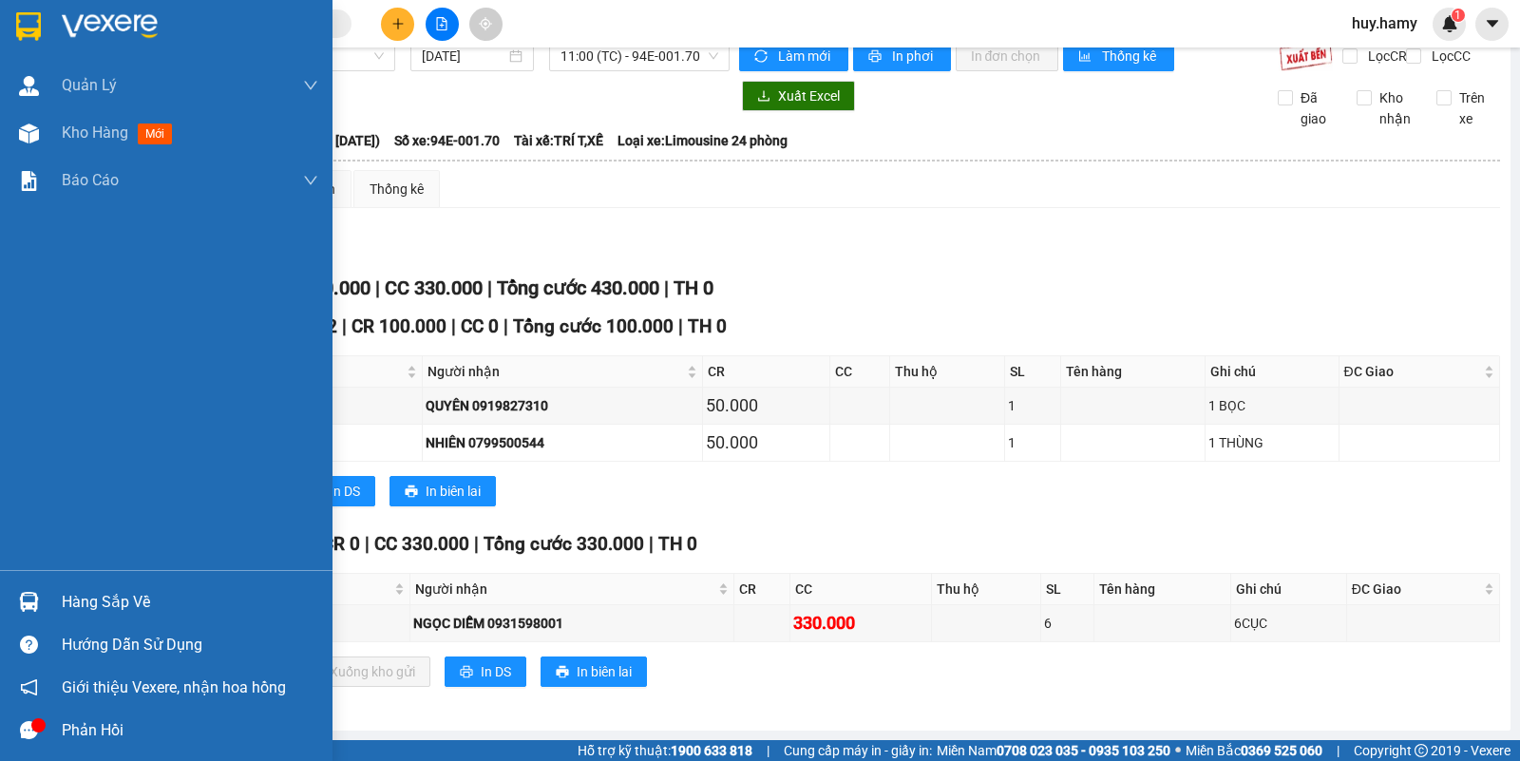
click at [100, 592] on div "Hàng sắp về" at bounding box center [190, 602] width 256 height 28
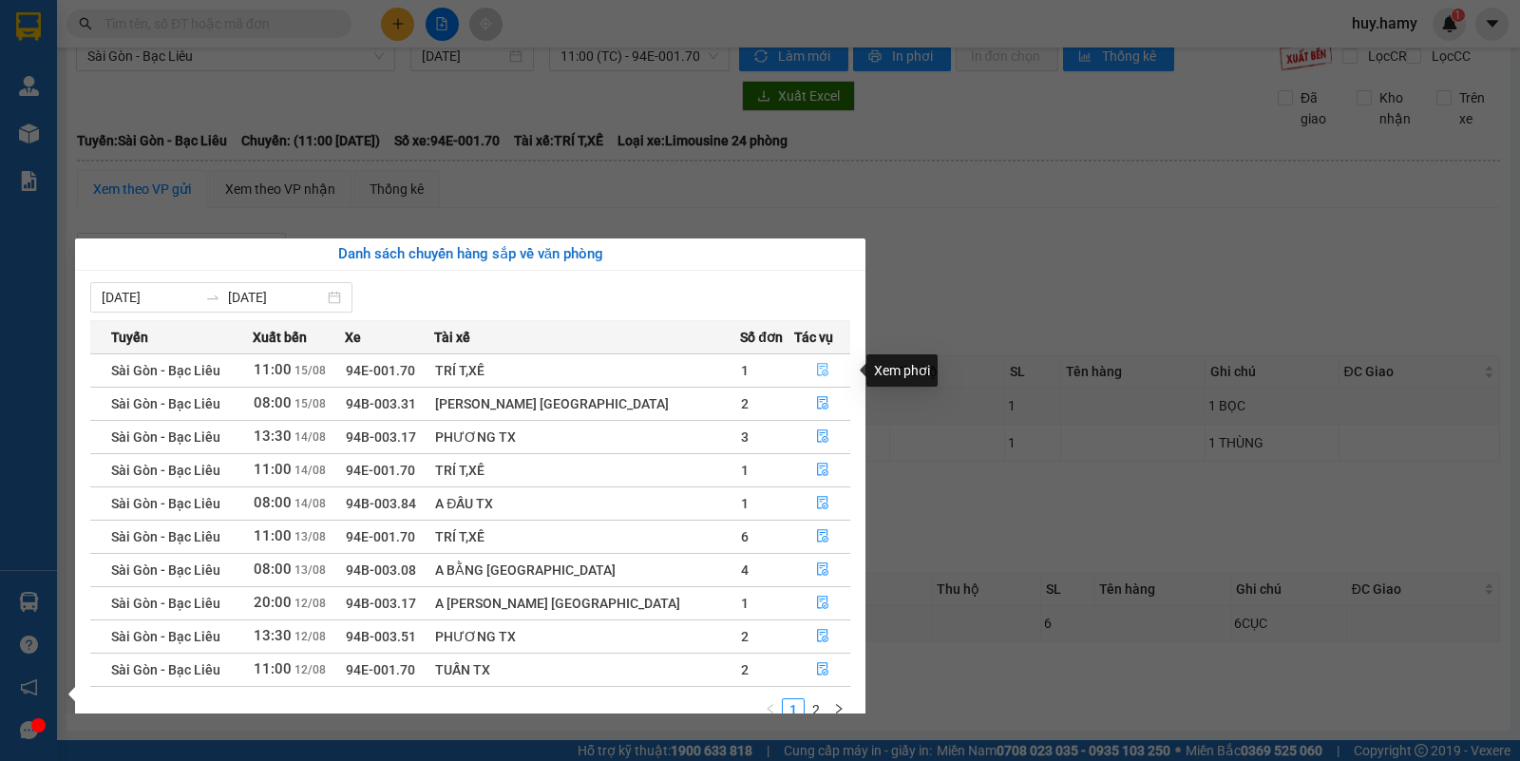
click at [816, 373] on icon "file-done" at bounding box center [822, 369] width 13 height 13
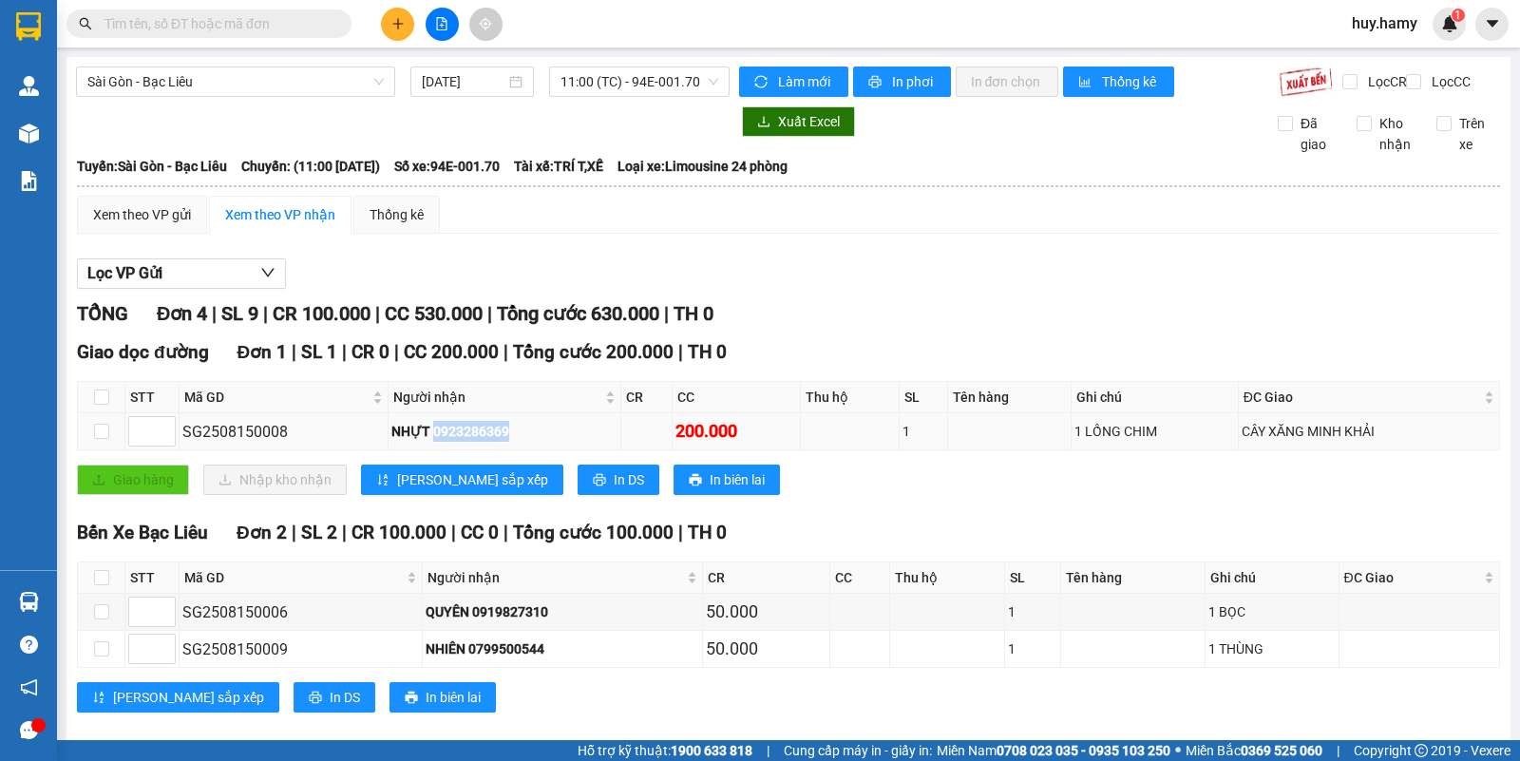
drag, startPoint x: 424, startPoint y: 449, endPoint x: 506, endPoint y: 452, distance: 82.7
click at [506, 442] on div "NHỰT 0923286369" at bounding box center [504, 431] width 226 height 21
copy div "0923286369"
click at [259, 29] on input "text" at bounding box center [216, 23] width 224 height 21
paste input "0923286369"
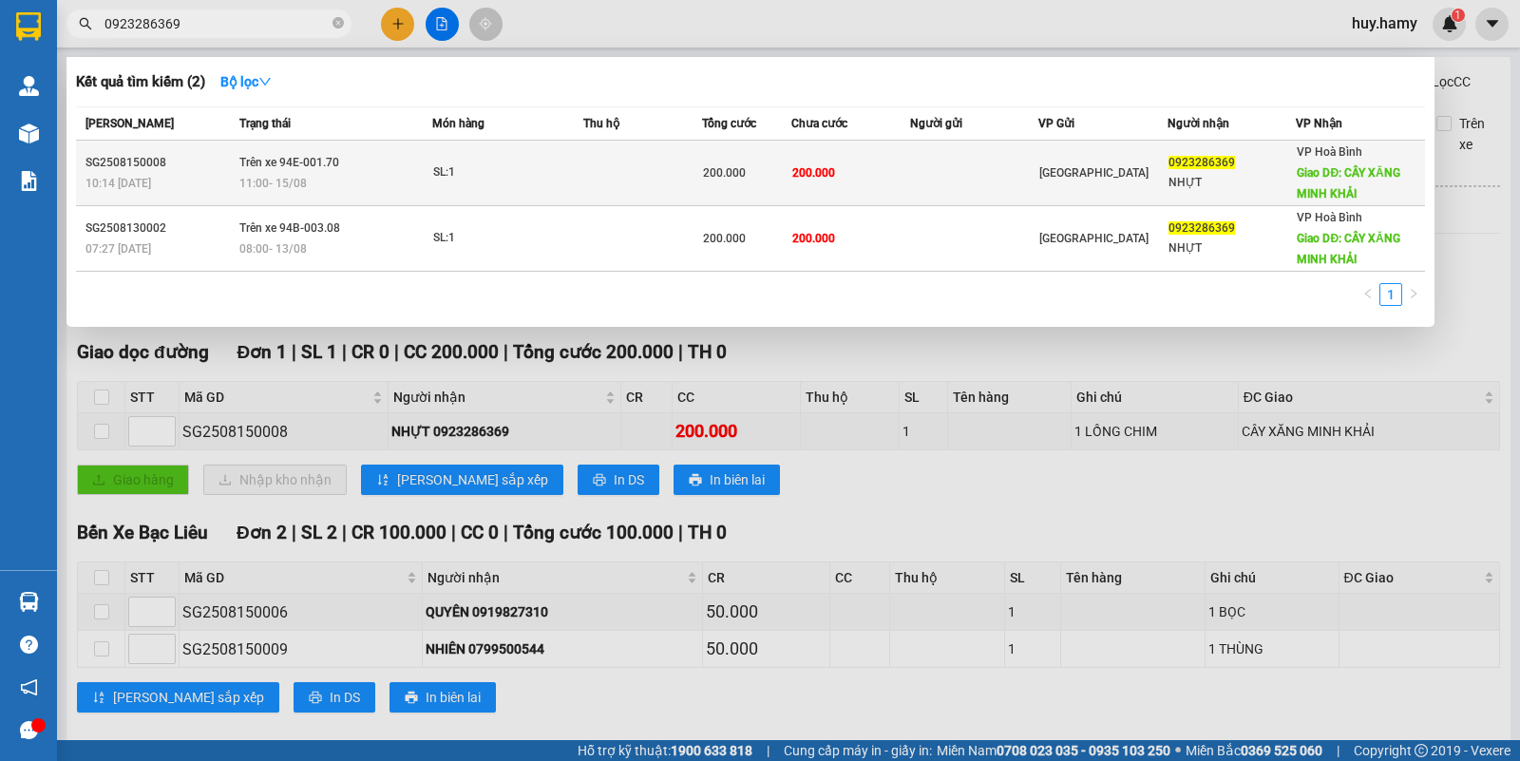
type input "0923286369"
click at [660, 167] on td at bounding box center [642, 174] width 119 height 66
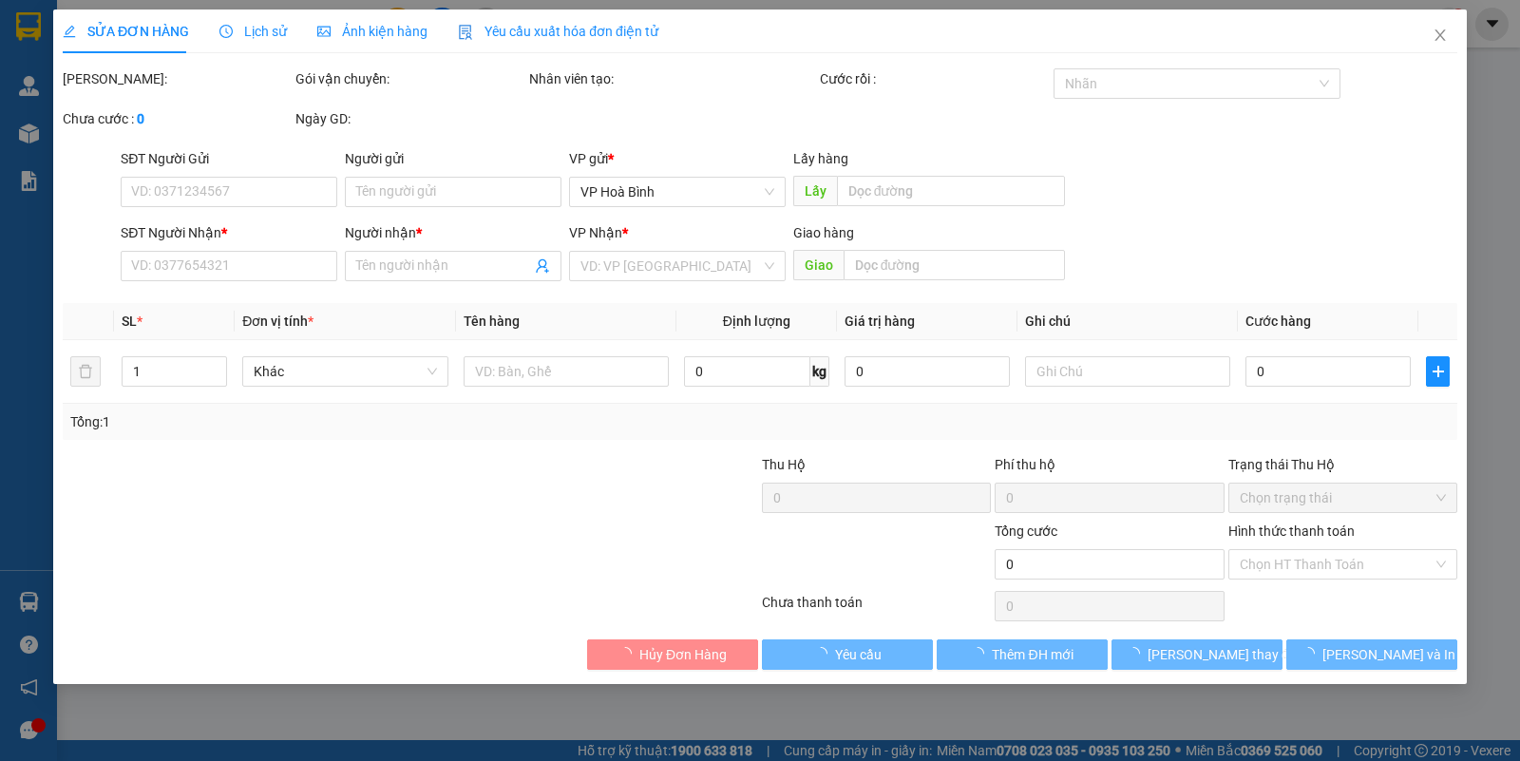
type input "0923286369"
type input "NHỰT"
type input "CÂY XĂNG MINH KHẢI"
type input "200.000"
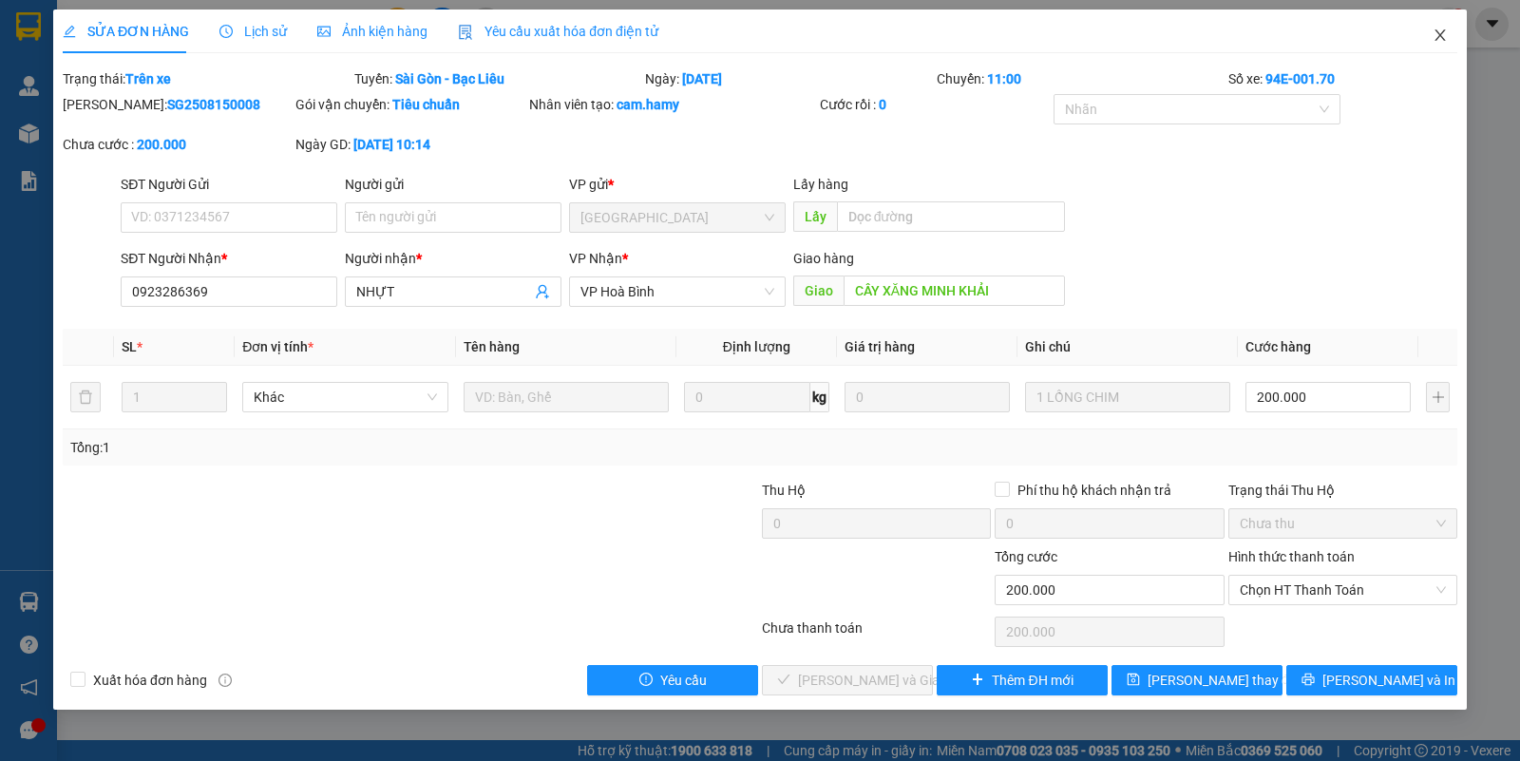
click at [1433, 31] on icon "close" at bounding box center [1440, 35] width 15 height 15
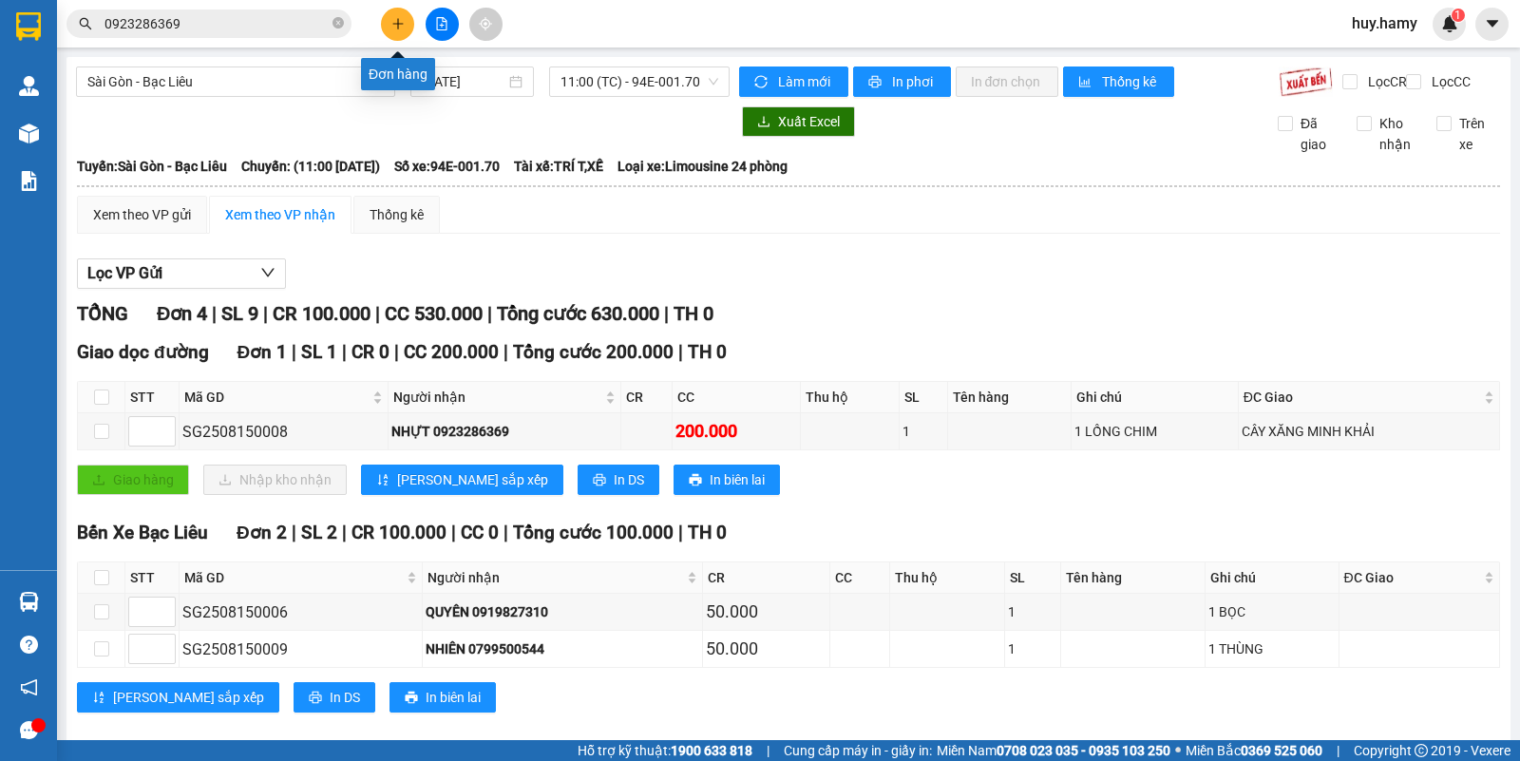
click at [390, 12] on button at bounding box center [397, 24] width 33 height 33
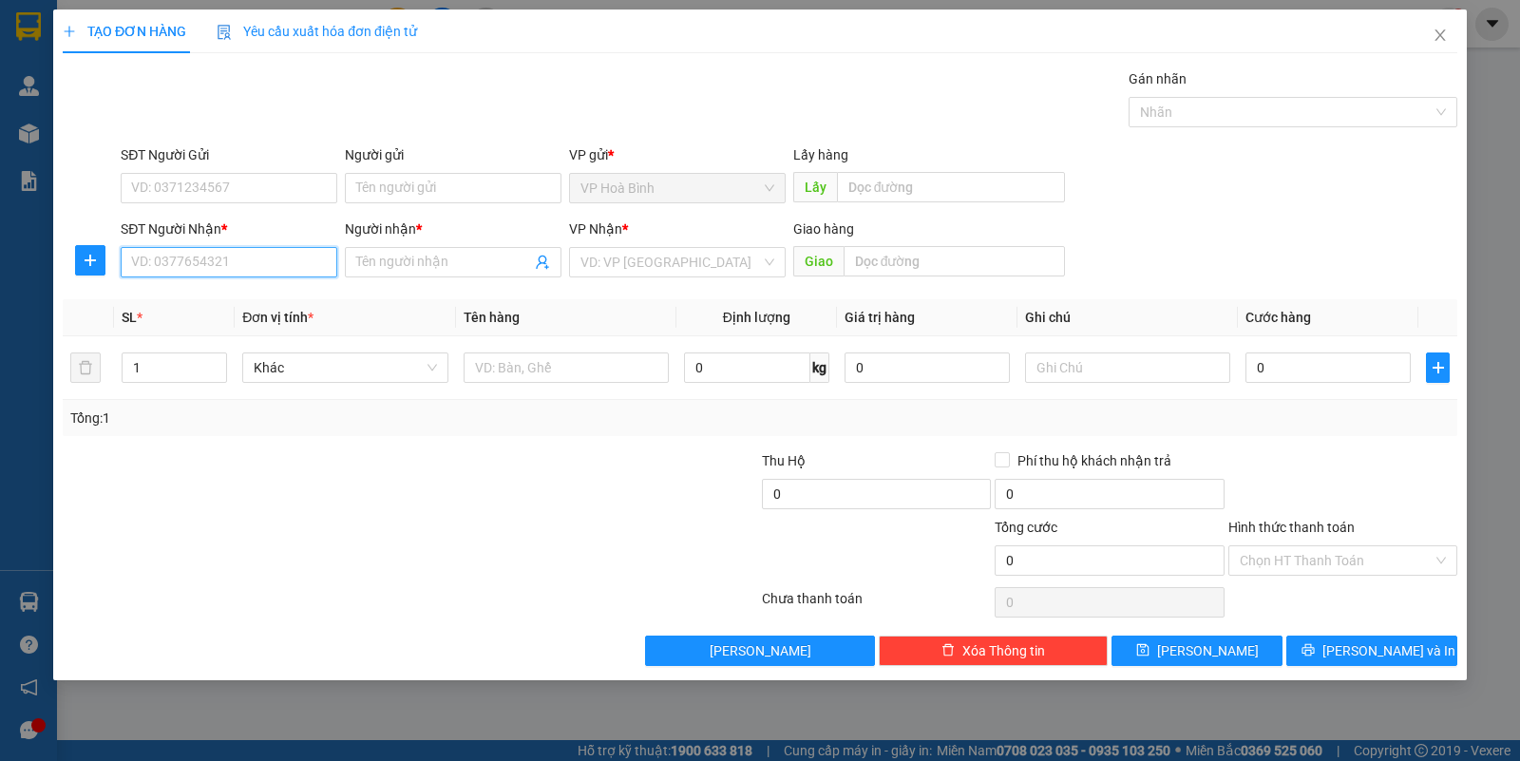
click at [250, 272] on input "SĐT Người Nhận *" at bounding box center [229, 262] width 217 height 30
click at [218, 302] on div "0857771771 - DỰ" at bounding box center [229, 301] width 194 height 21
type input "0857771771"
type input "DỰ"
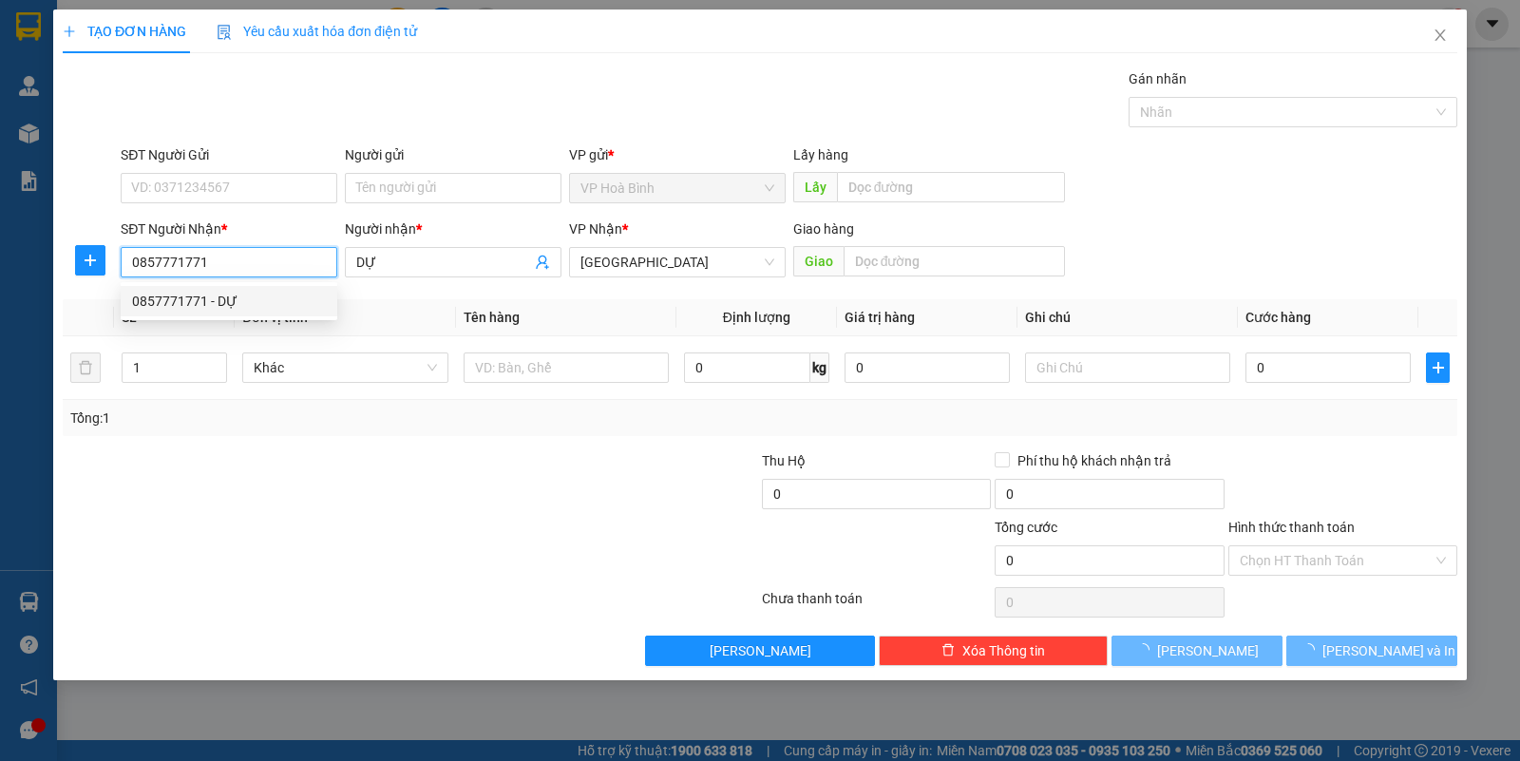
type input "70.000"
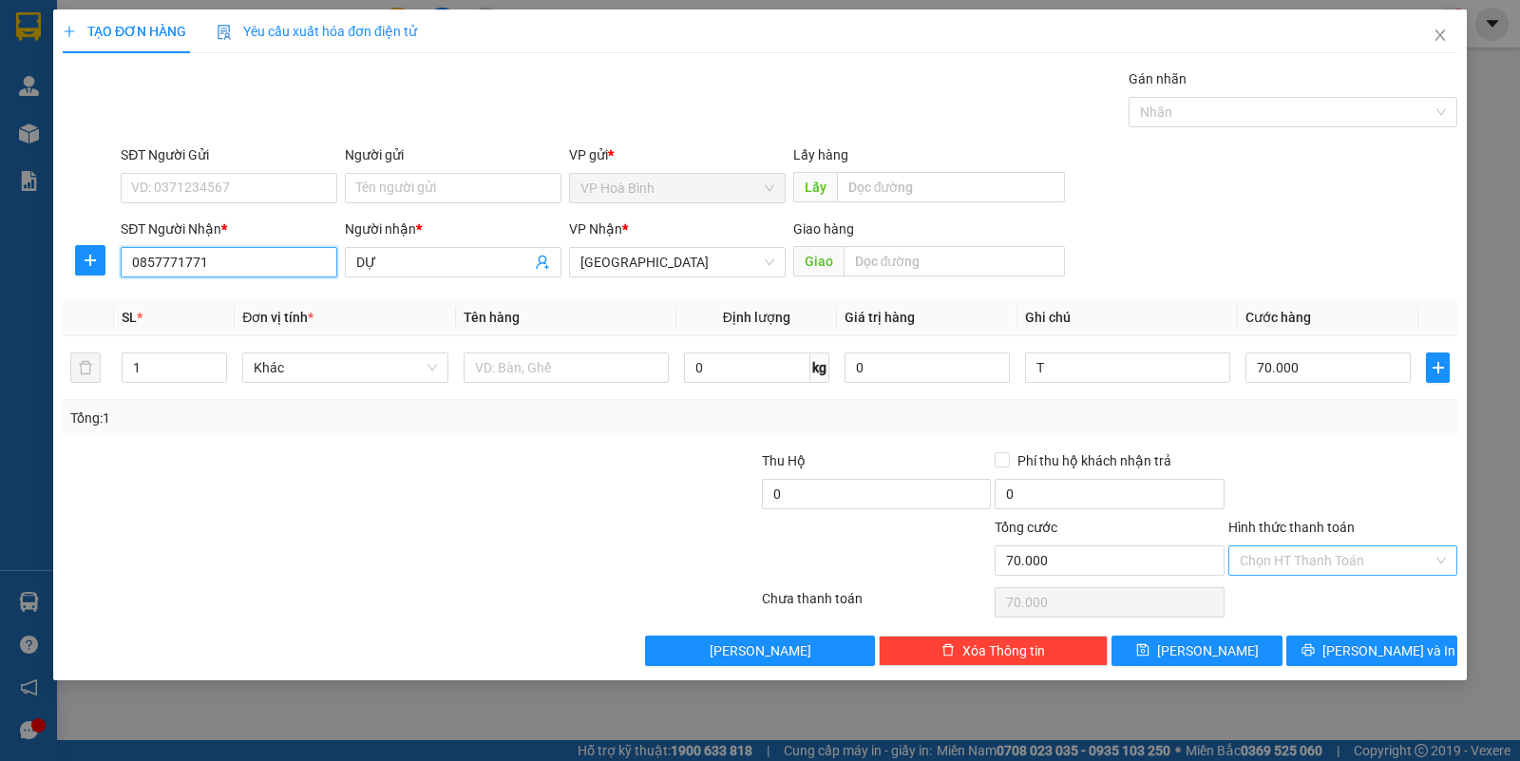
type input "0857771771"
drag, startPoint x: 1271, startPoint y: 557, endPoint x: 1273, endPoint y: 571, distance: 14.4
click at [1273, 557] on input "Hình thức thanh toán" at bounding box center [1336, 560] width 193 height 28
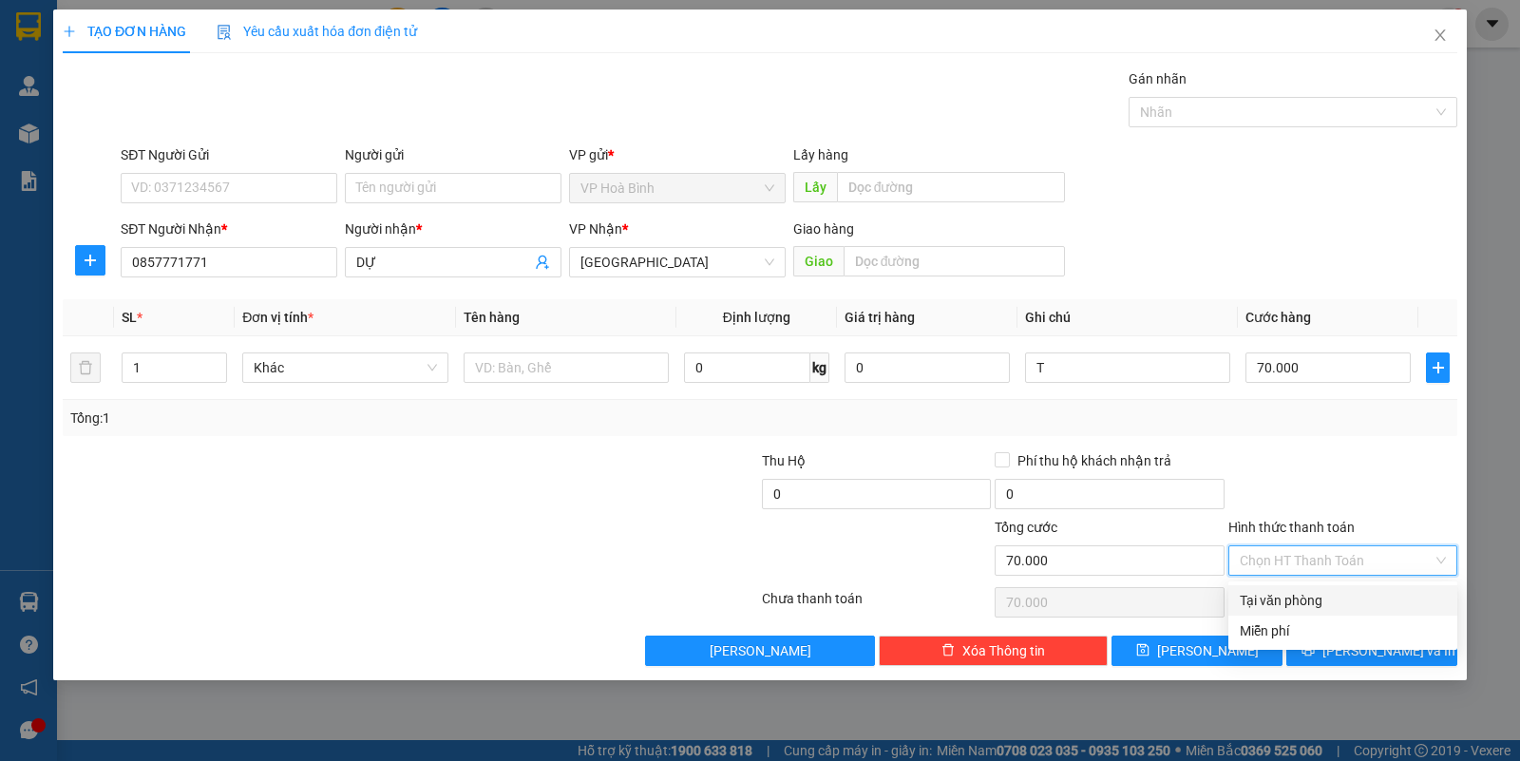
click at [1271, 591] on div "Tại văn phòng" at bounding box center [1343, 600] width 206 height 21
type input "0"
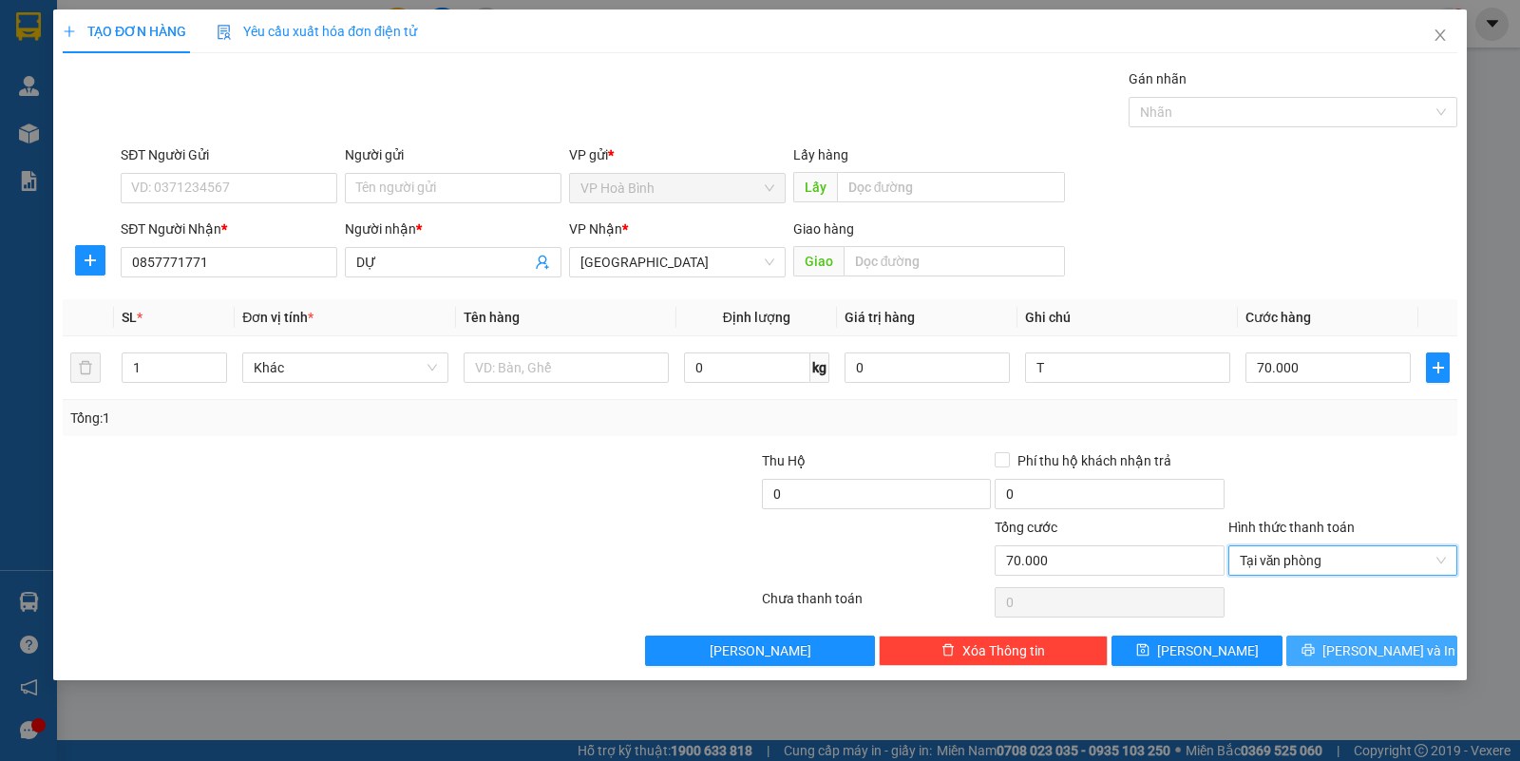
click at [1356, 666] on button "[PERSON_NAME] và In" at bounding box center [1371, 651] width 171 height 30
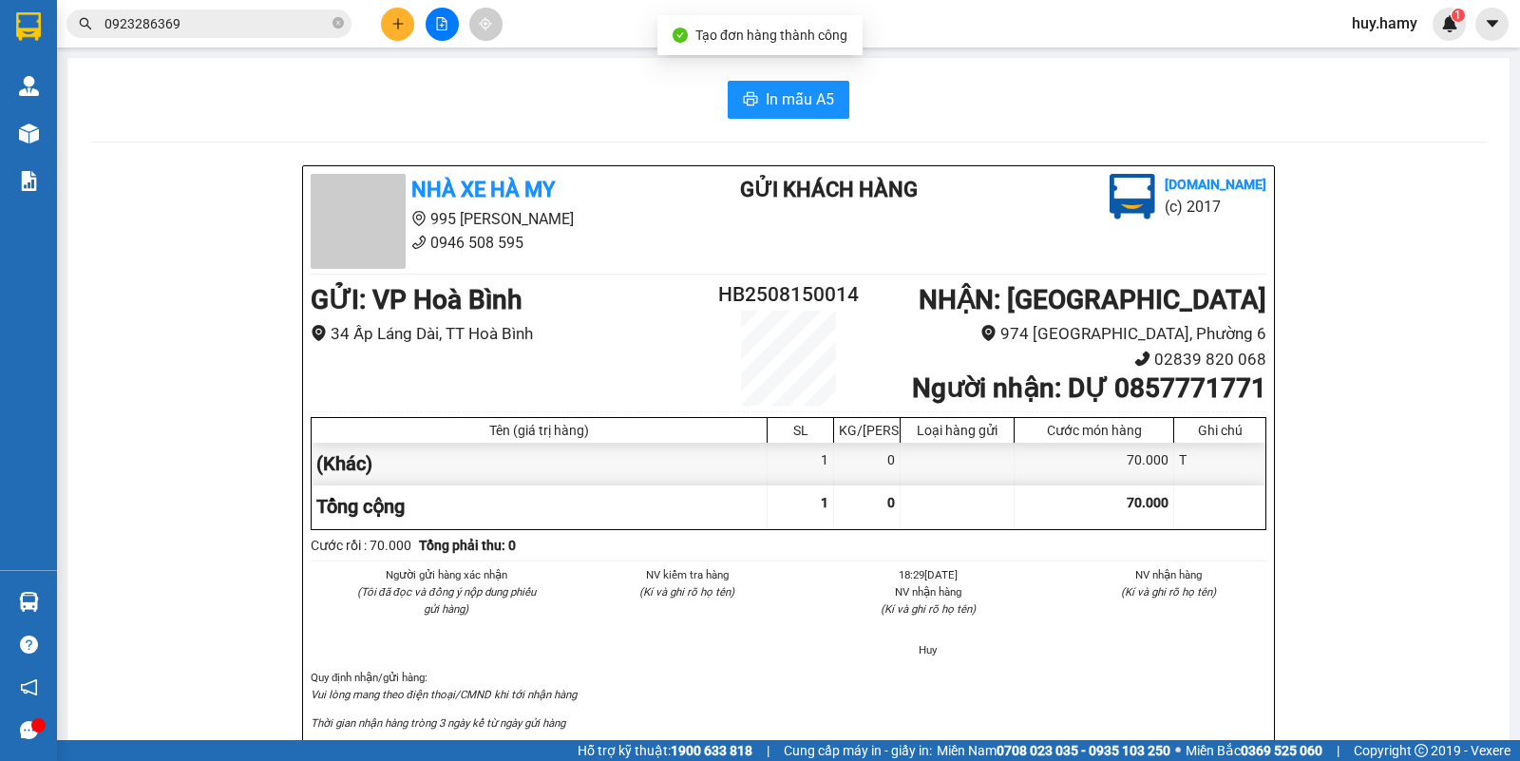
click at [767, 86] on button "In mẫu A5" at bounding box center [789, 100] width 122 height 38
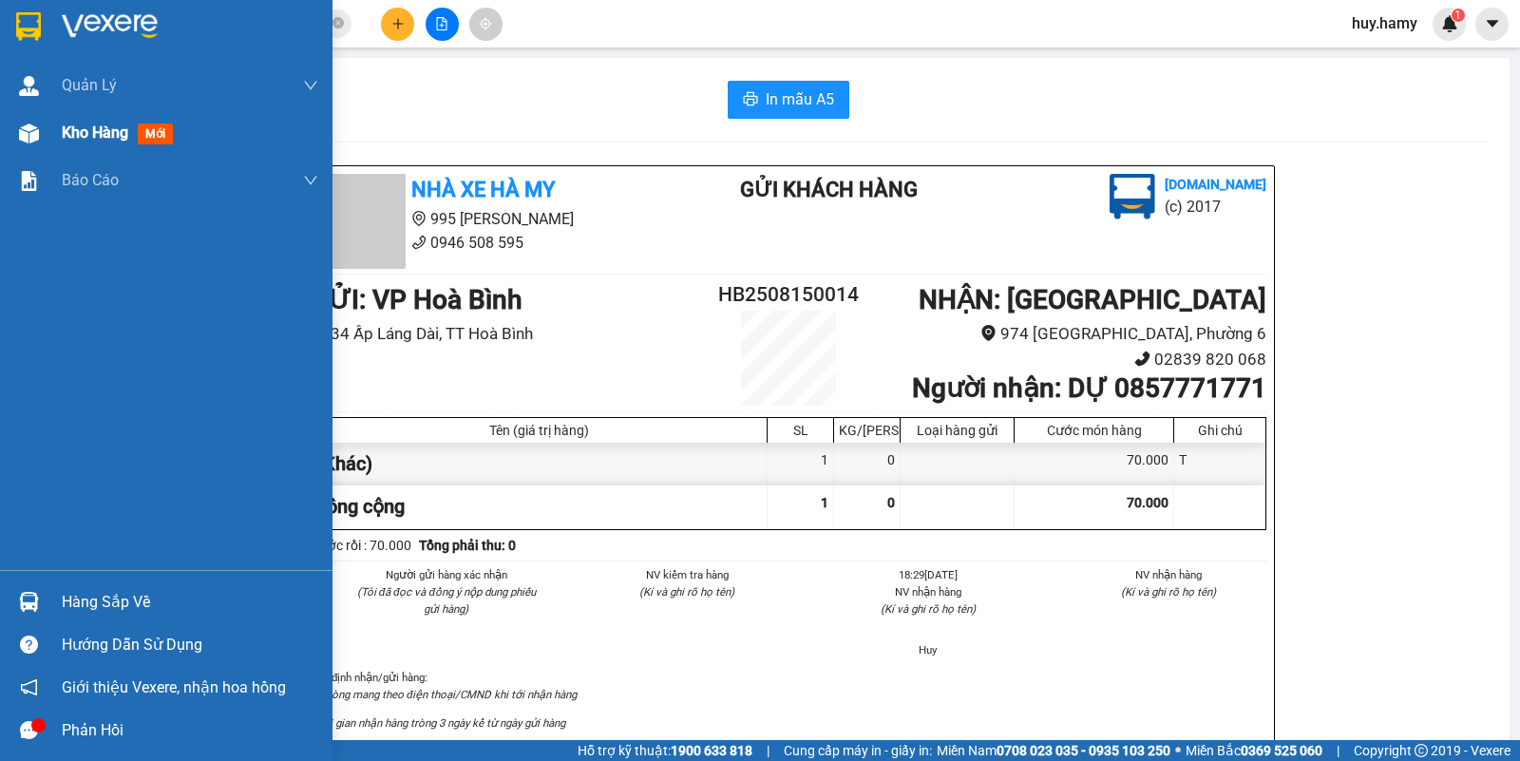
click at [97, 116] on div "Kho hàng mới" at bounding box center [190, 132] width 256 height 47
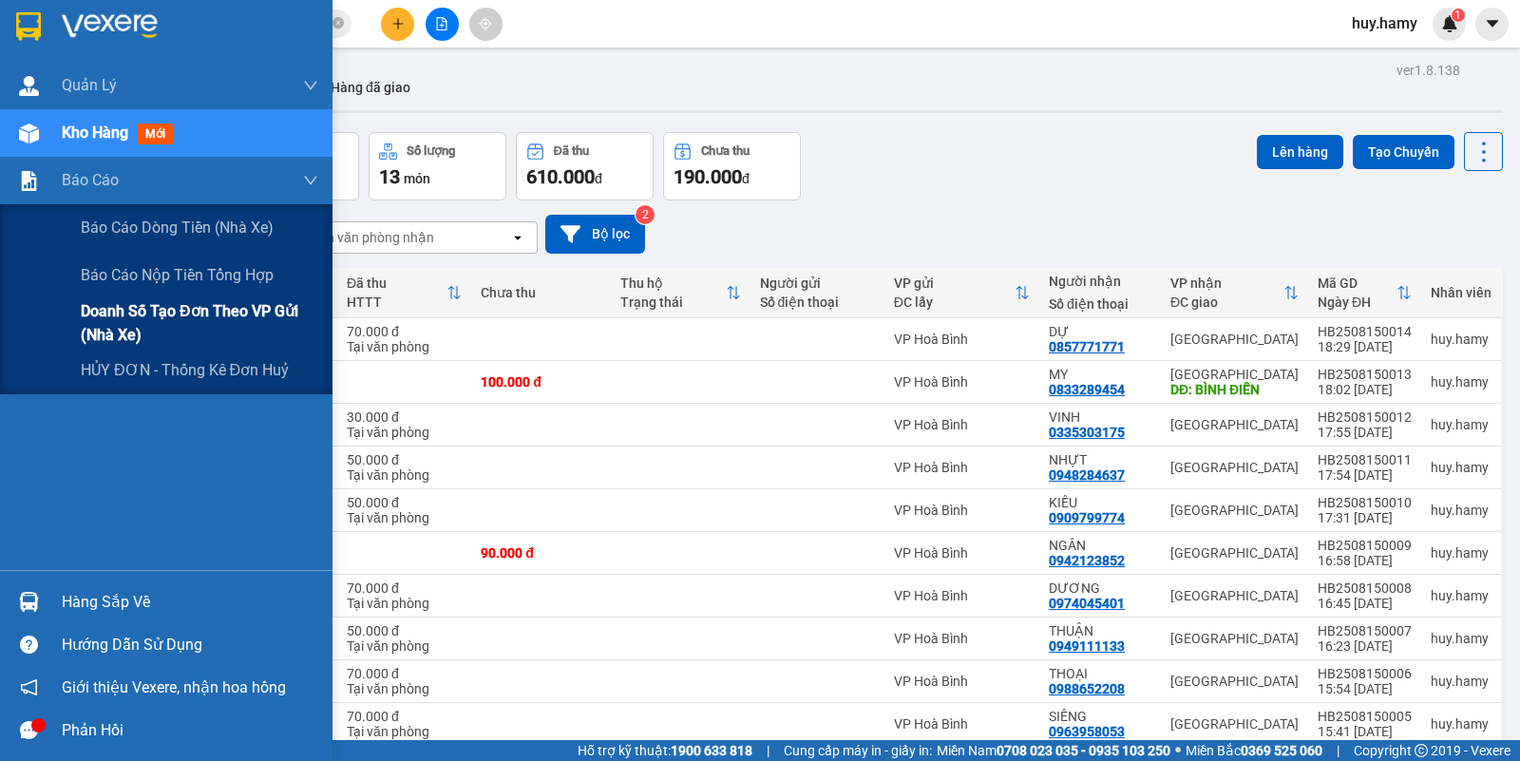
click at [234, 312] on span "Doanh số tạo đơn theo VP gửi (nhà xe)" at bounding box center [199, 322] width 237 height 47
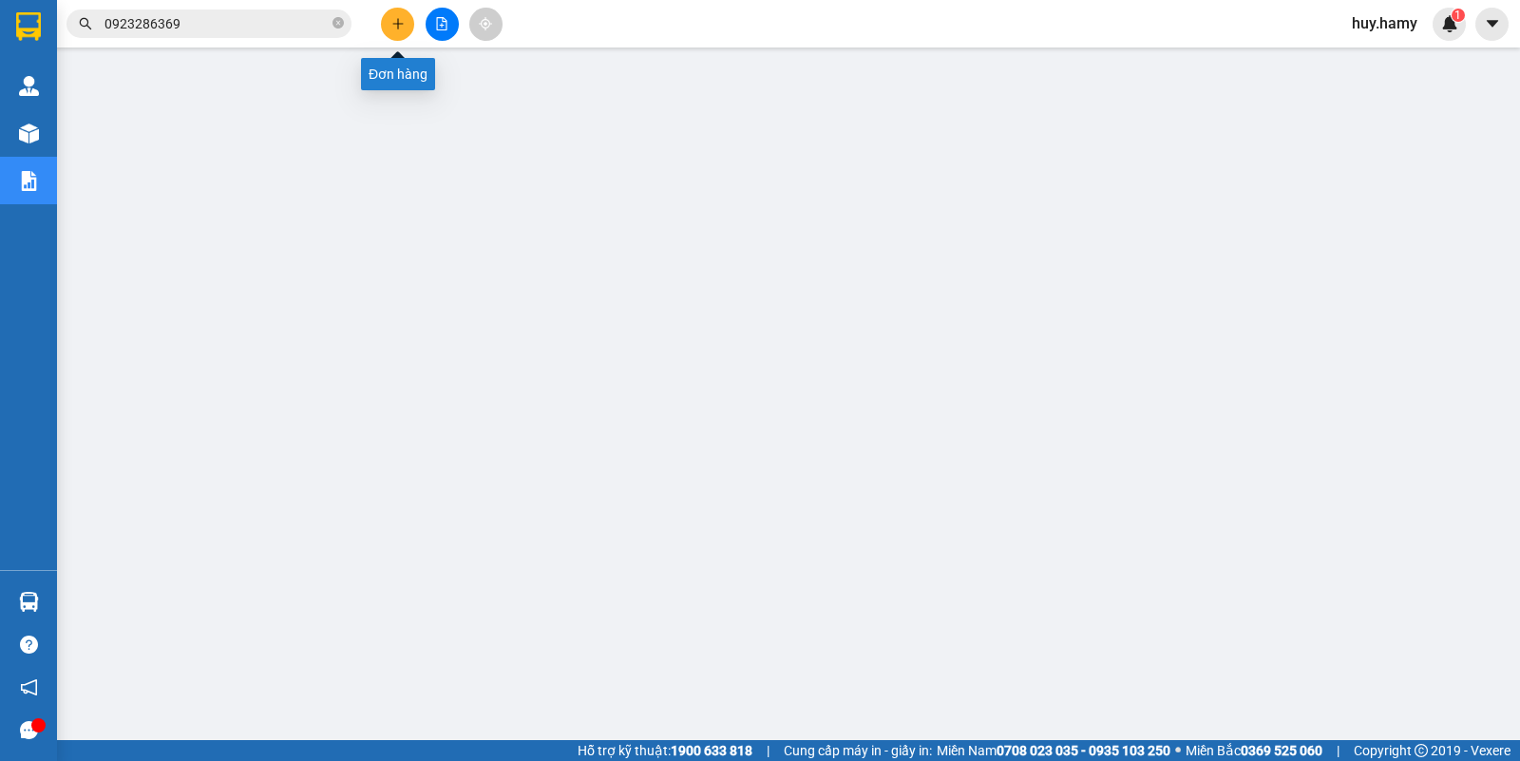
click at [385, 26] on button at bounding box center [397, 24] width 33 height 33
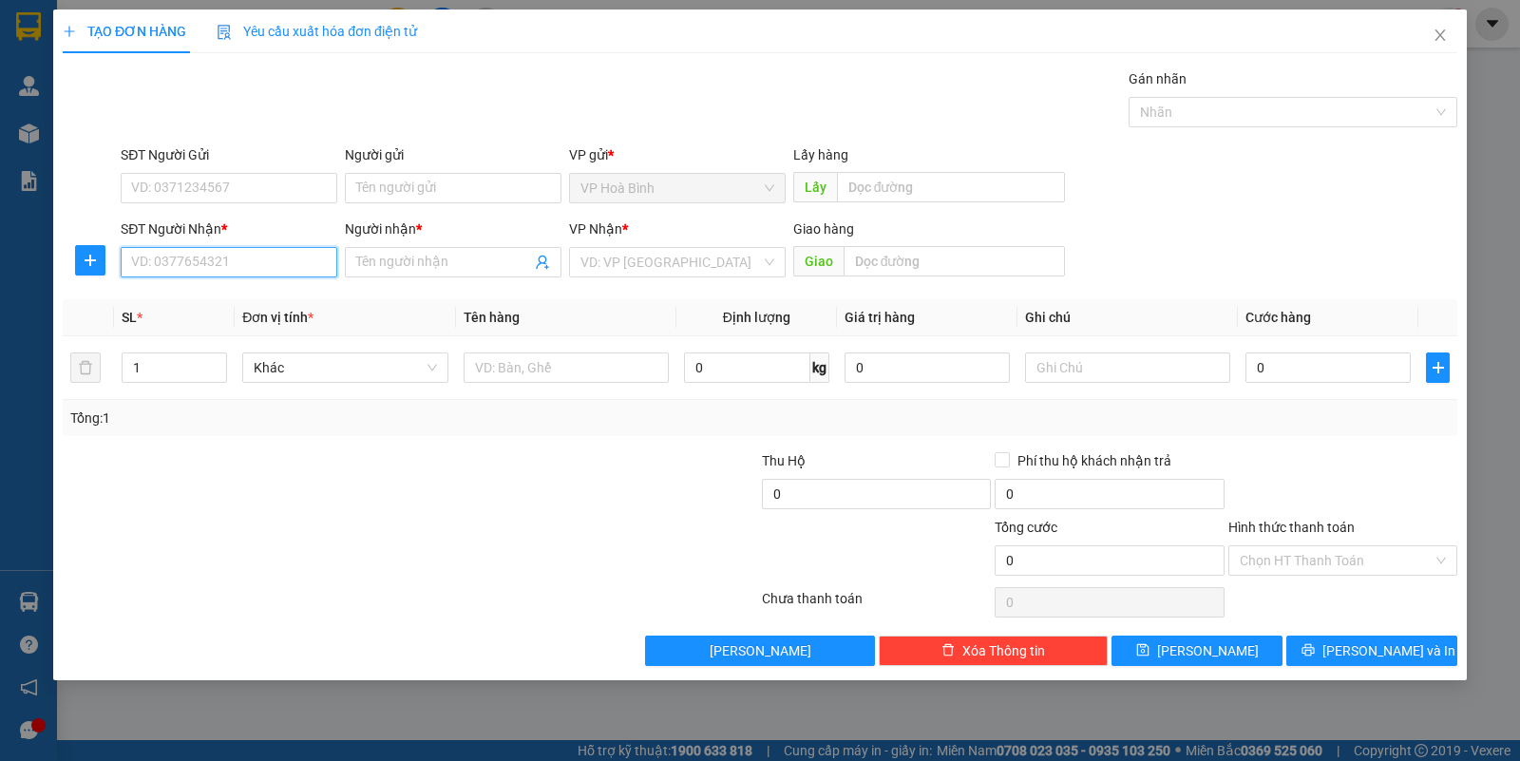
click at [264, 264] on input "SĐT Người Nhận *" at bounding box center [229, 262] width 217 height 30
type input "0918176951"
click at [206, 297] on div "0918176951 - CÔ LINH" at bounding box center [229, 301] width 194 height 21
type input "CÔ LINH"
type input "50.000"
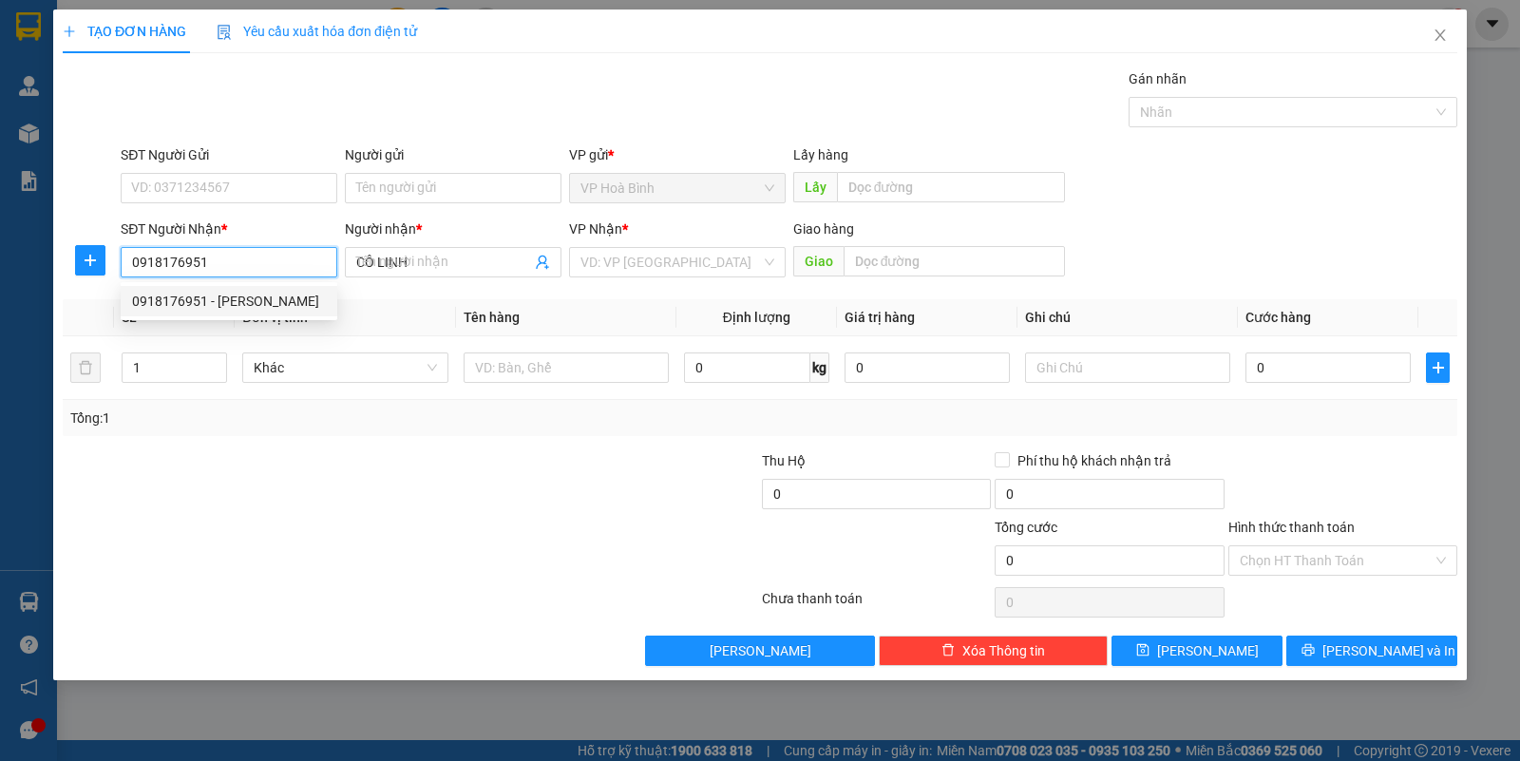
type input "50.000"
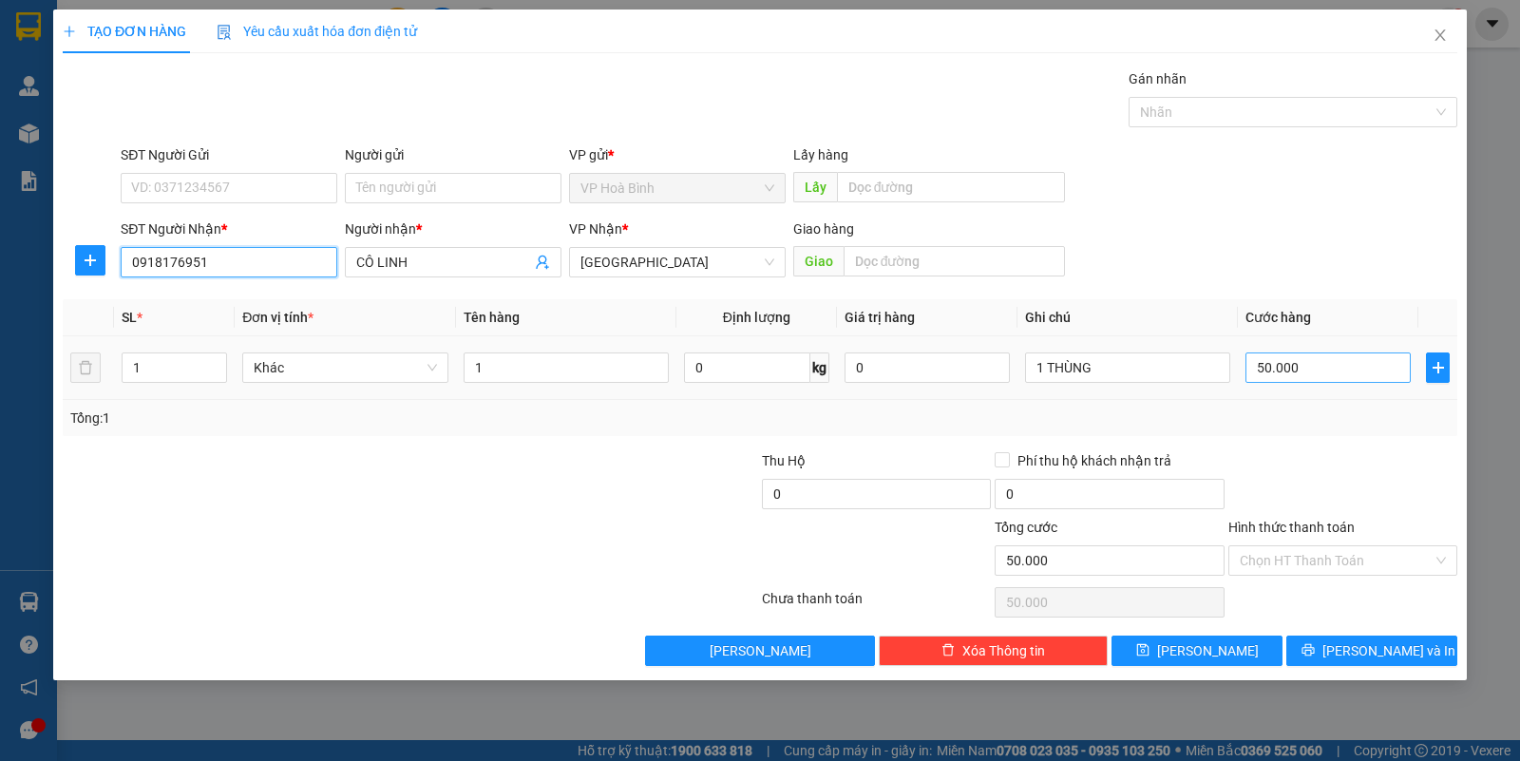
type input "0918176951"
click at [1295, 375] on input "50.000" at bounding box center [1327, 367] width 165 height 30
type input "4"
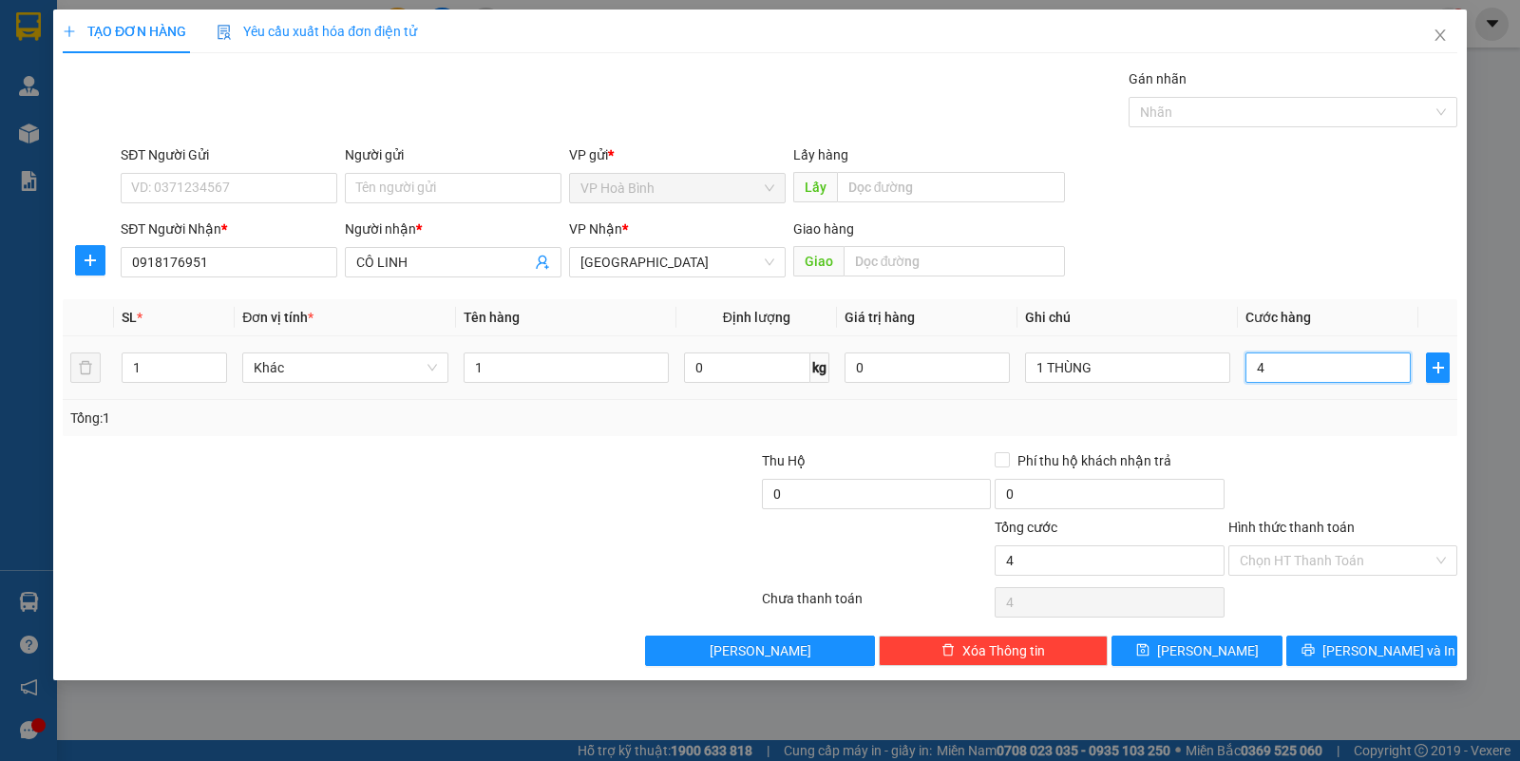
type input "40"
type input "400"
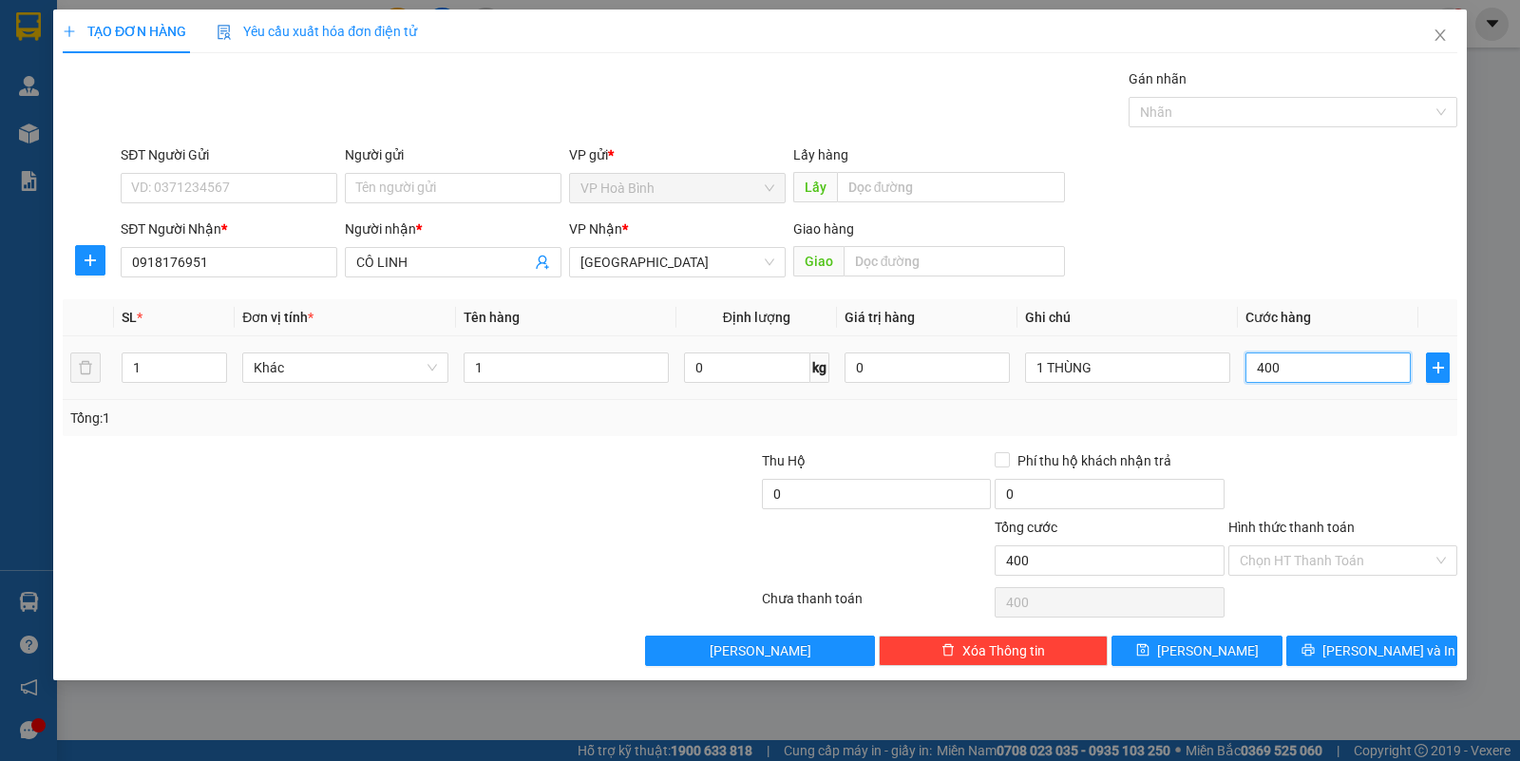
type input "4.000"
type input "40.000"
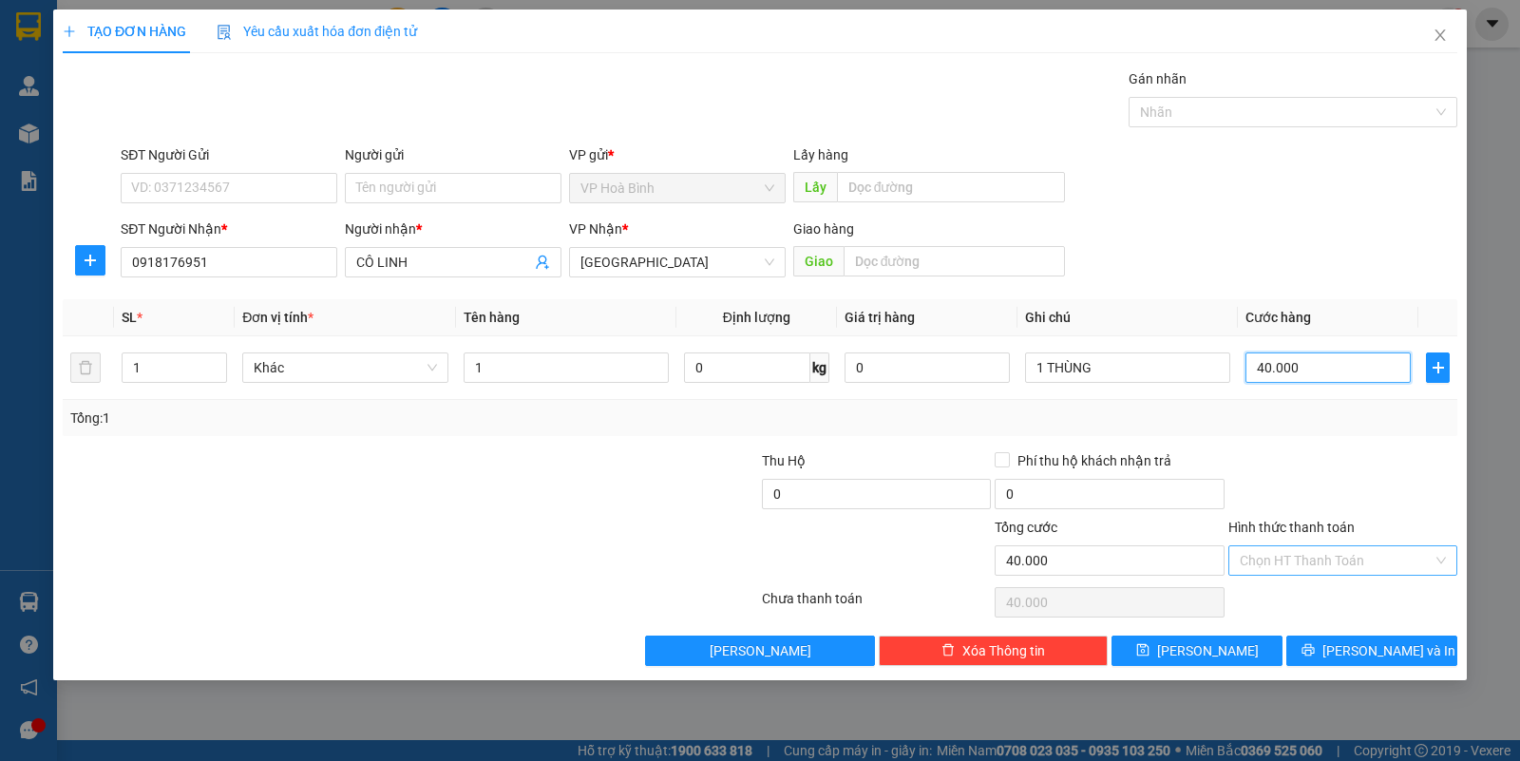
type input "40.000"
click at [1319, 563] on input "Hình thức thanh toán" at bounding box center [1336, 560] width 193 height 28
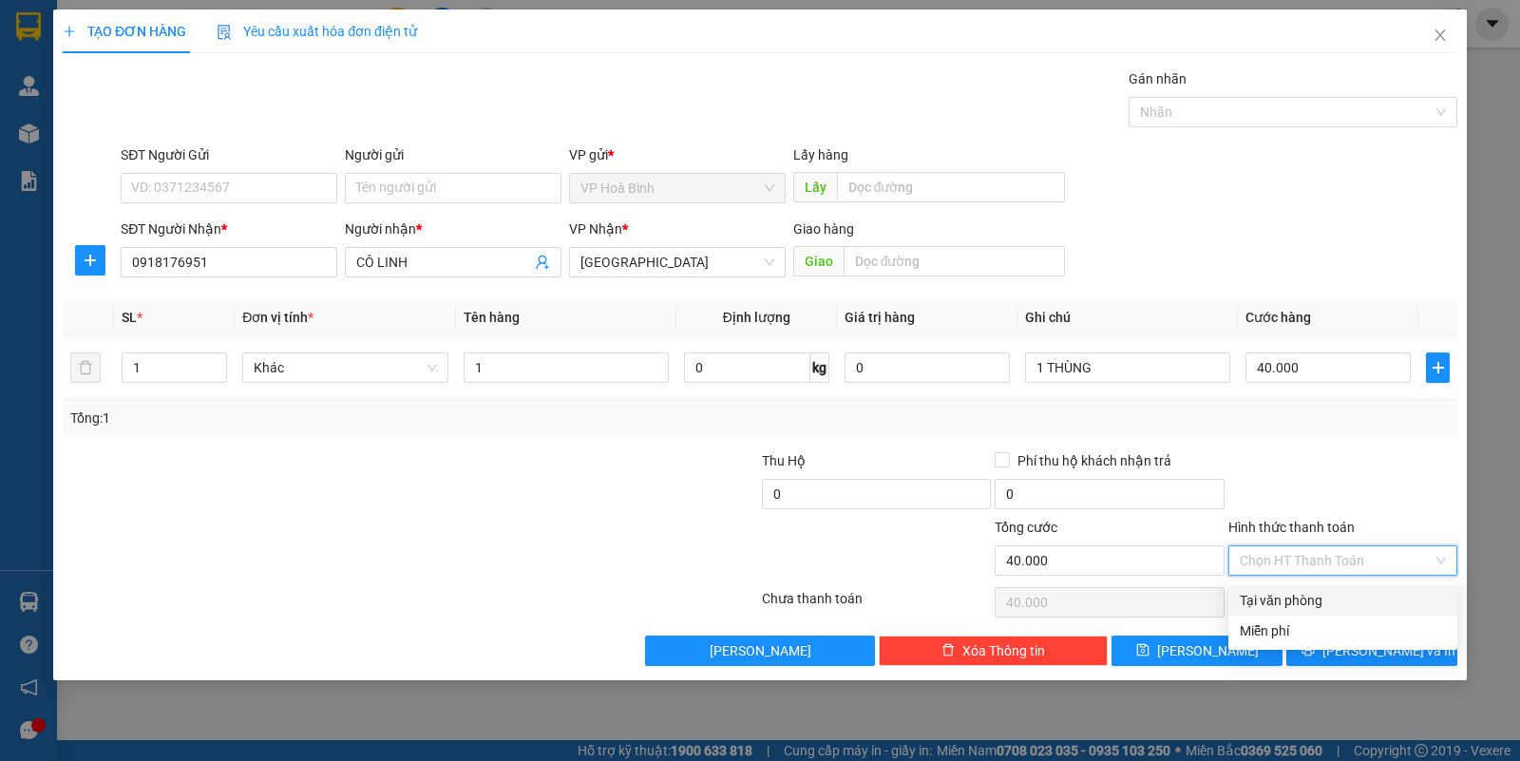
click at [1311, 600] on div "Tại văn phòng" at bounding box center [1343, 600] width 206 height 21
type input "0"
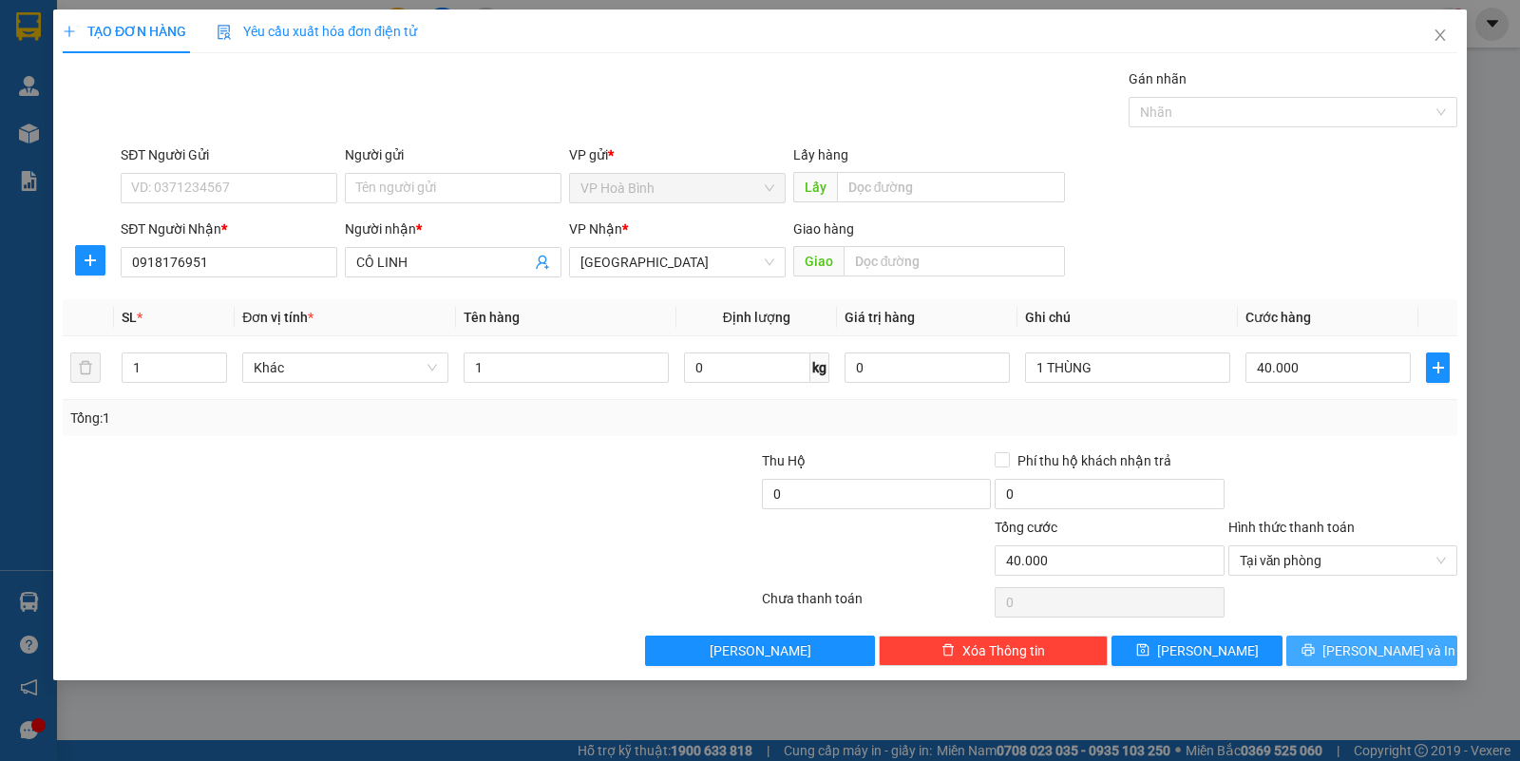
click at [1315, 648] on icon "printer" at bounding box center [1307, 649] width 13 height 13
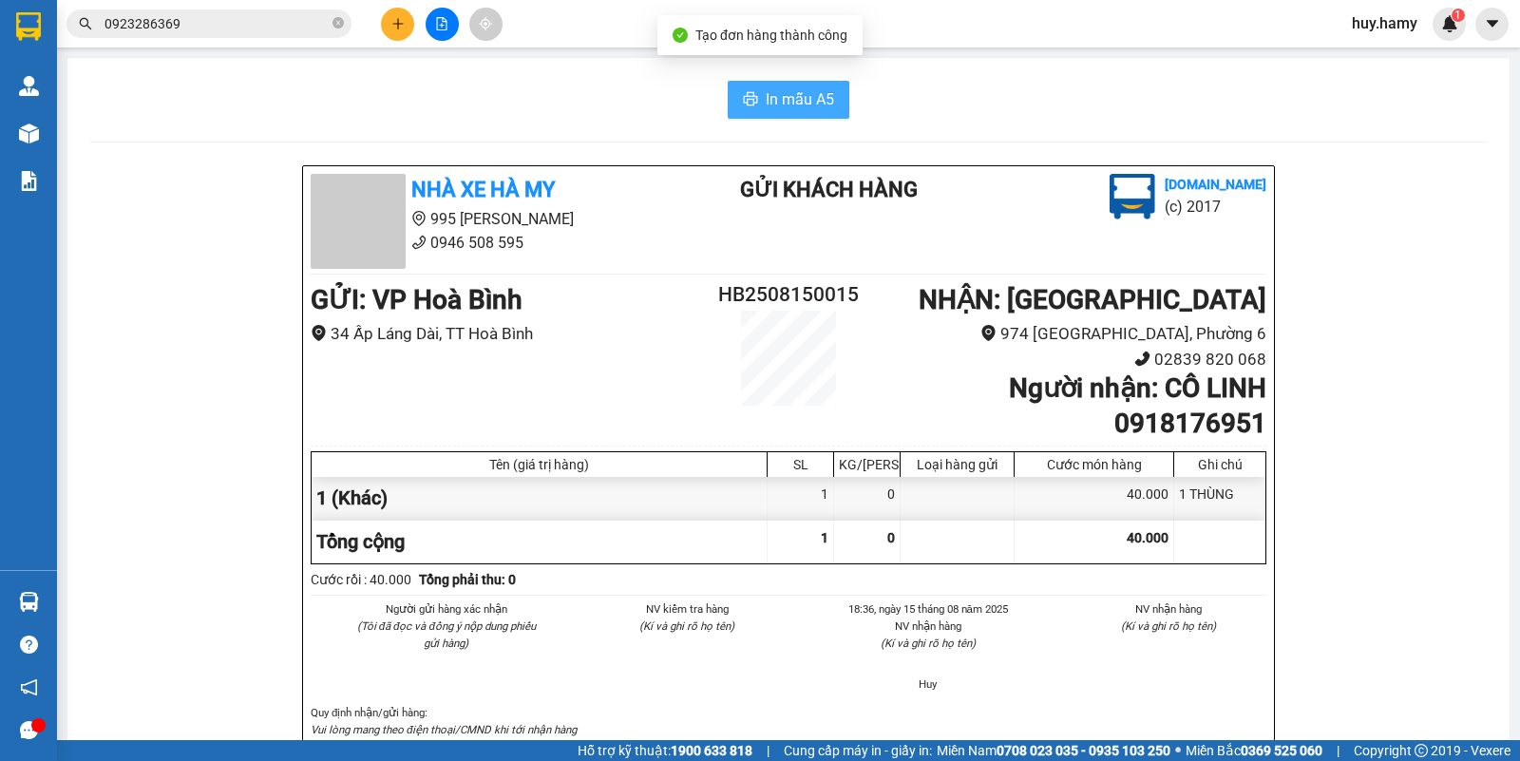
click at [746, 104] on icon "printer" at bounding box center [751, 98] width 14 height 13
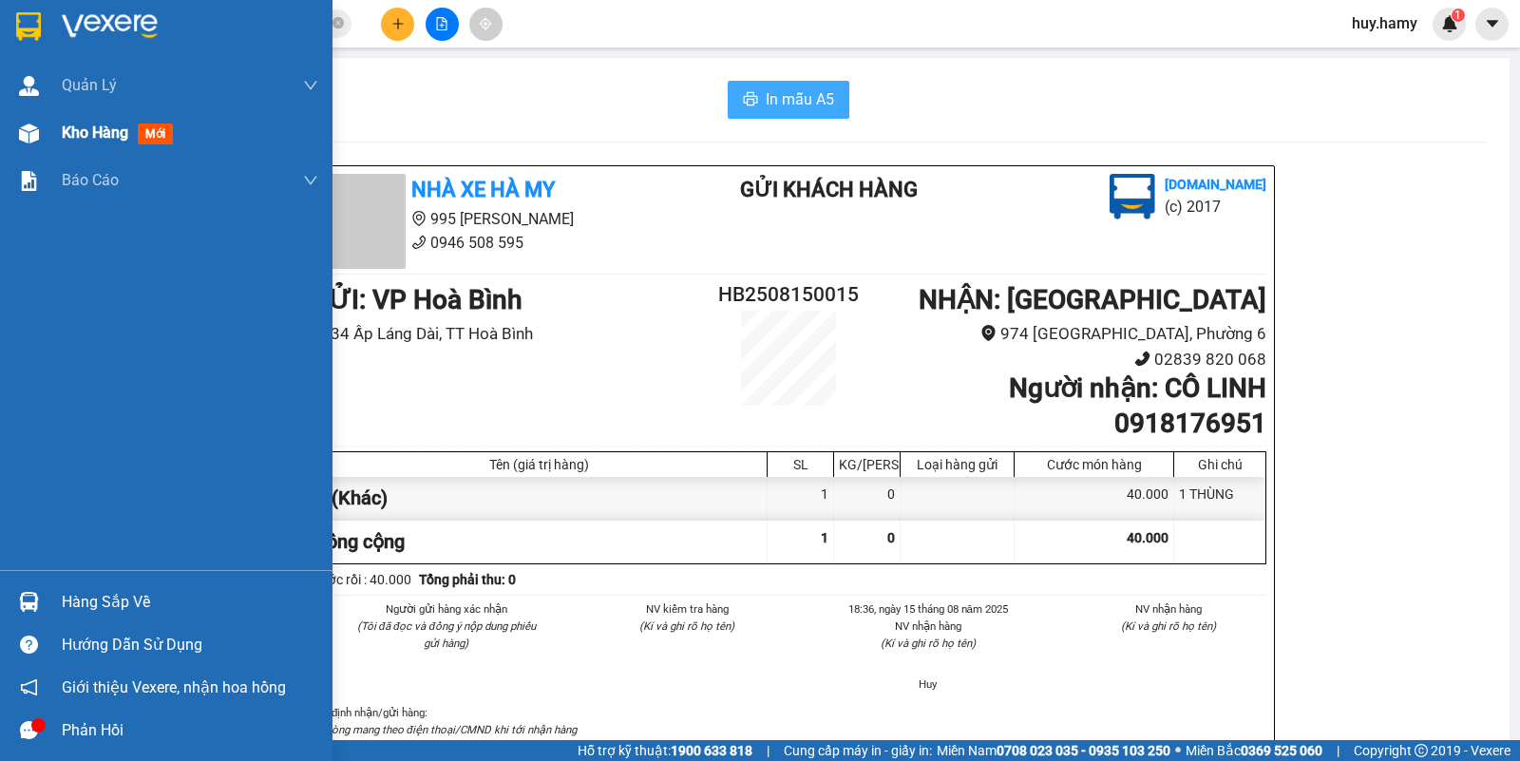
click at [100, 140] on span "Kho hàng" at bounding box center [95, 132] width 66 height 18
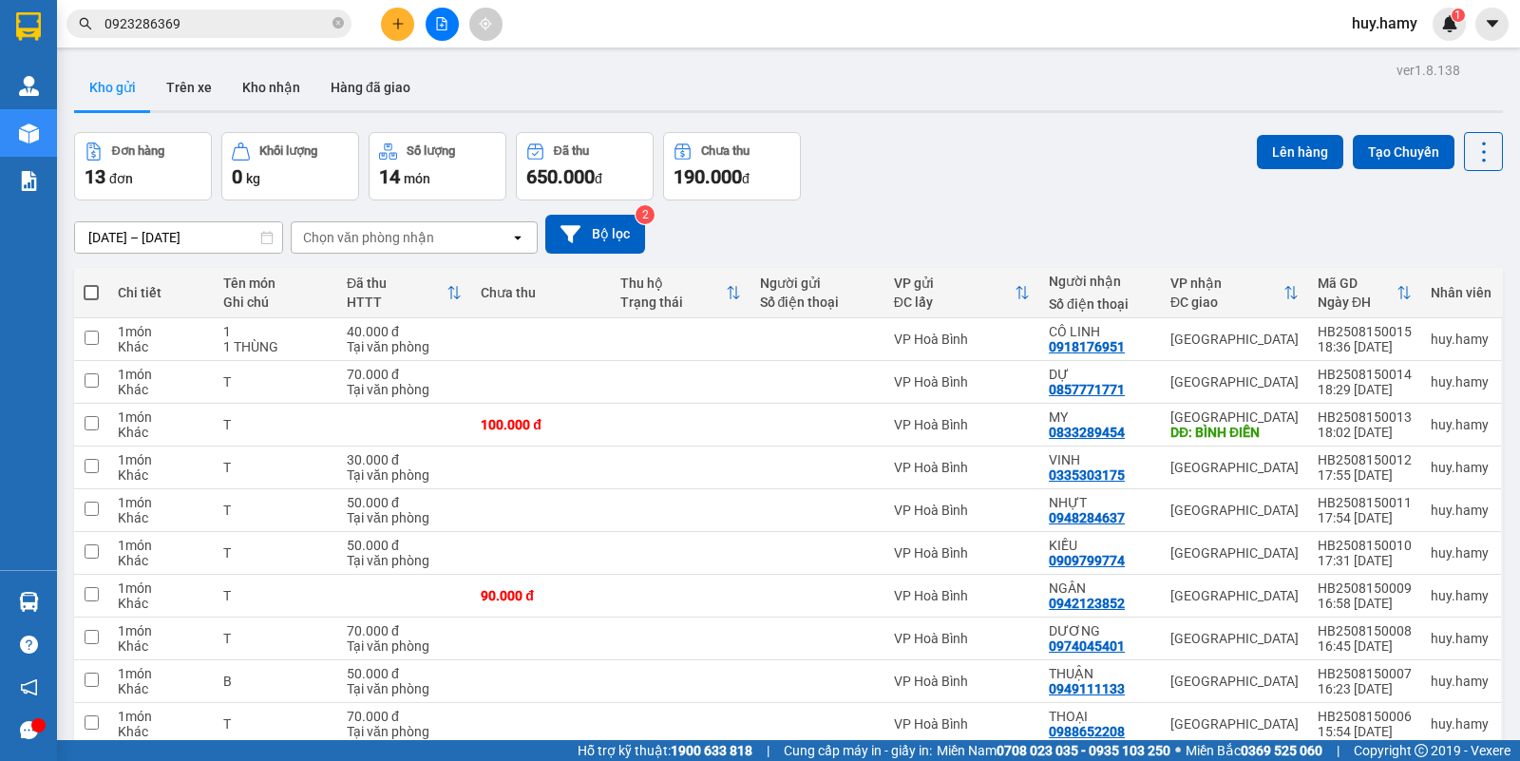
click at [98, 74] on button "Kho gửi" at bounding box center [112, 88] width 77 height 46
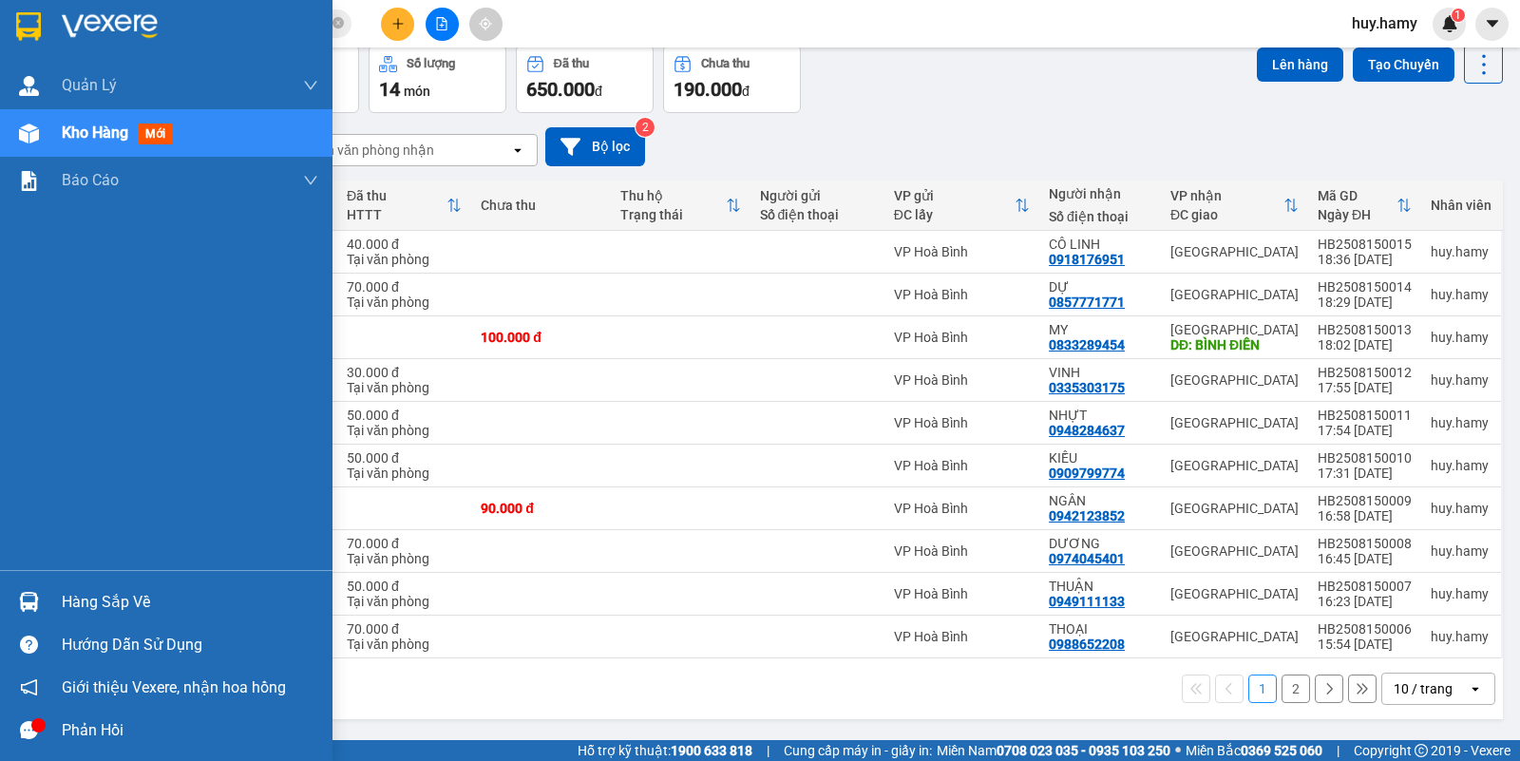
click at [107, 579] on div "Hàng sắp về Hướng dẫn sử dụng Giới thiệu Vexere, nhận hoa hồng Phản hồi" at bounding box center [166, 660] width 332 height 181
click at [109, 595] on div "Hàng sắp về" at bounding box center [190, 602] width 256 height 28
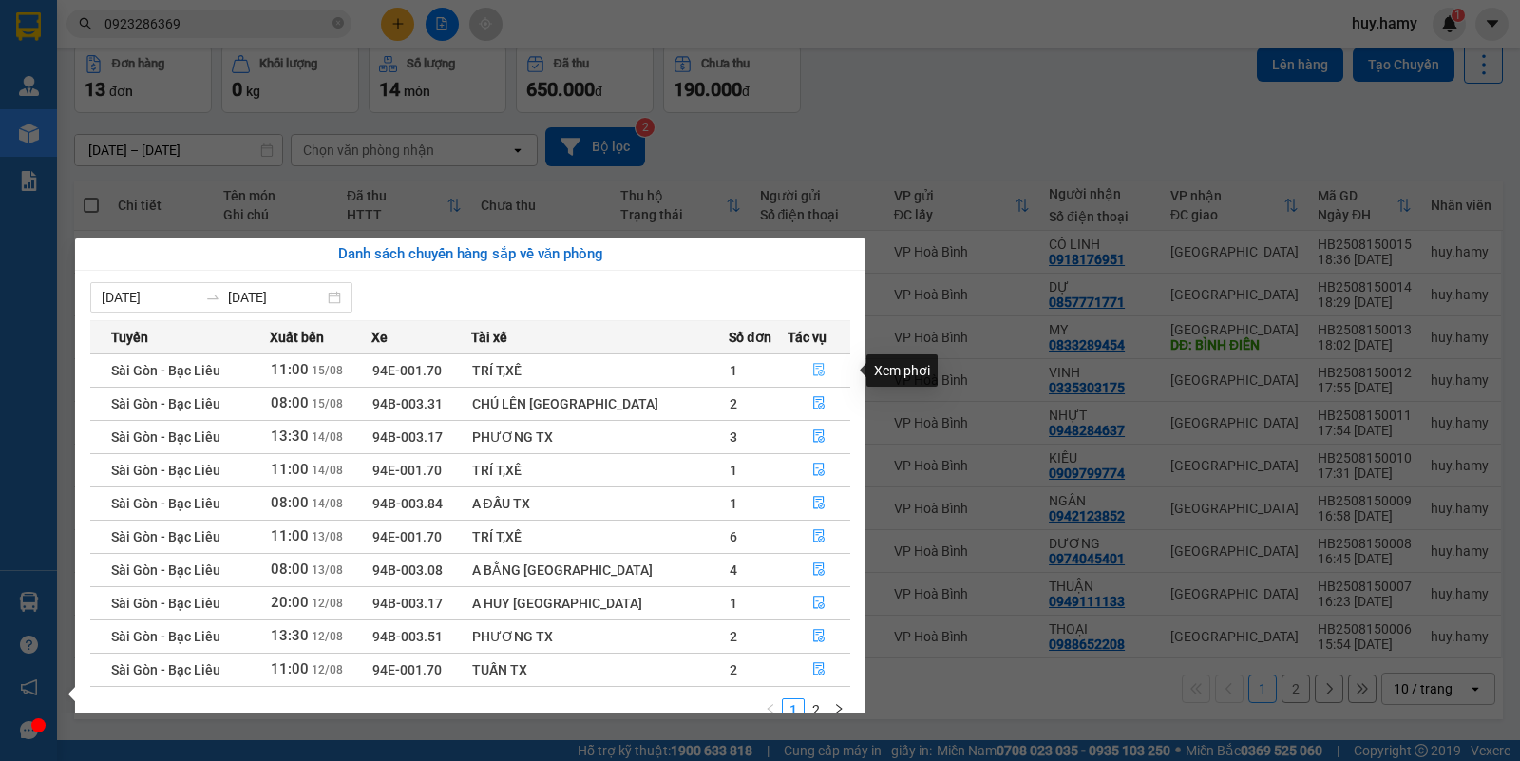
click at [812, 376] on icon "file-done" at bounding box center [818, 369] width 13 height 13
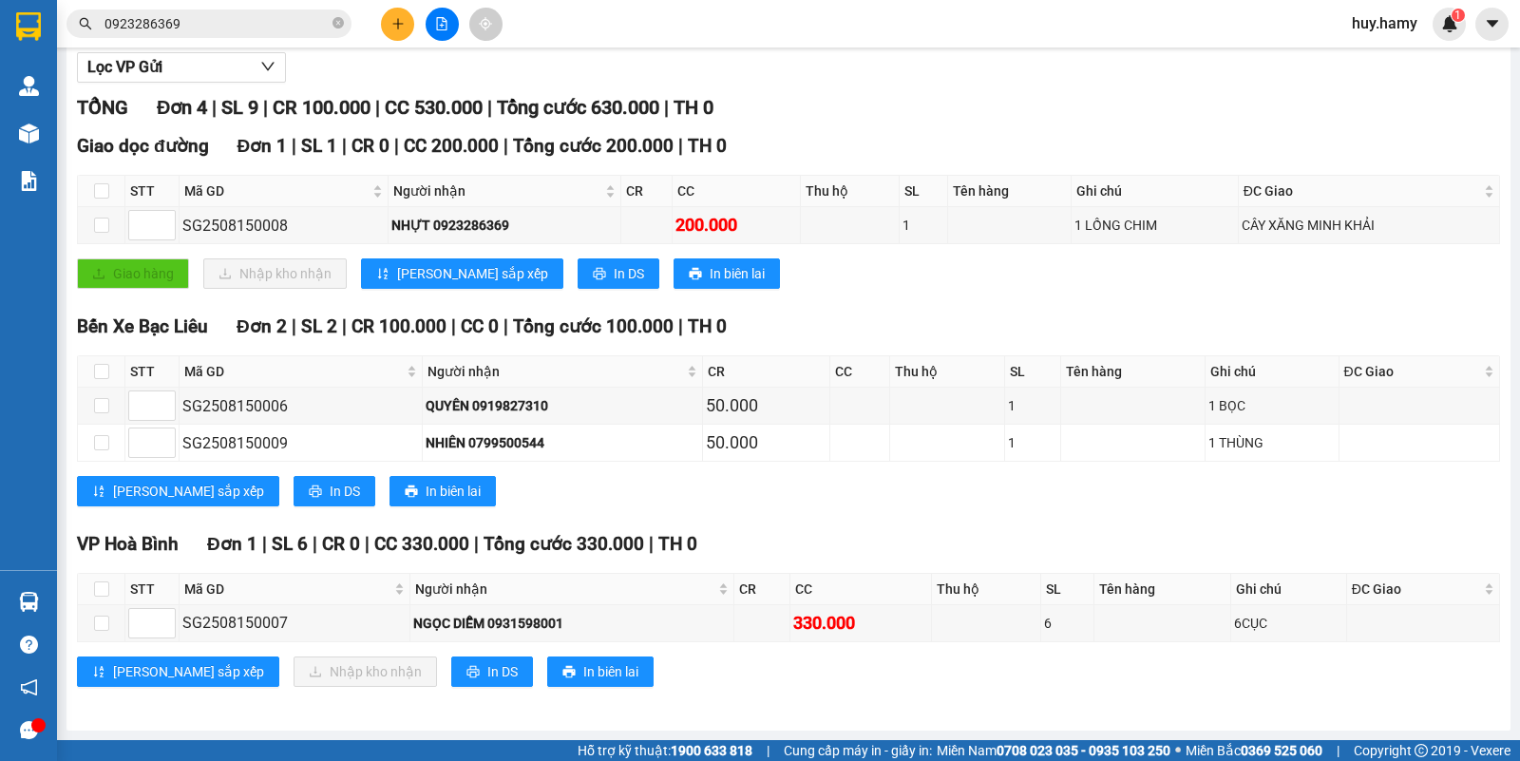
scroll to position [228, 0]
click at [487, 672] on span "In DS" at bounding box center [502, 671] width 30 height 21
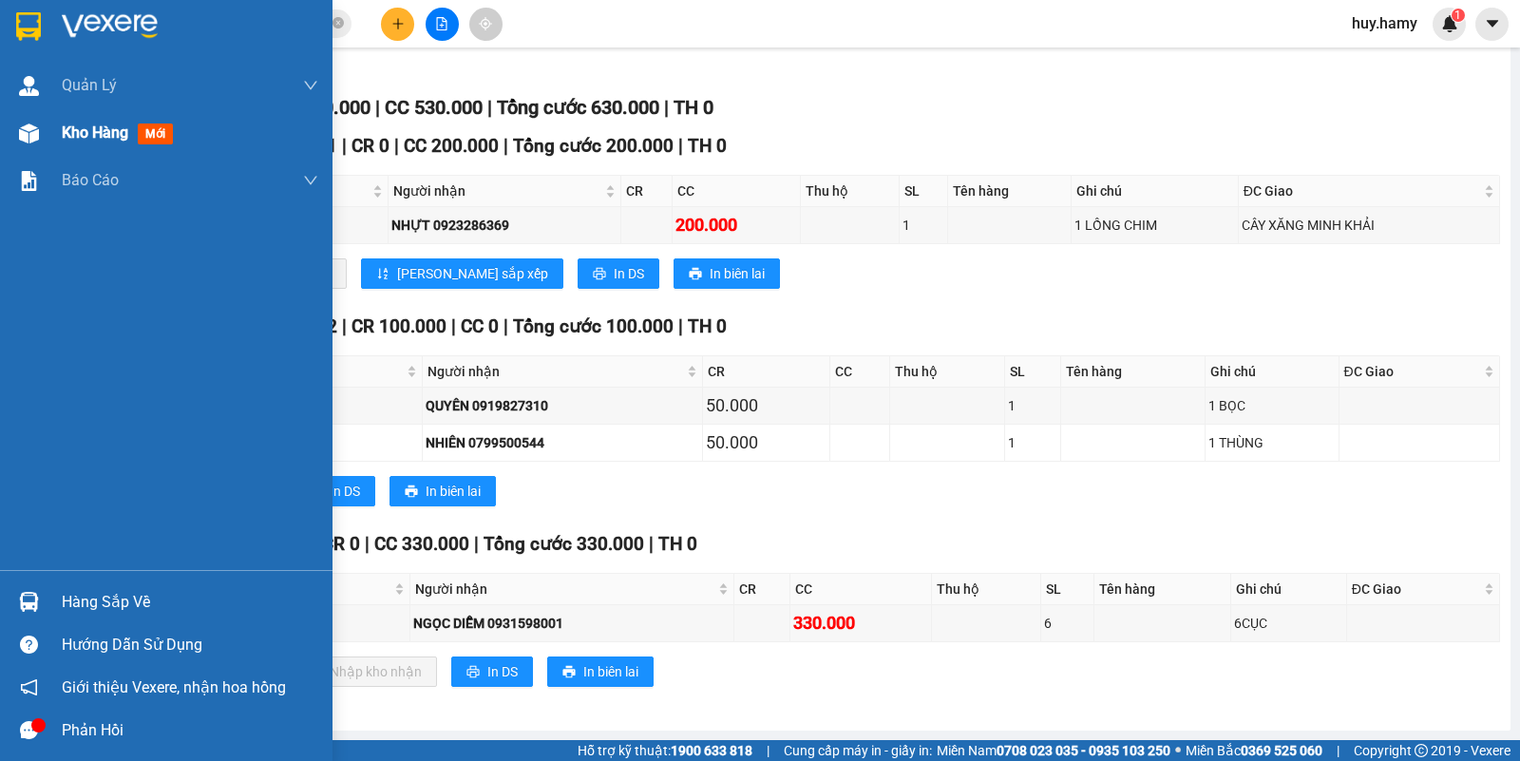
click at [106, 133] on span "Kho hàng" at bounding box center [95, 132] width 66 height 18
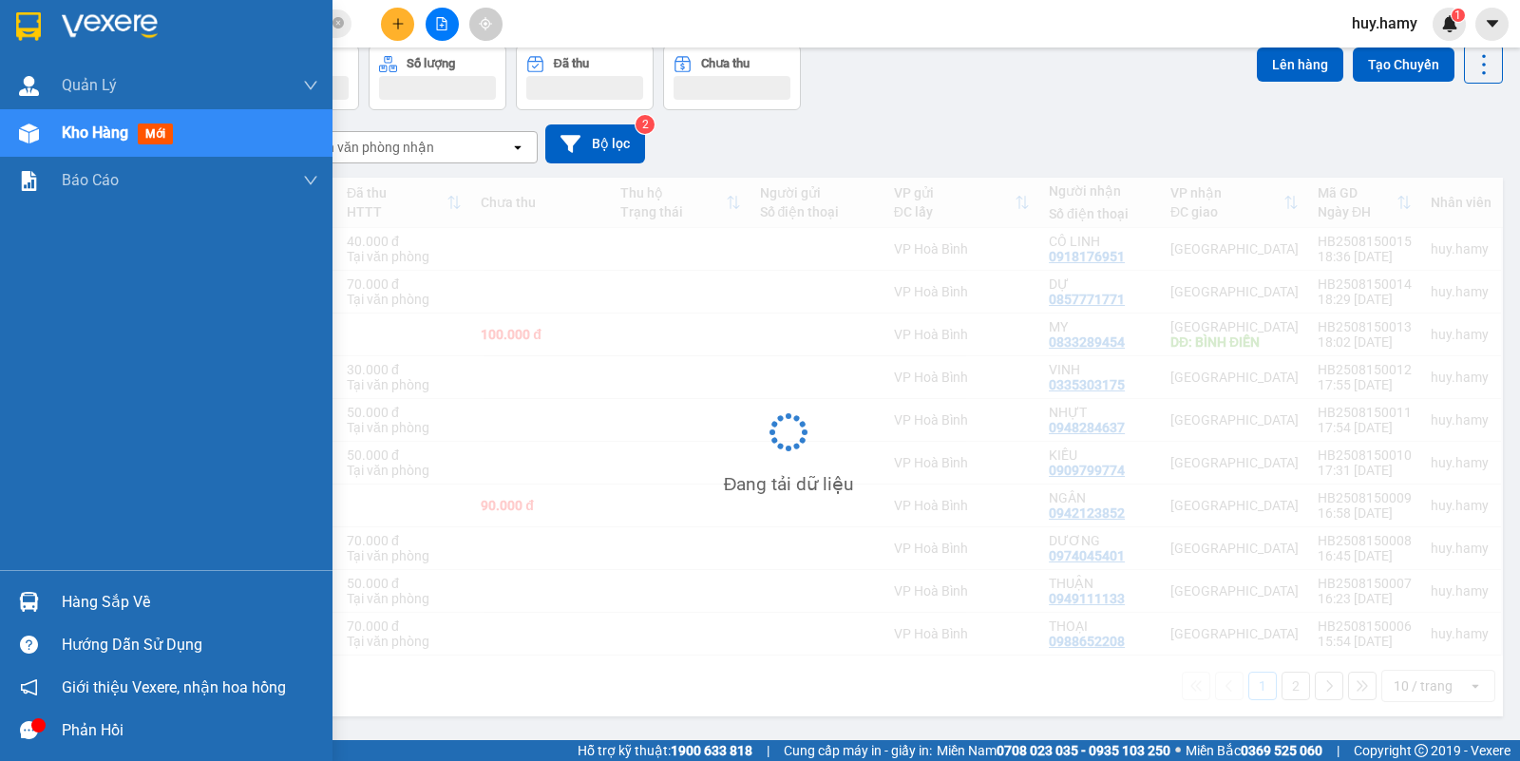
scroll to position [87, 0]
